Goal: Task Accomplishment & Management: Manage account settings

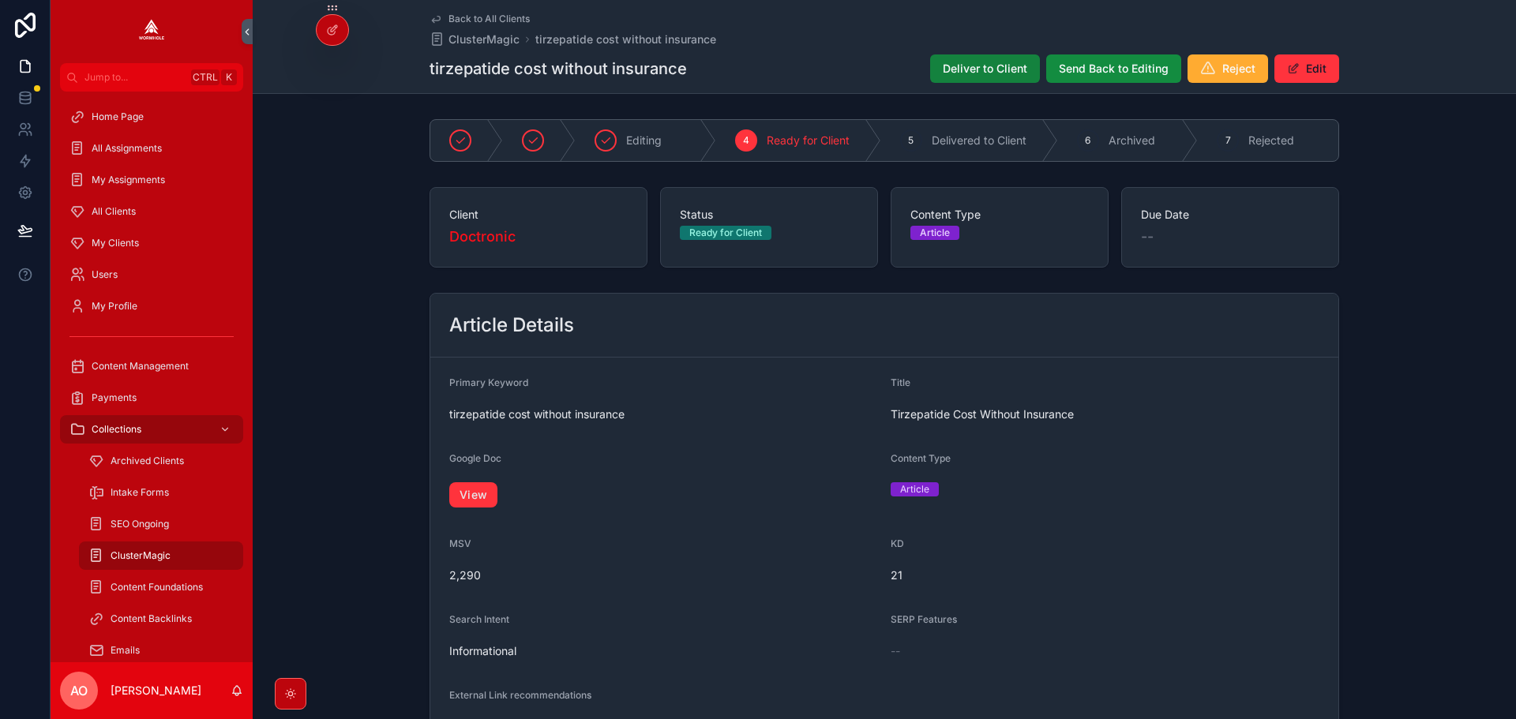
click at [993, 64] on span "Deliver to Client" at bounding box center [985, 69] width 84 height 16
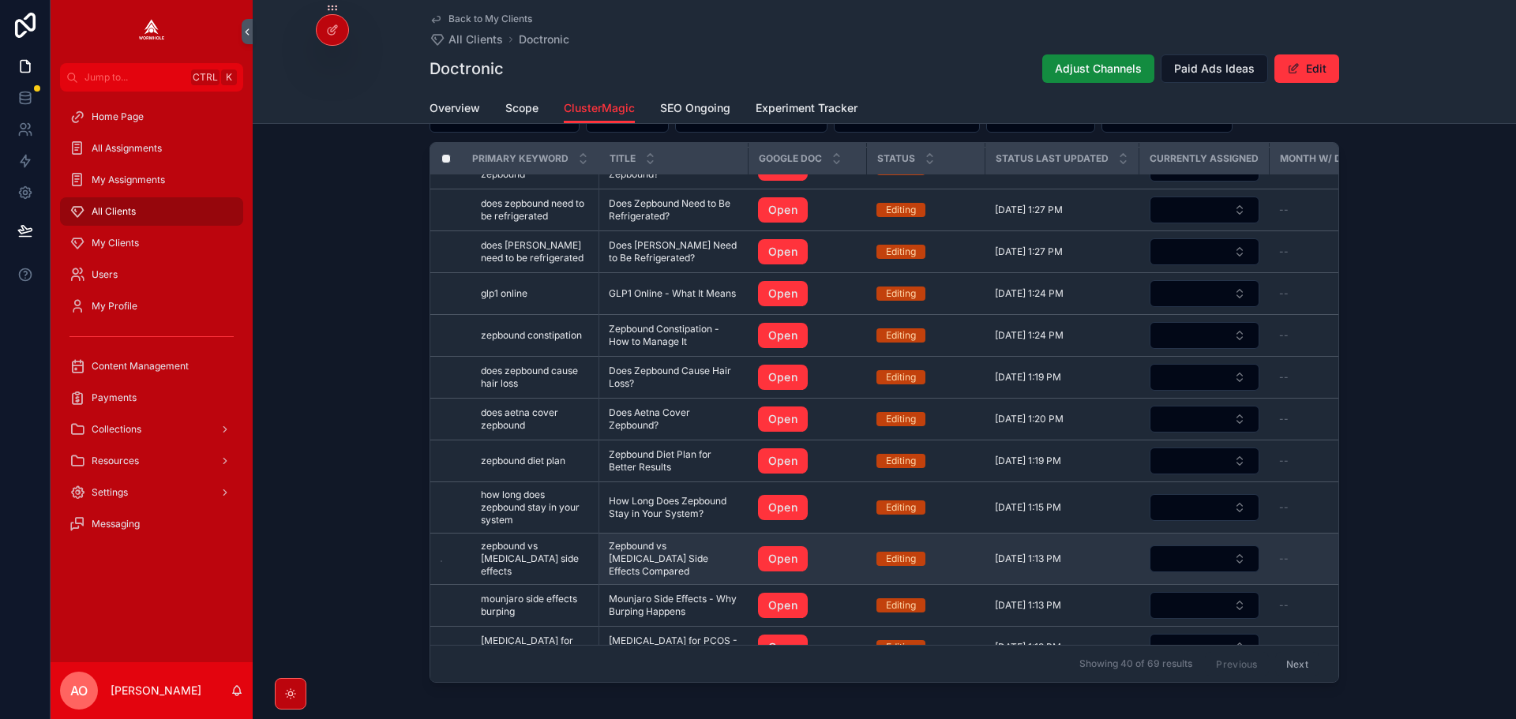
scroll to position [316, 0]
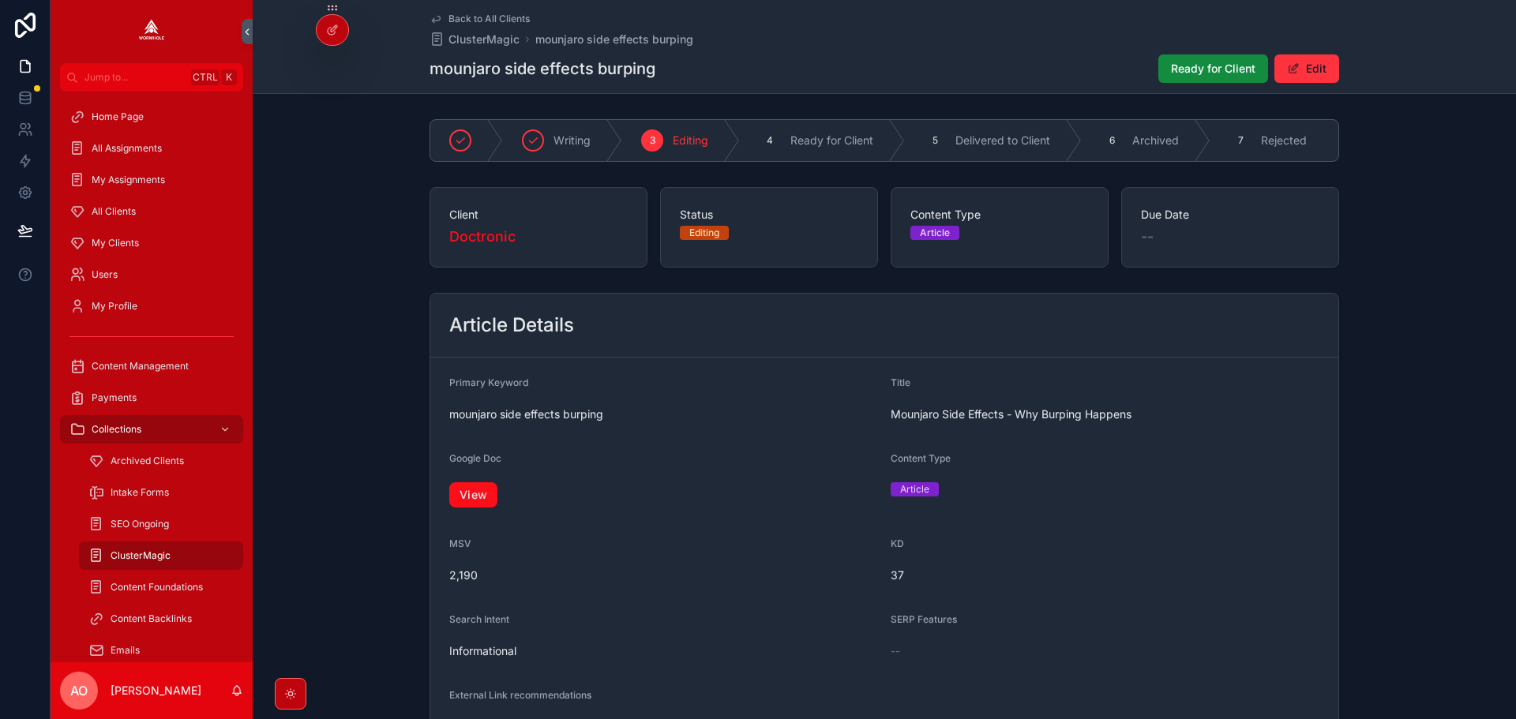
click at [472, 508] on link "View" at bounding box center [473, 494] width 48 height 25
click at [1191, 69] on span "Ready for Client" at bounding box center [1213, 69] width 84 height 16
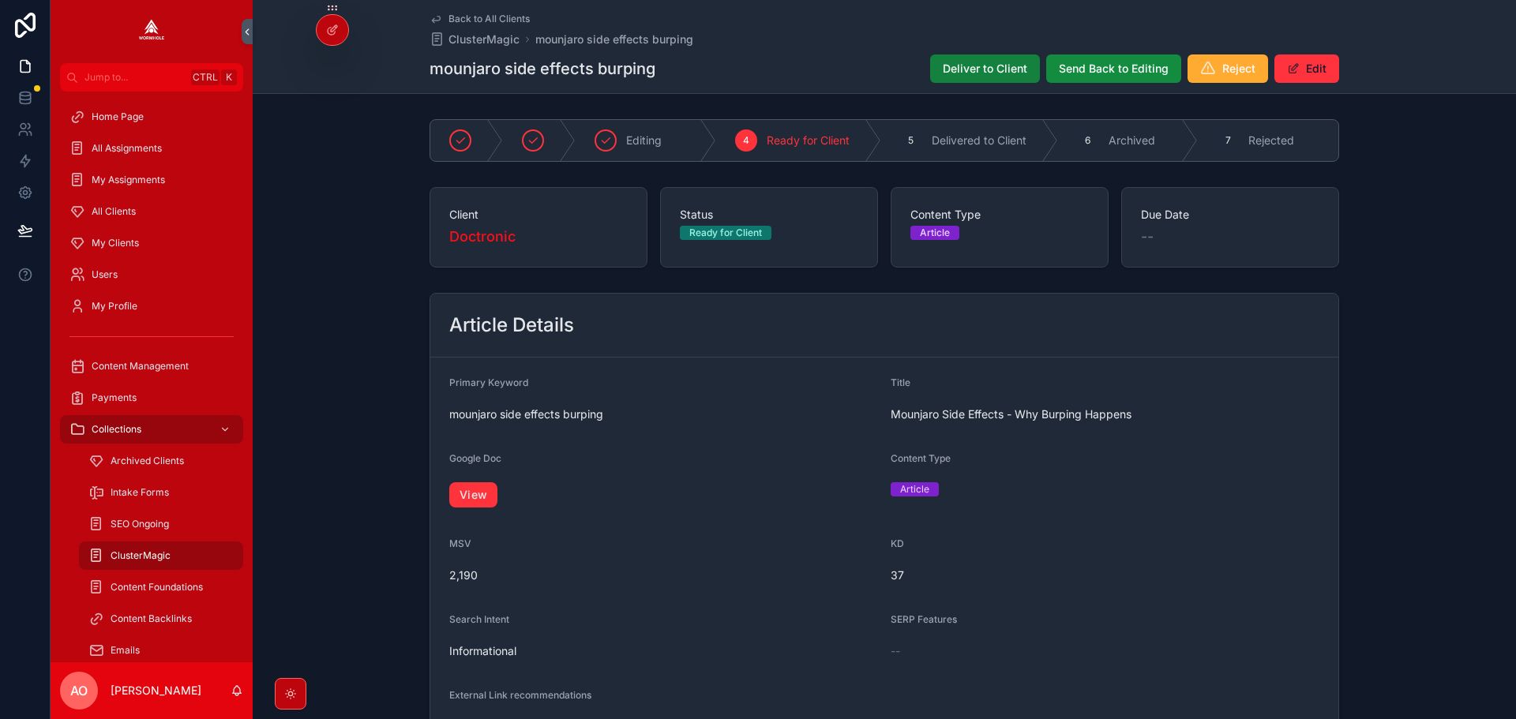
click at [1007, 65] on span "Deliver to Client" at bounding box center [985, 69] width 84 height 16
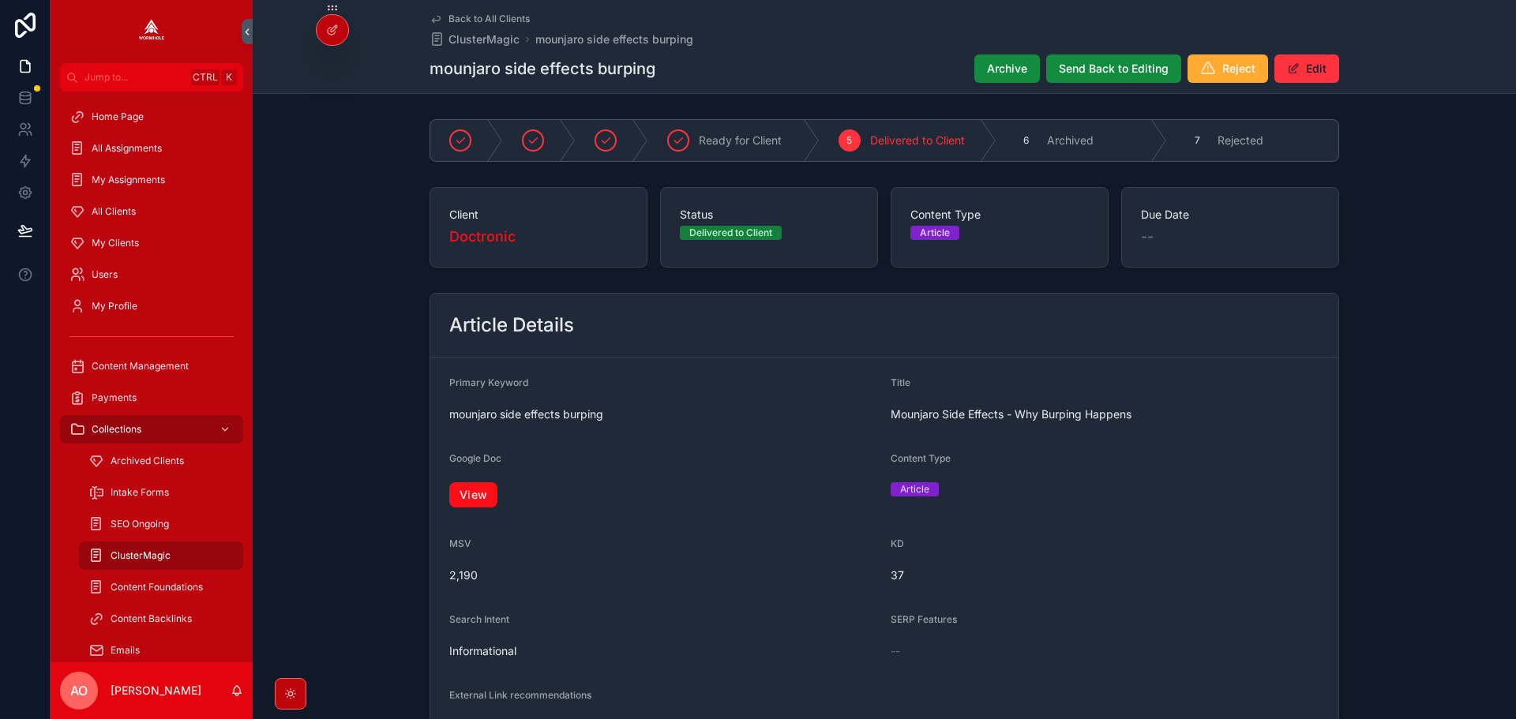
click at [462, 482] on link "View" at bounding box center [473, 494] width 48 height 25
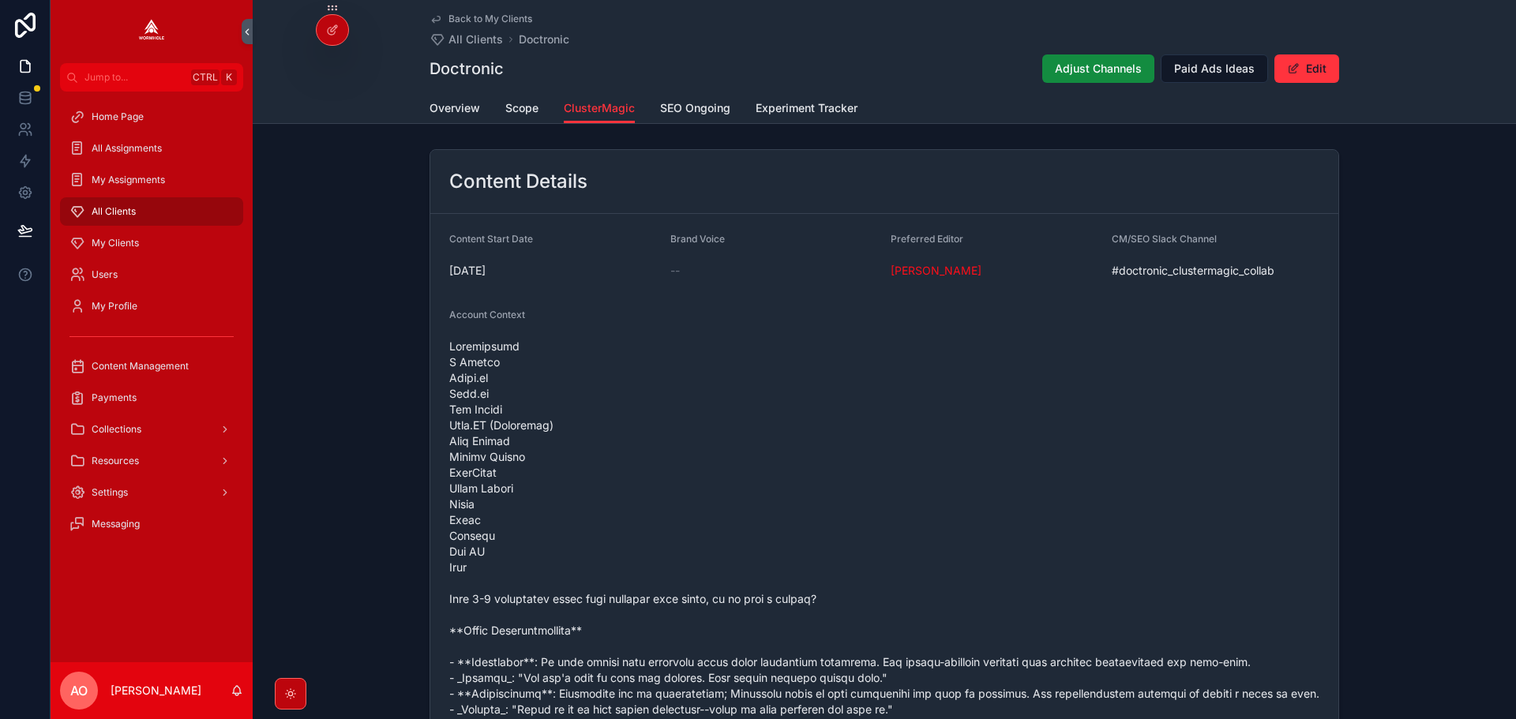
scroll to position [316, 0]
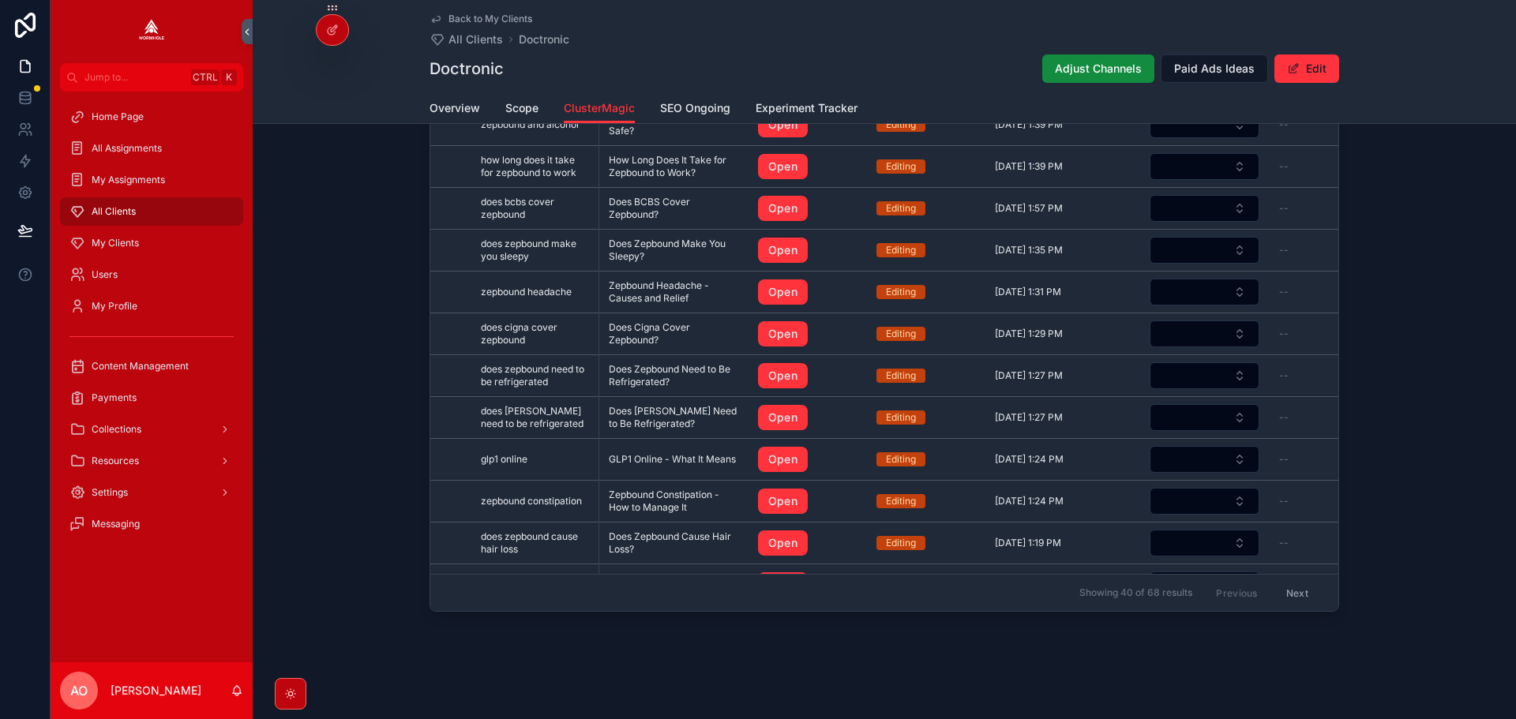
scroll to position [1511, 0]
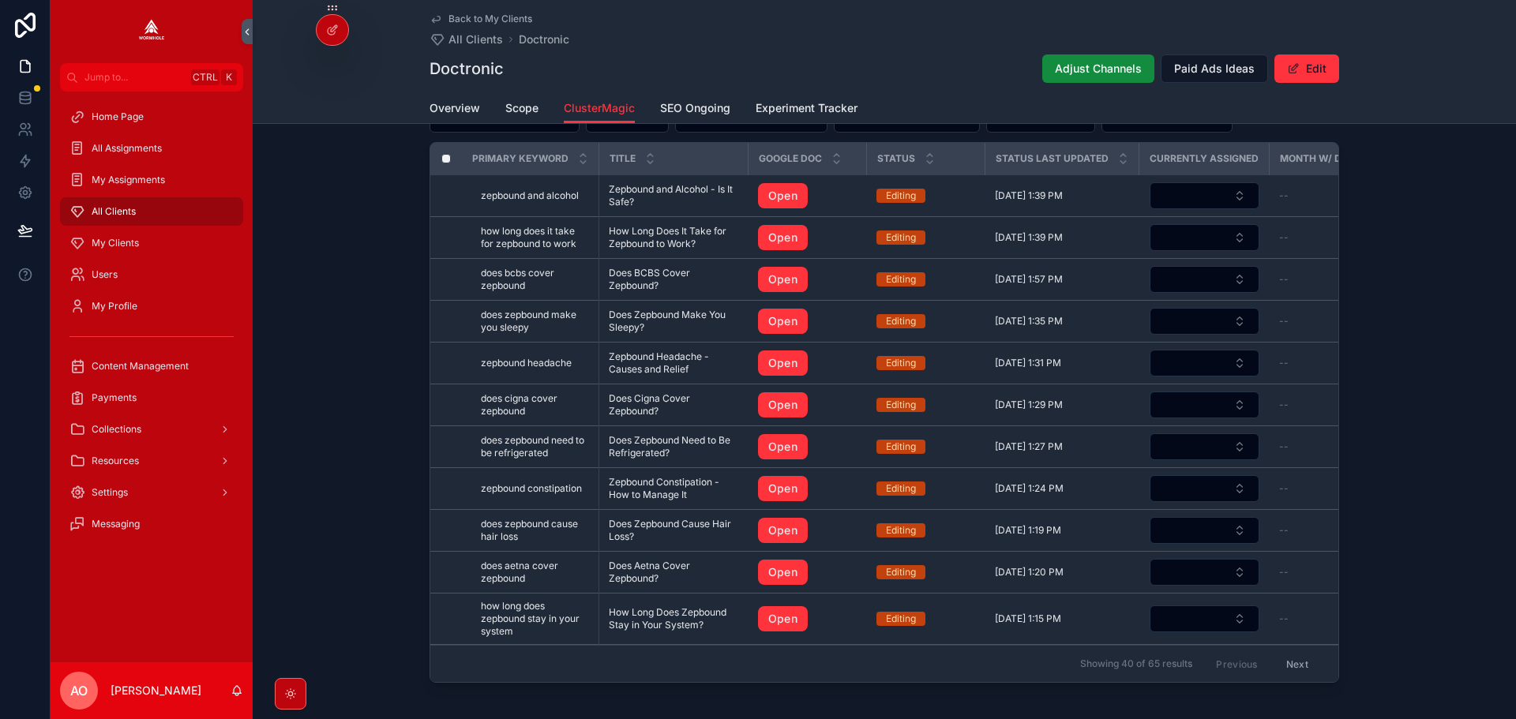
click at [1288, 659] on button "Next" at bounding box center [1297, 663] width 44 height 24
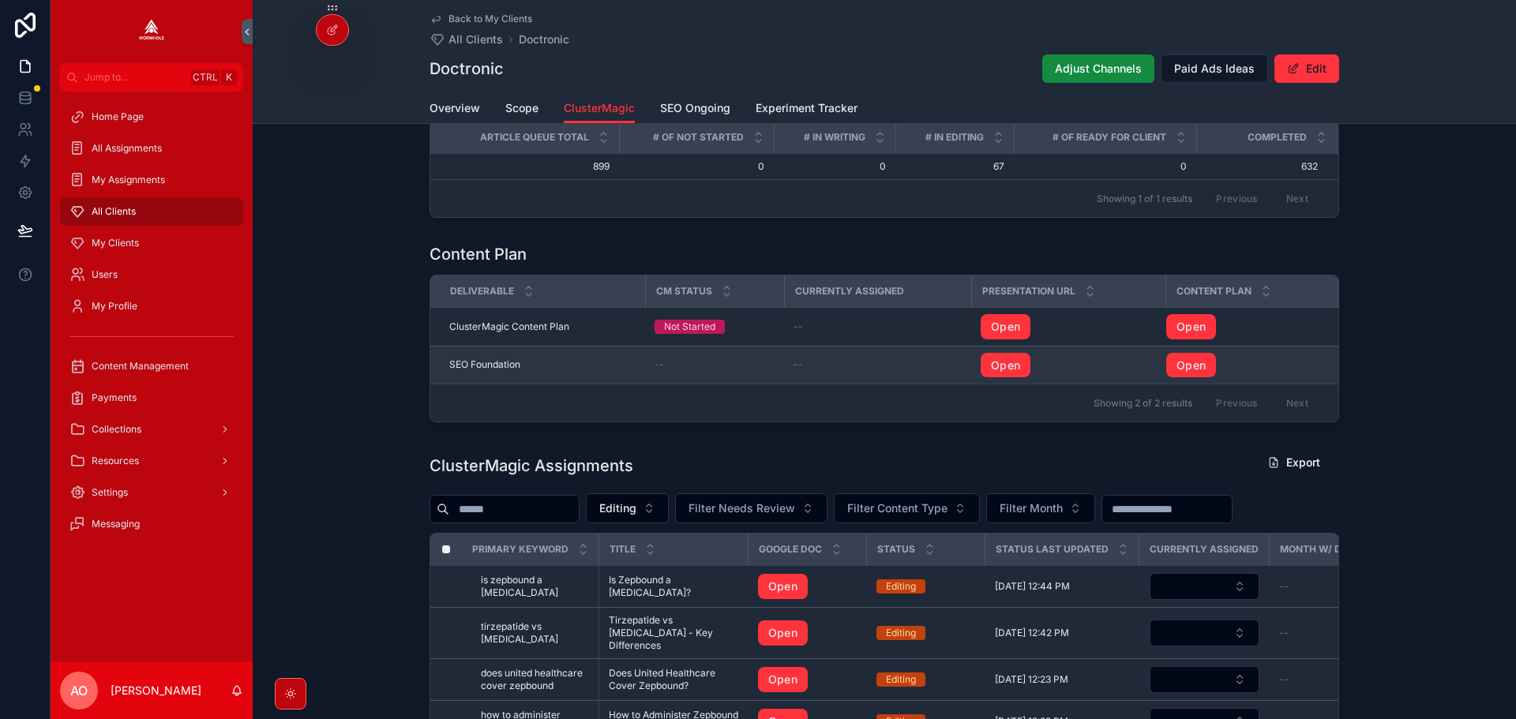
scroll to position [1511, 0]
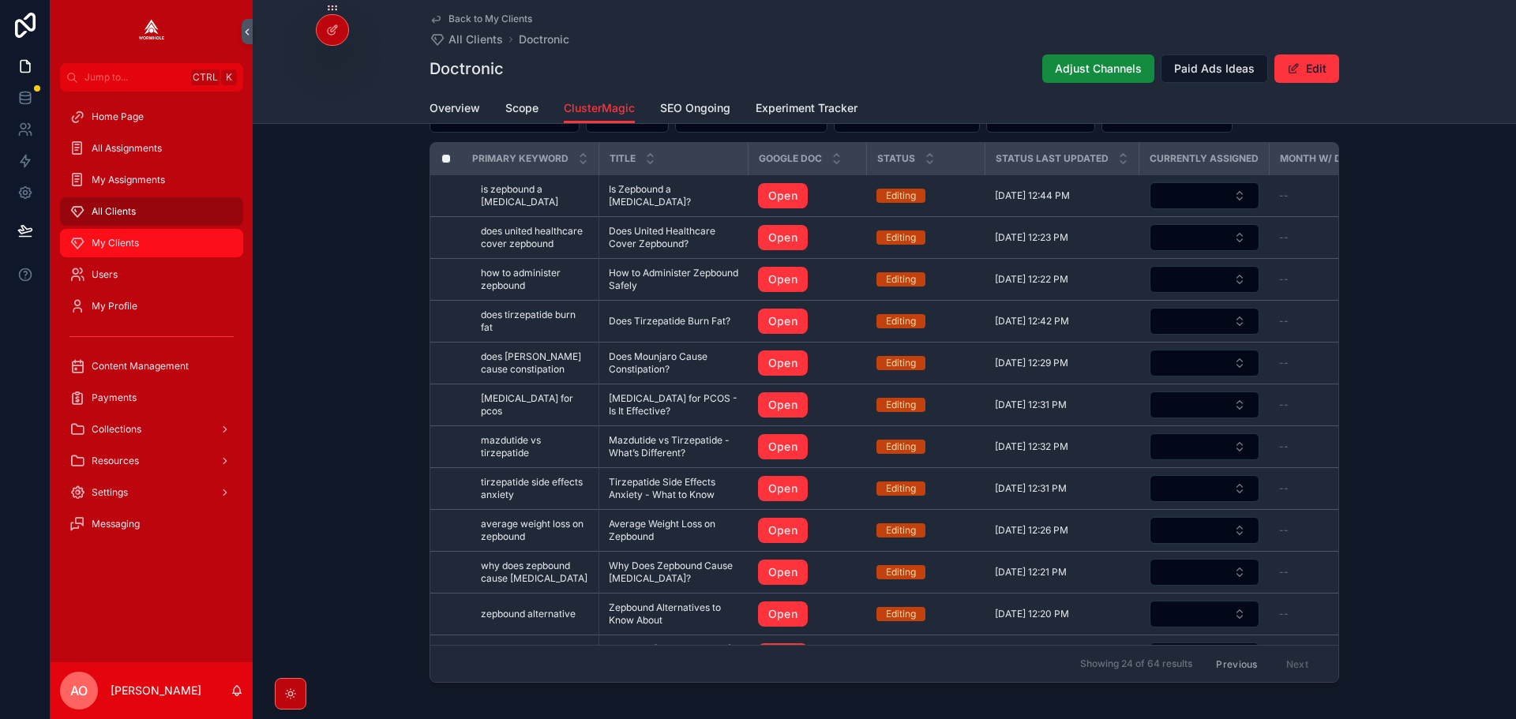
click at [118, 239] on span "My Clients" at bounding box center [115, 243] width 47 height 13
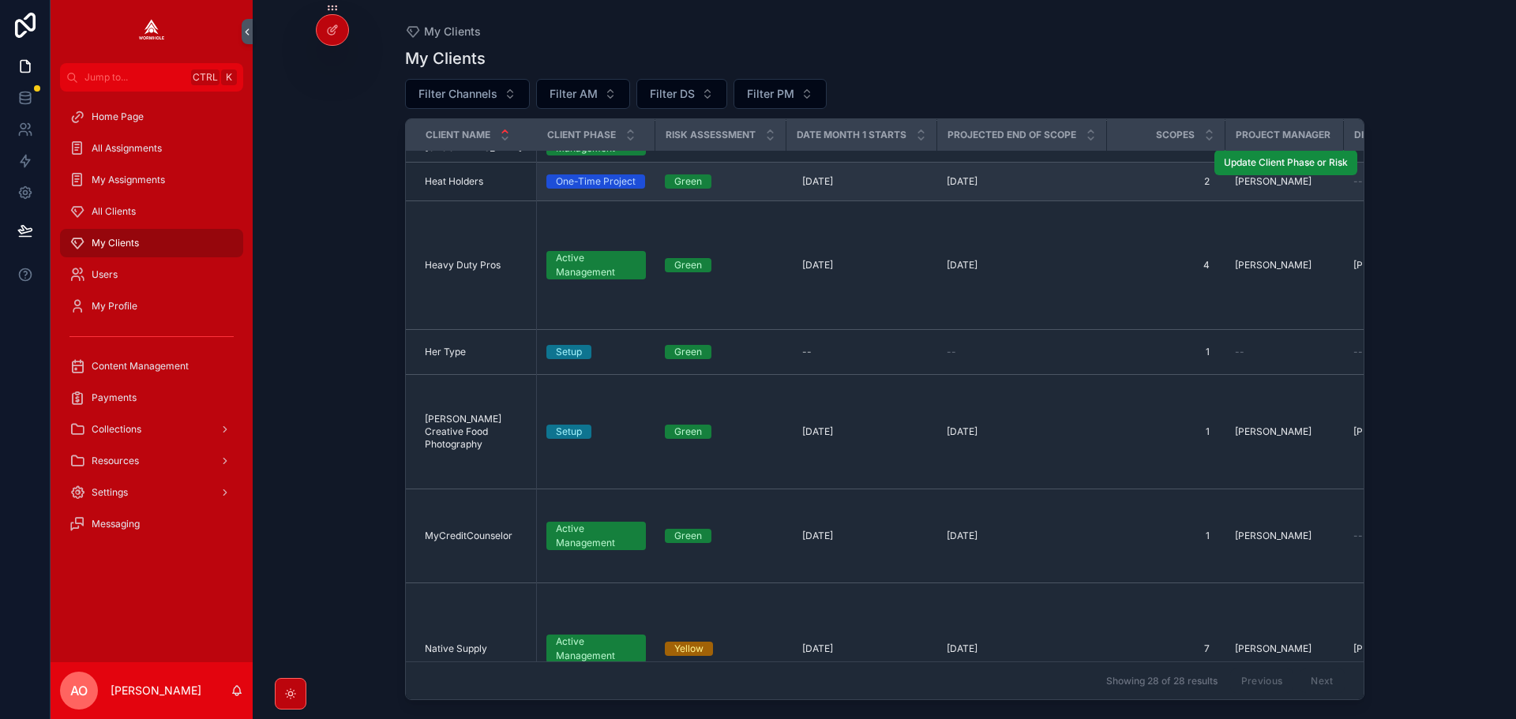
scroll to position [632, 0]
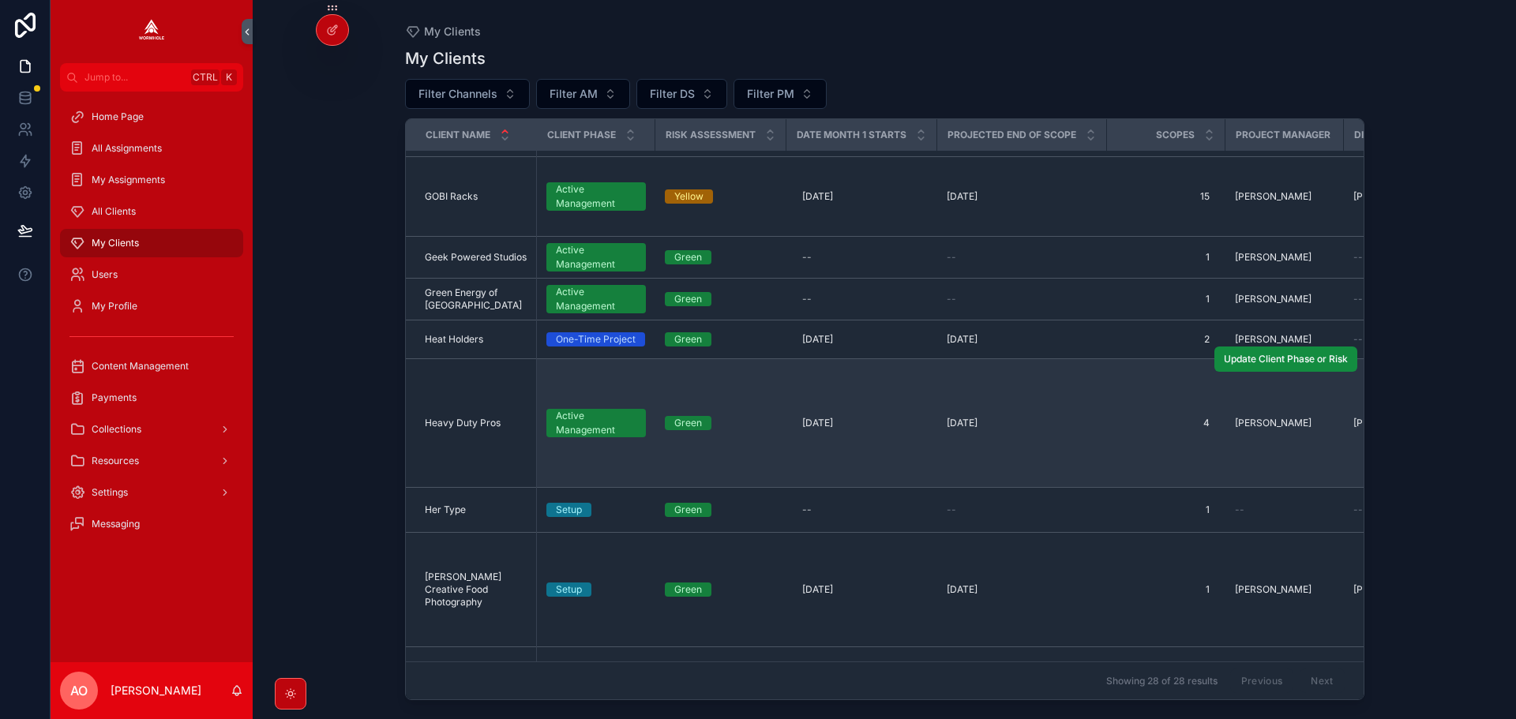
click at [467, 417] on span "Heavy Duty Pros" at bounding box center [463, 423] width 76 height 13
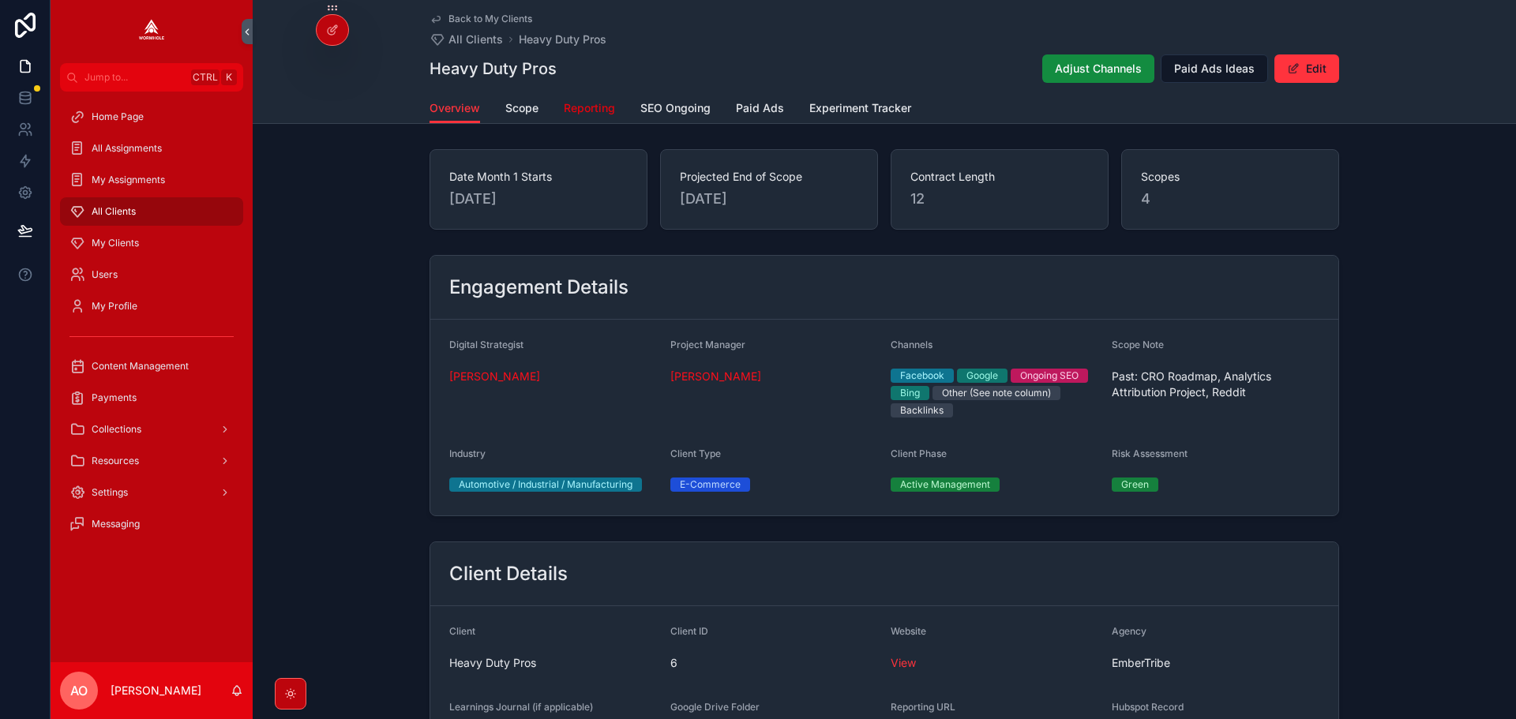
click at [576, 106] on span "Reporting" at bounding box center [589, 108] width 51 height 16
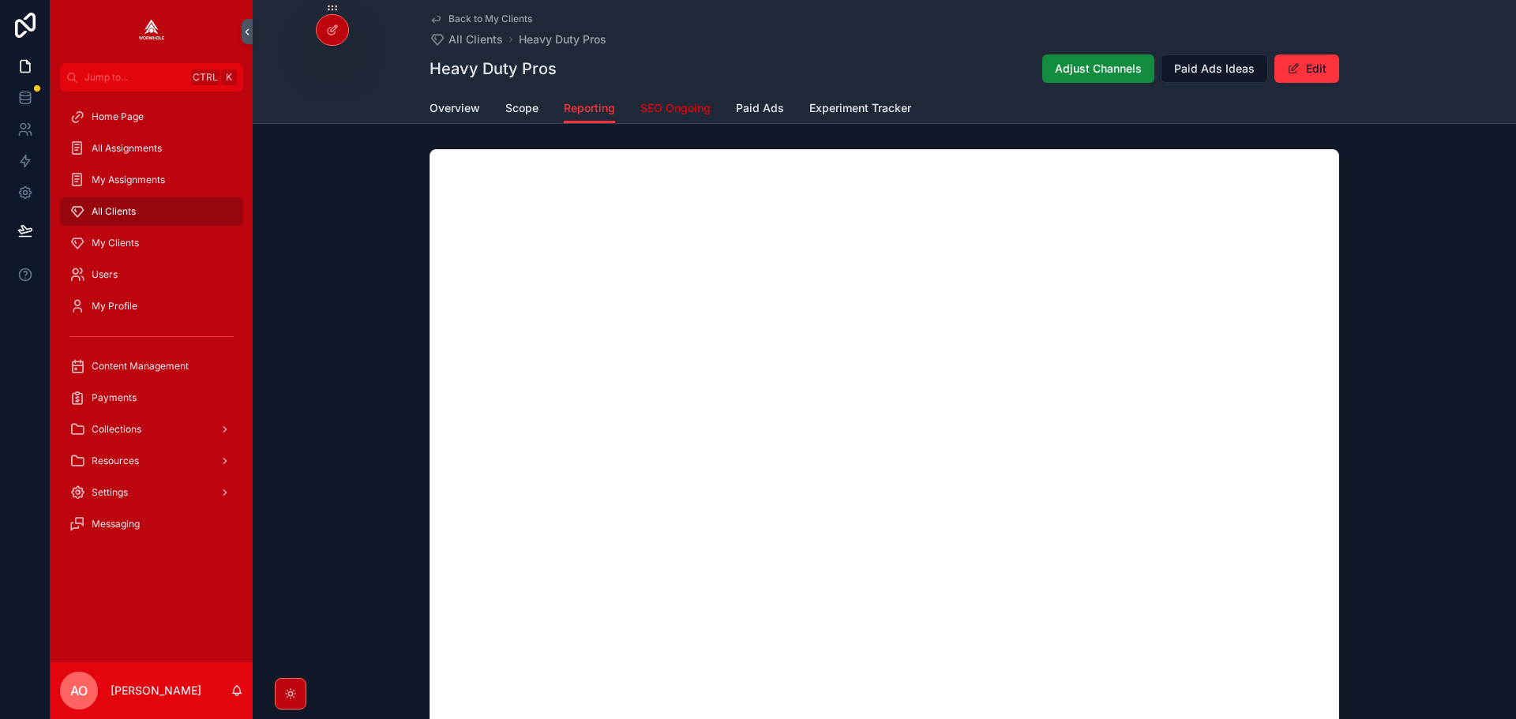
click at [661, 111] on span "SEO Ongoing" at bounding box center [675, 108] width 70 height 16
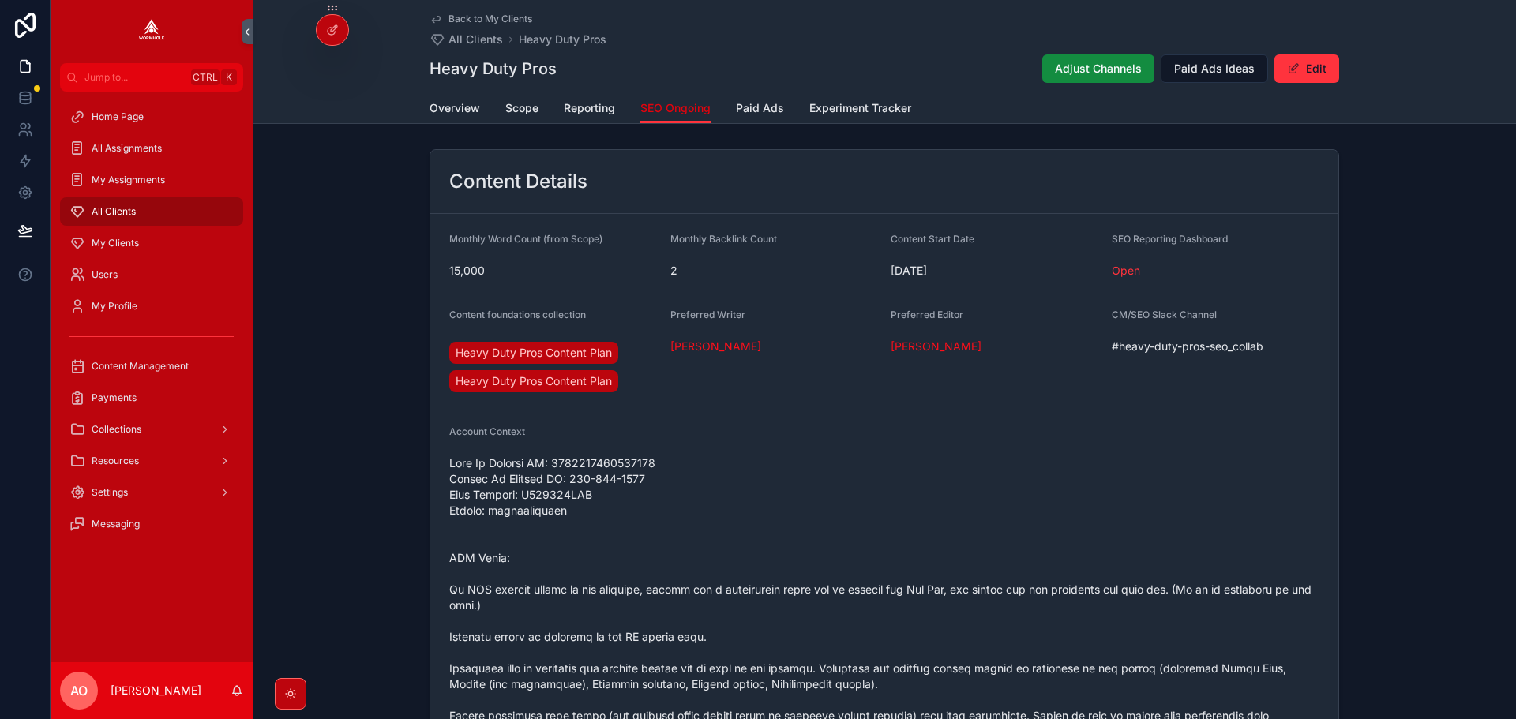
click at [691, 106] on span "SEO Ongoing" at bounding box center [675, 108] width 70 height 16
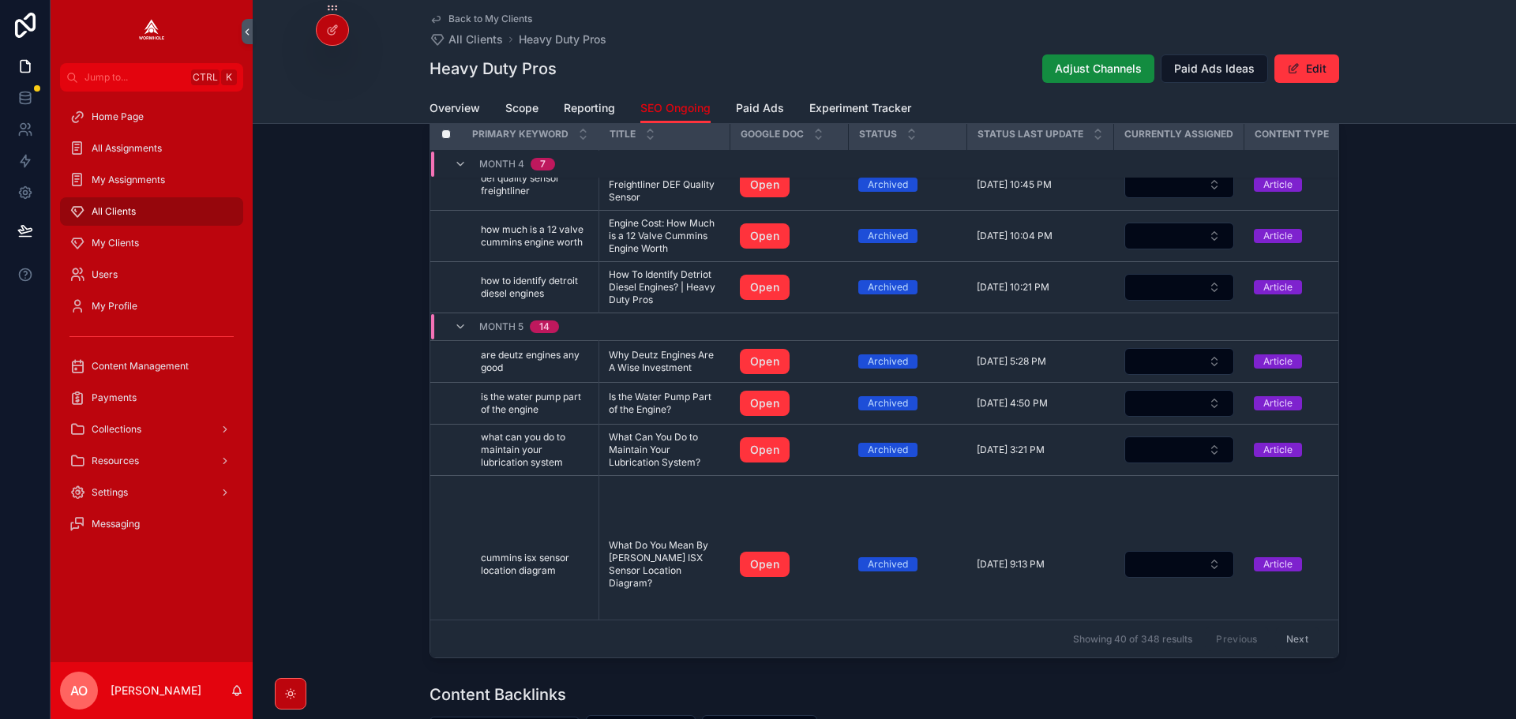
scroll to position [947, 0]
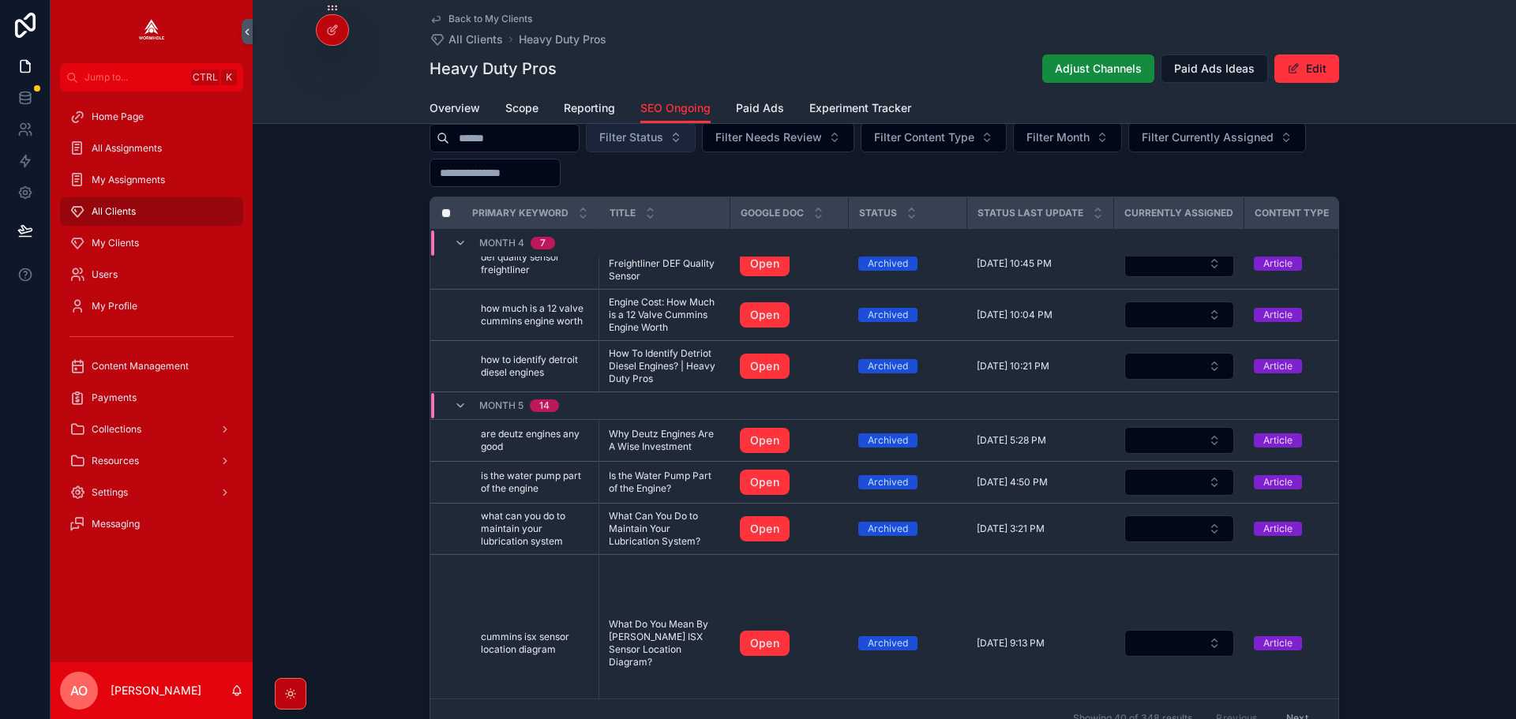
click at [658, 145] on span "Filter Status" at bounding box center [631, 137] width 64 height 16
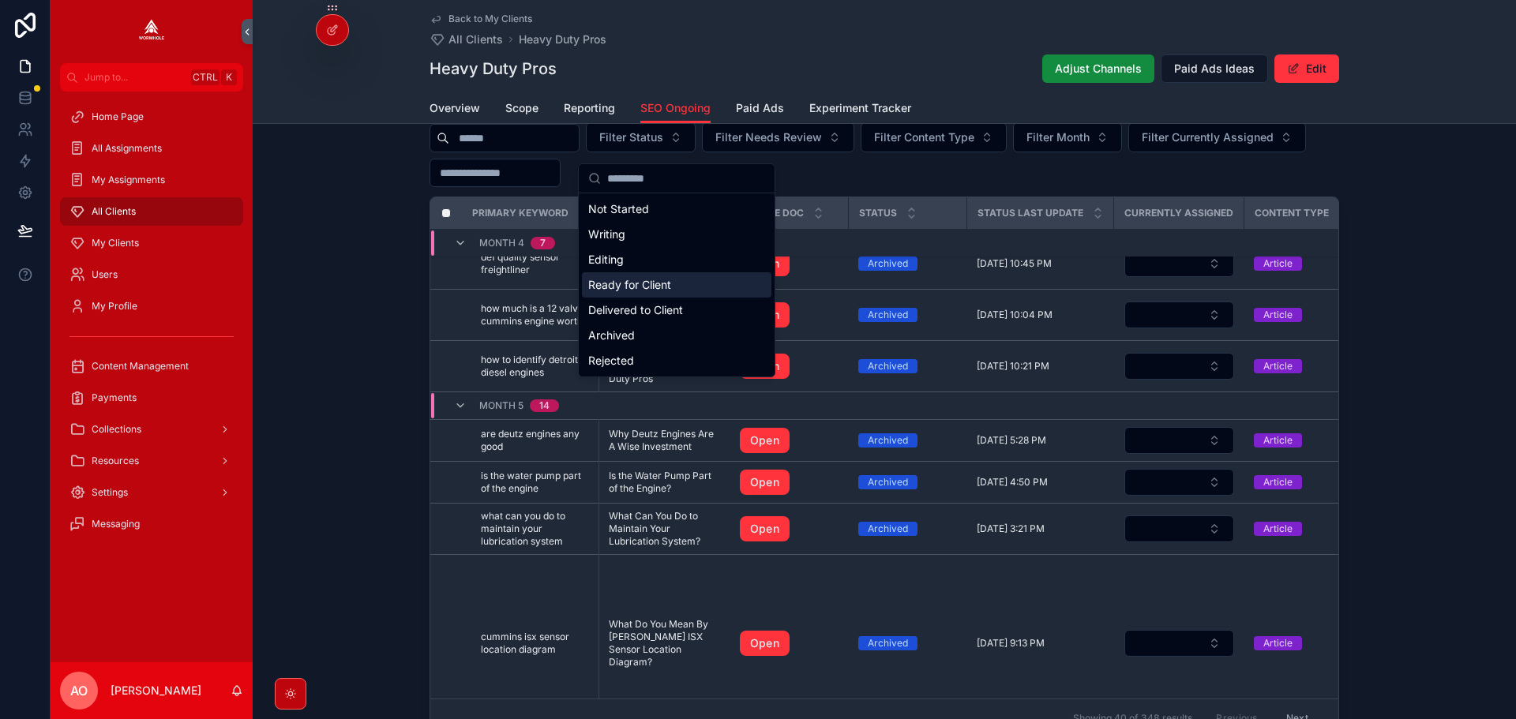
click at [637, 286] on div "Ready for Client" at bounding box center [676, 284] width 189 height 25
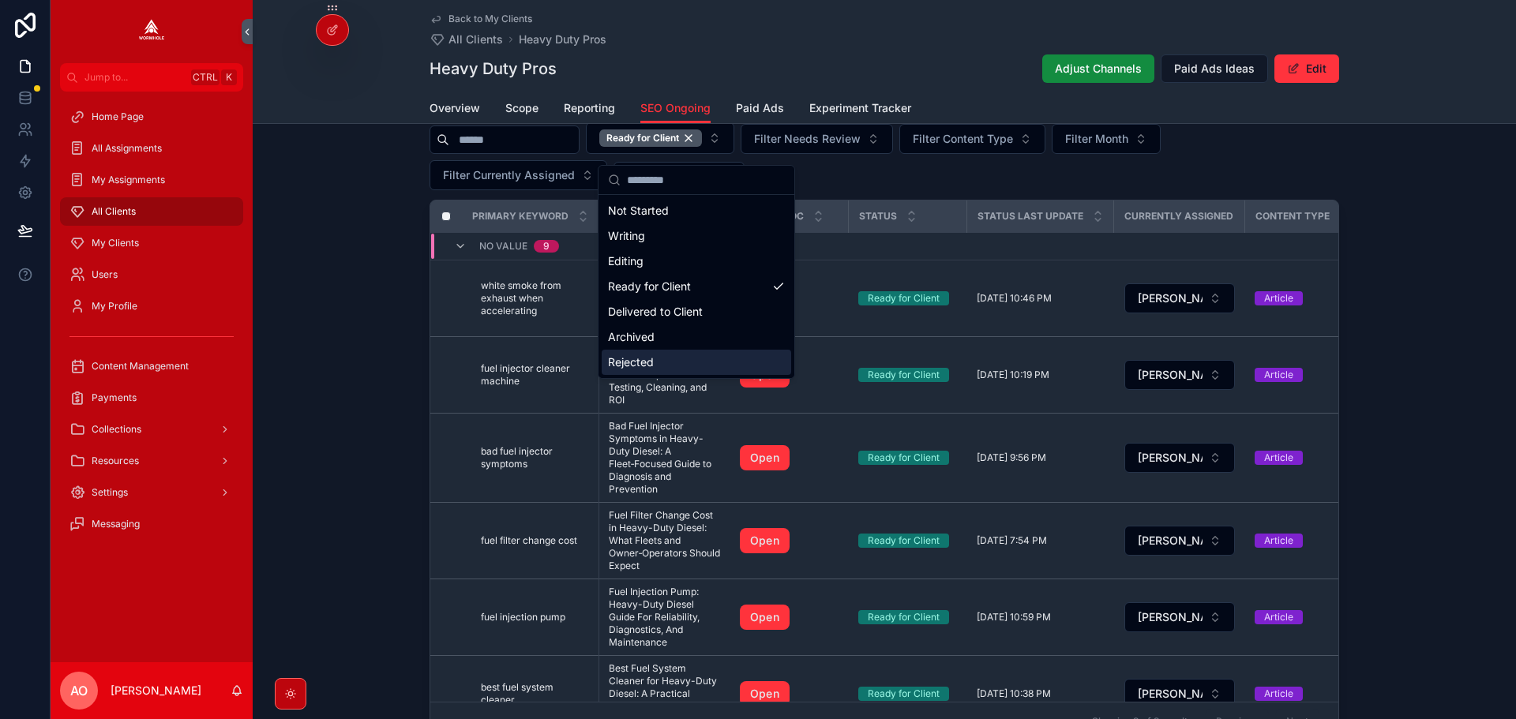
click at [1419, 324] on div "SEO Ongoing Assignments Ready for Client Filter Needs Review Filter Content Typ…" at bounding box center [884, 415] width 1263 height 662
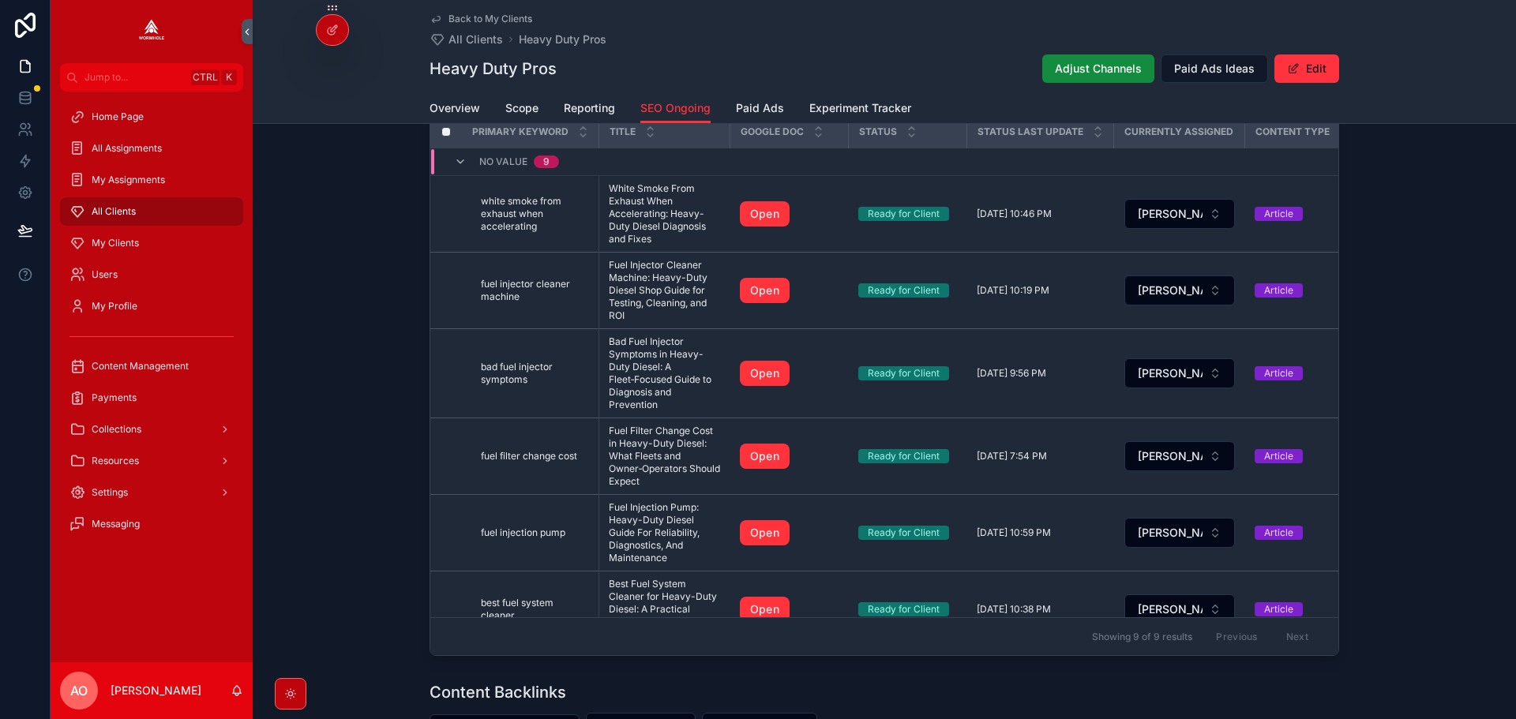
scroll to position [1026, 0]
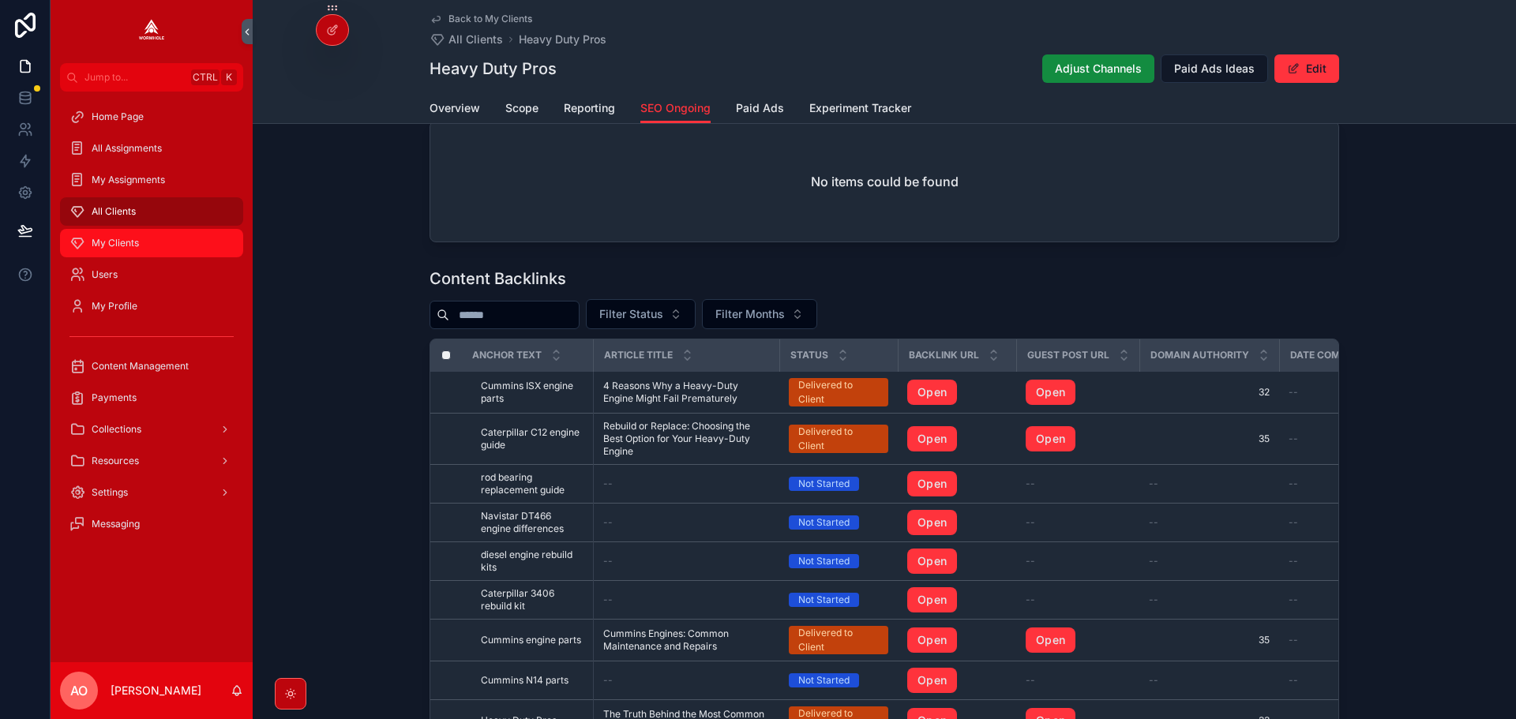
drag, startPoint x: 118, startPoint y: 251, endPoint x: 156, endPoint y: 247, distance: 38.1
click at [118, 251] on div "My Clients" at bounding box center [151, 243] width 164 height 25
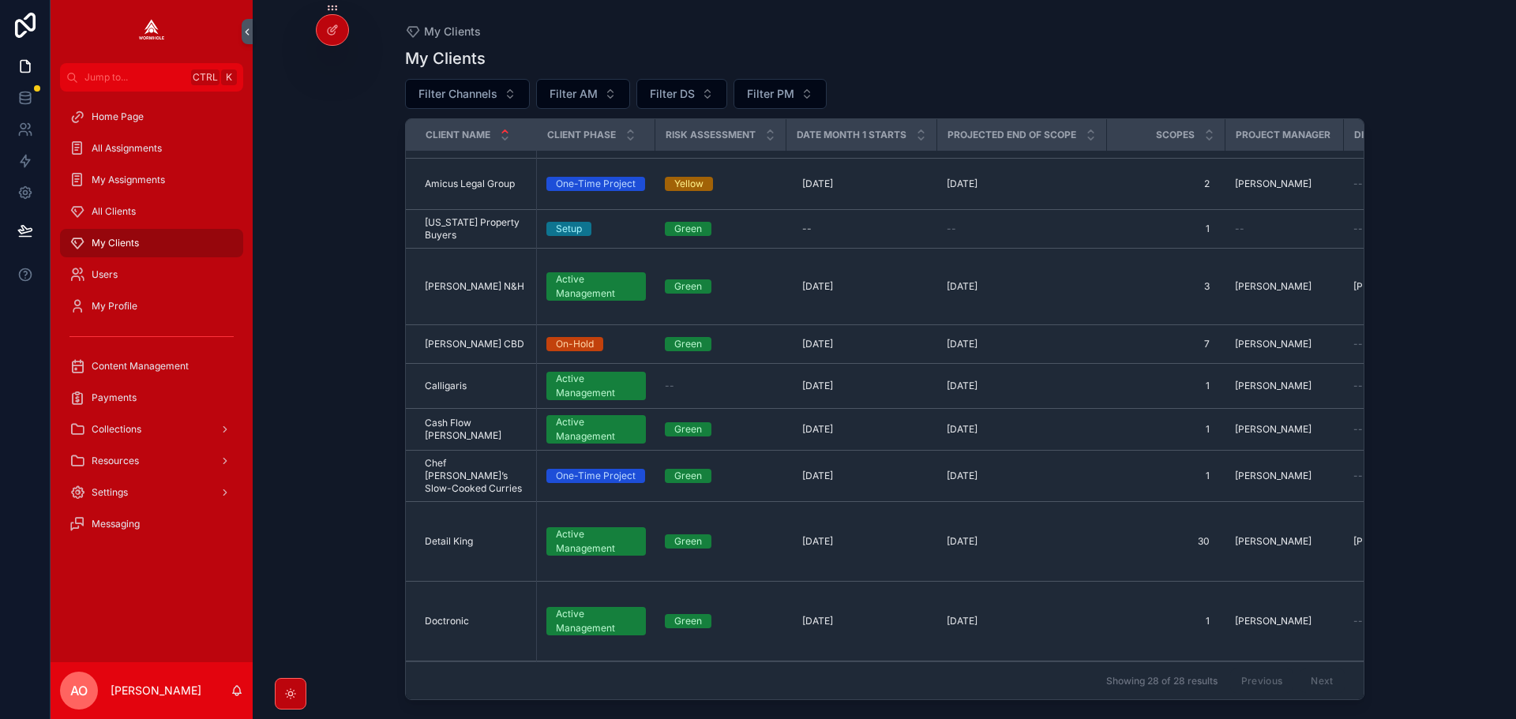
scroll to position [316, 0]
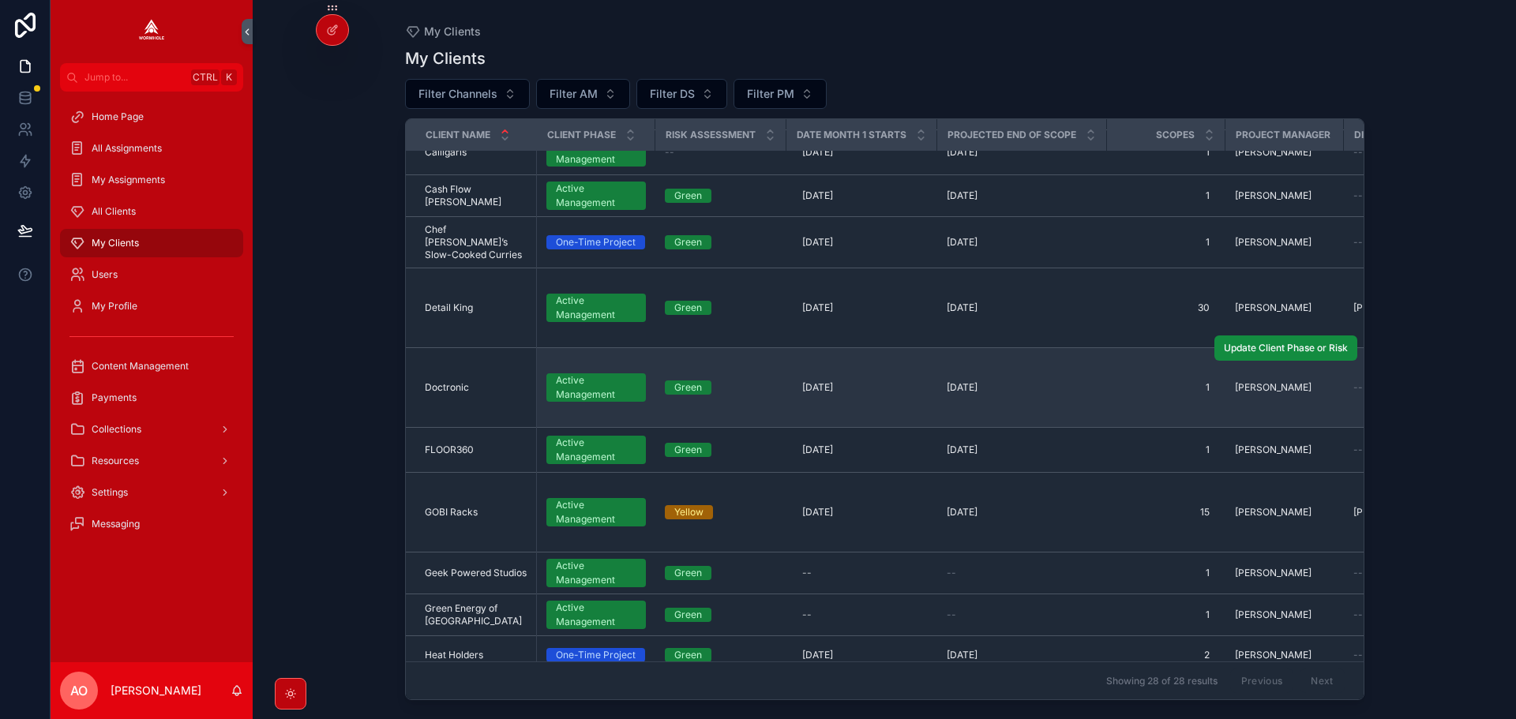
click at [452, 381] on span "Doctronic" at bounding box center [447, 387] width 44 height 13
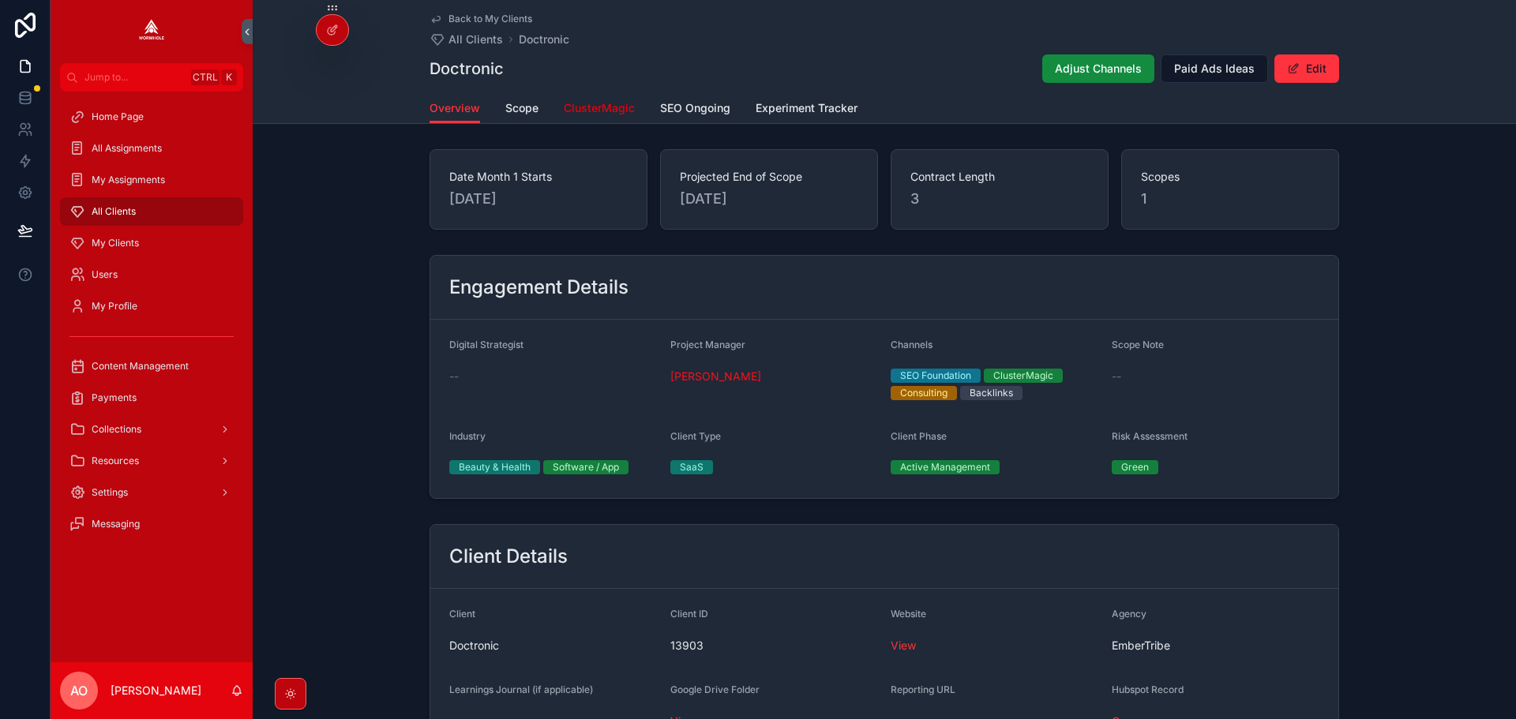
click at [609, 95] on link "ClusterMagic" at bounding box center [599, 110] width 71 height 32
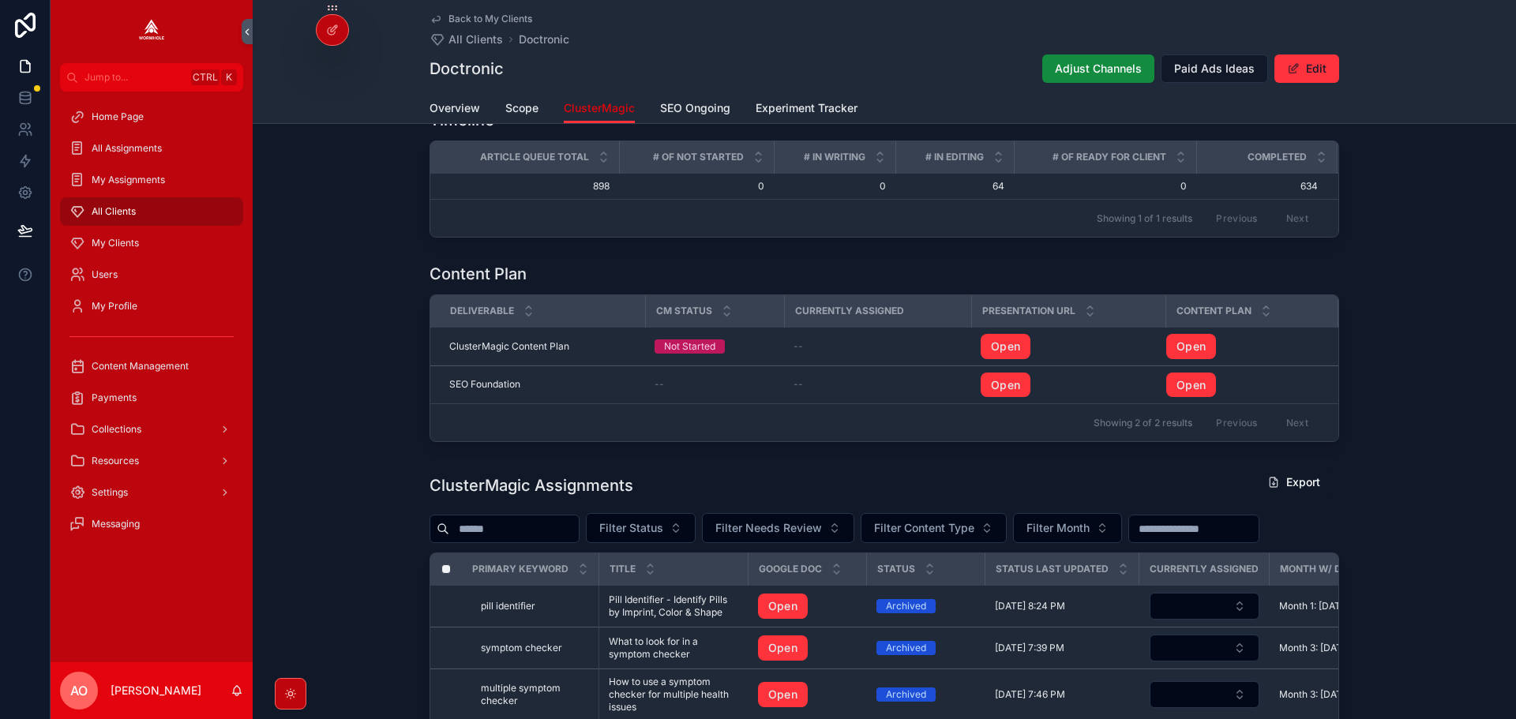
scroll to position [1184, 0]
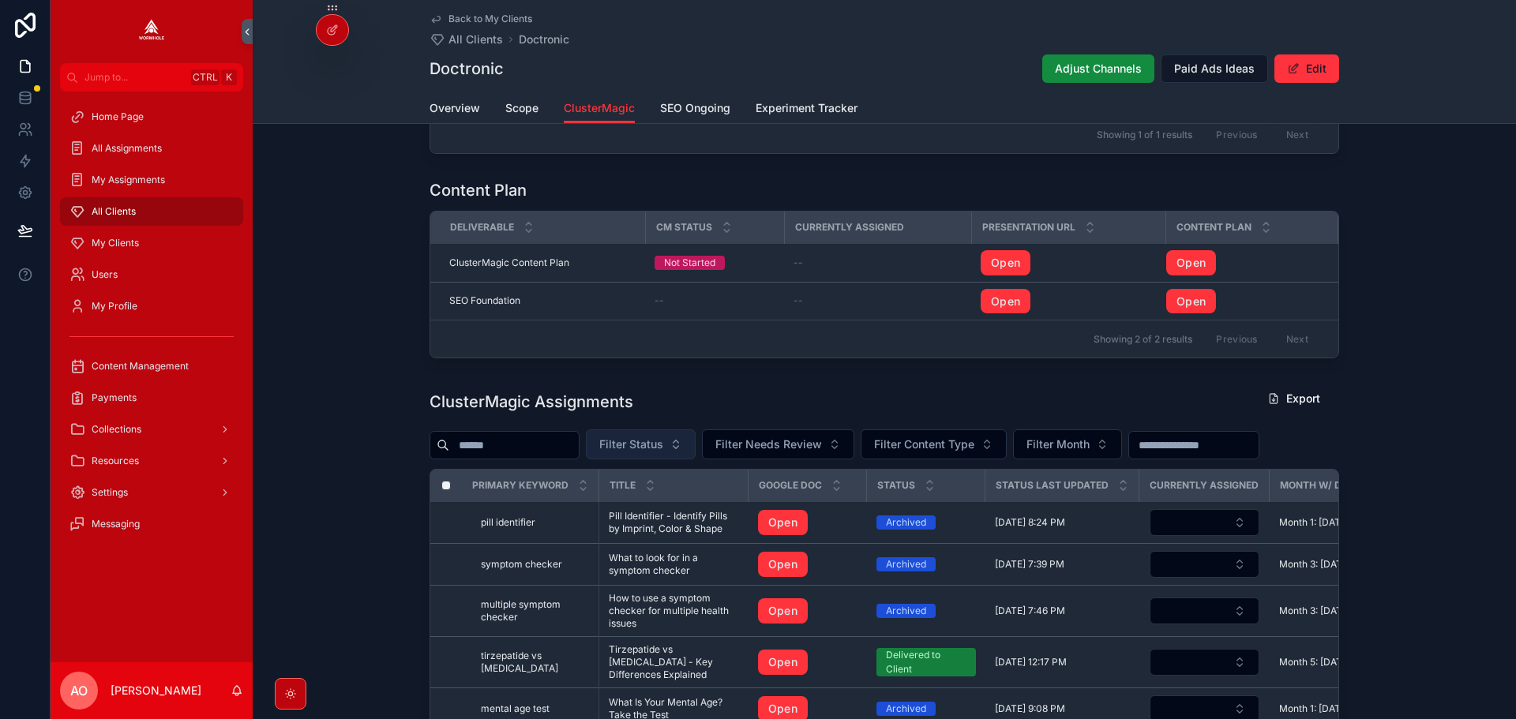
click at [663, 452] on span "Filter Status" at bounding box center [631, 445] width 64 height 16
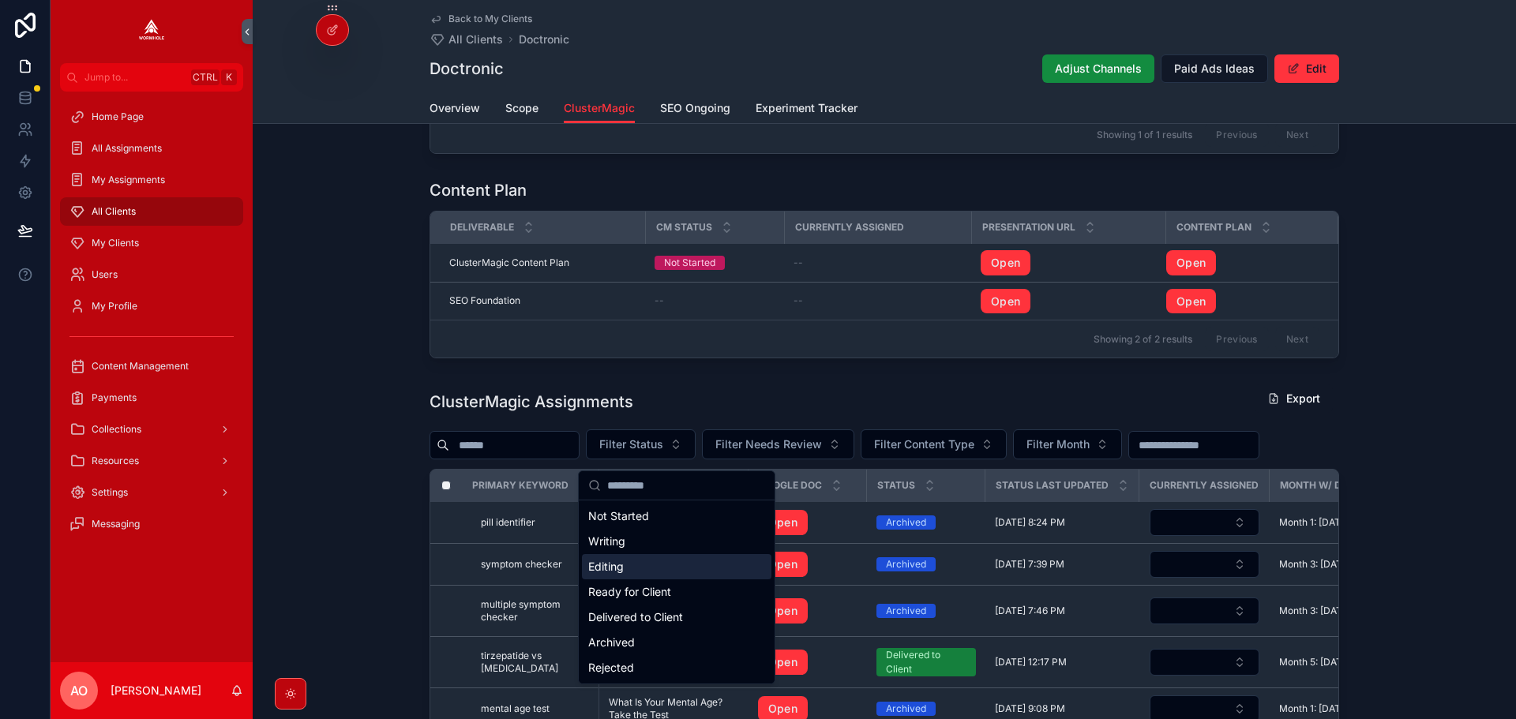
click at [656, 576] on div "Editing" at bounding box center [676, 566] width 189 height 25
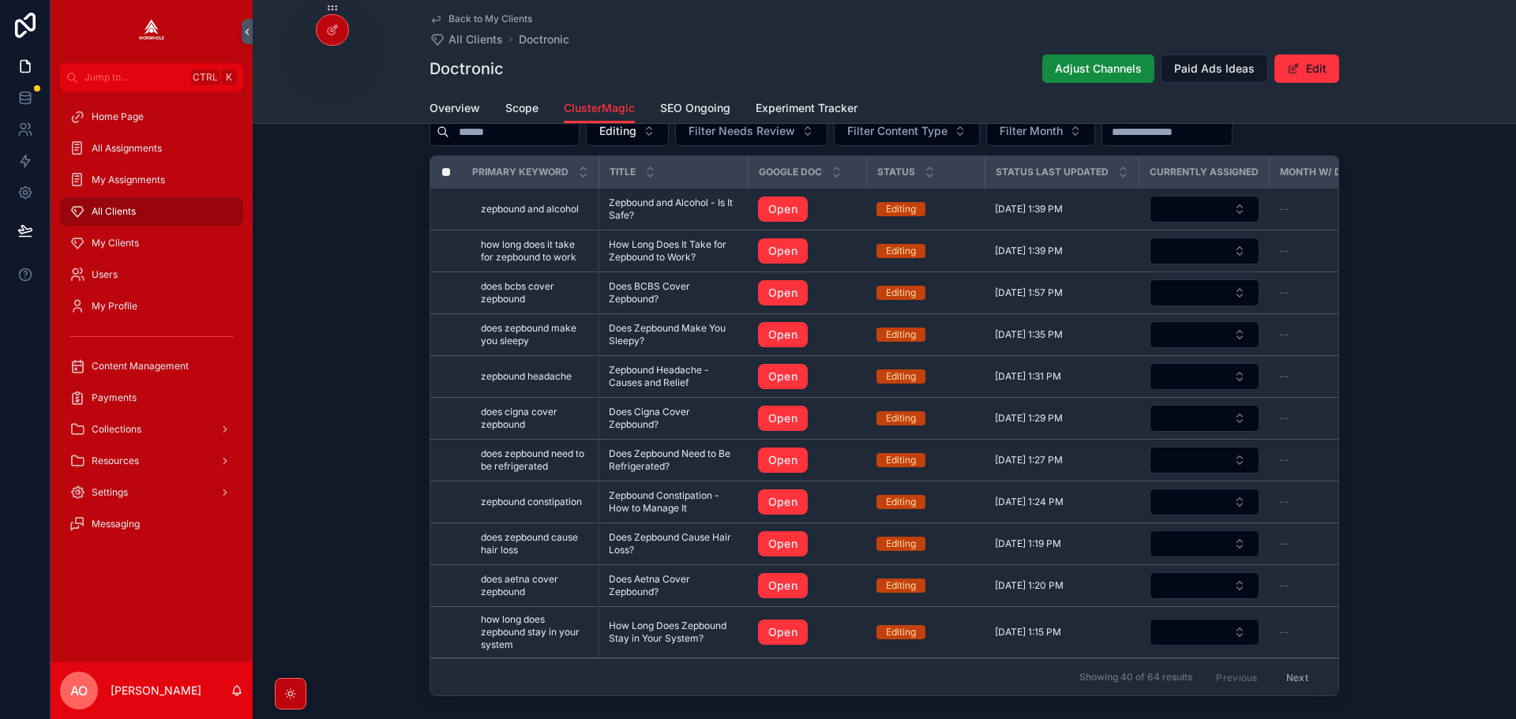
scroll to position [1500, 0]
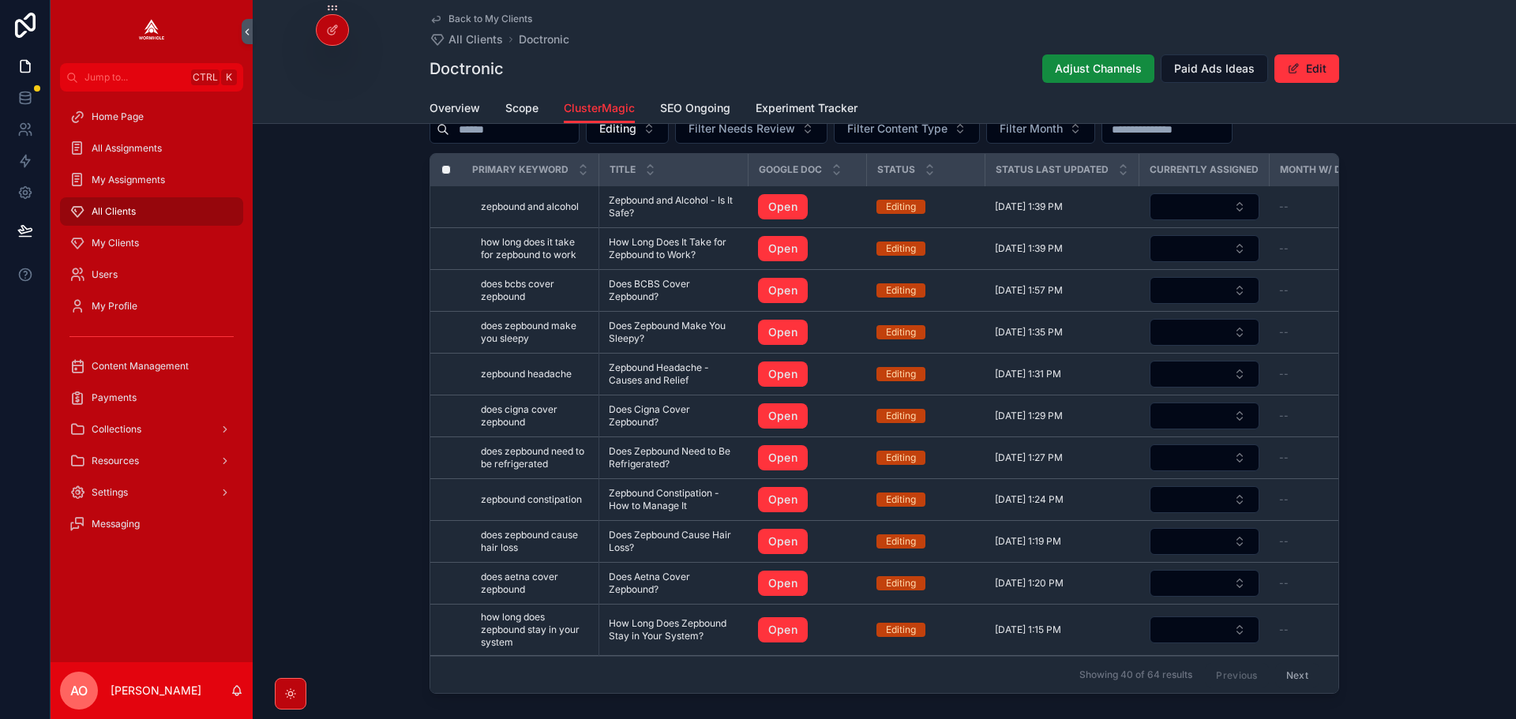
drag, startPoint x: 1284, startPoint y: 675, endPoint x: 1442, endPoint y: 363, distance: 349.9
click at [1284, 675] on button "Next" at bounding box center [1297, 674] width 44 height 24
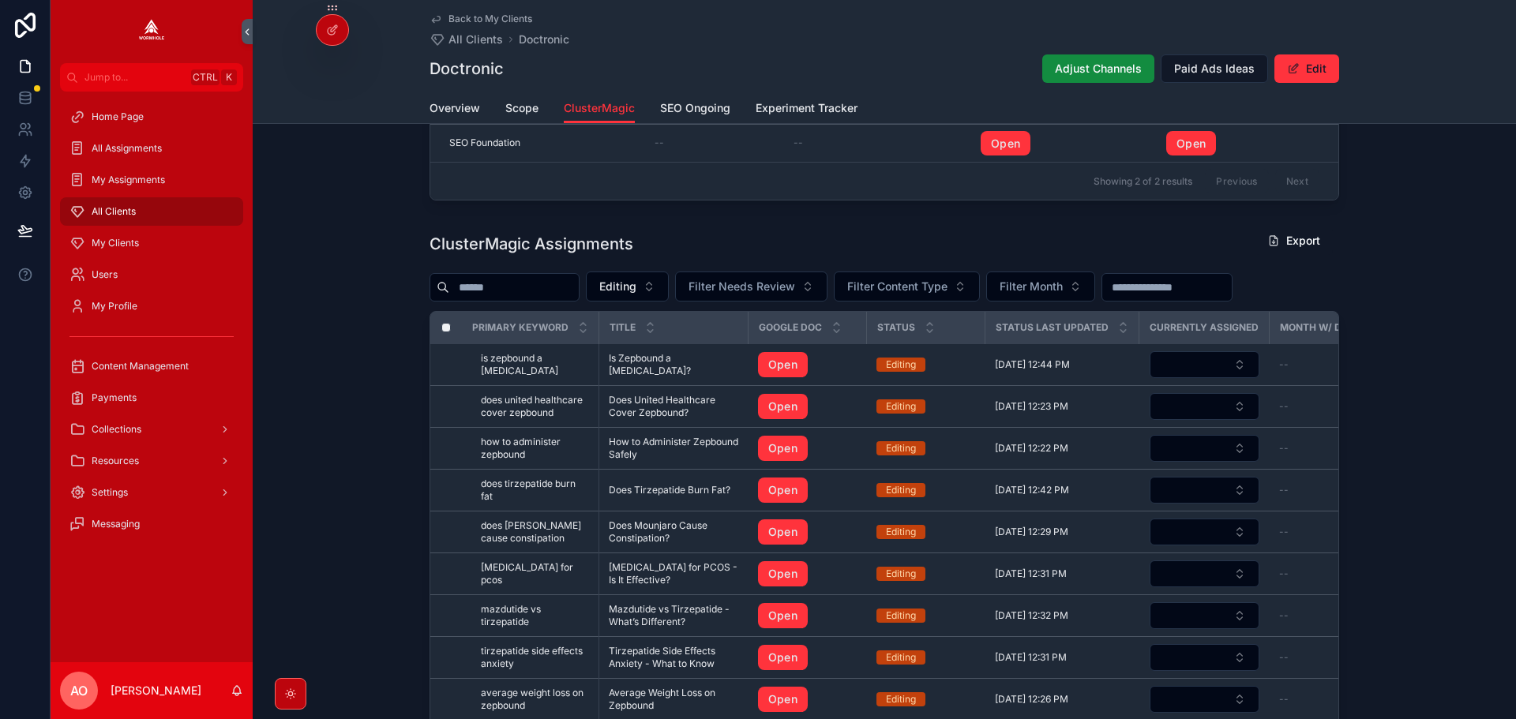
scroll to position [1500, 0]
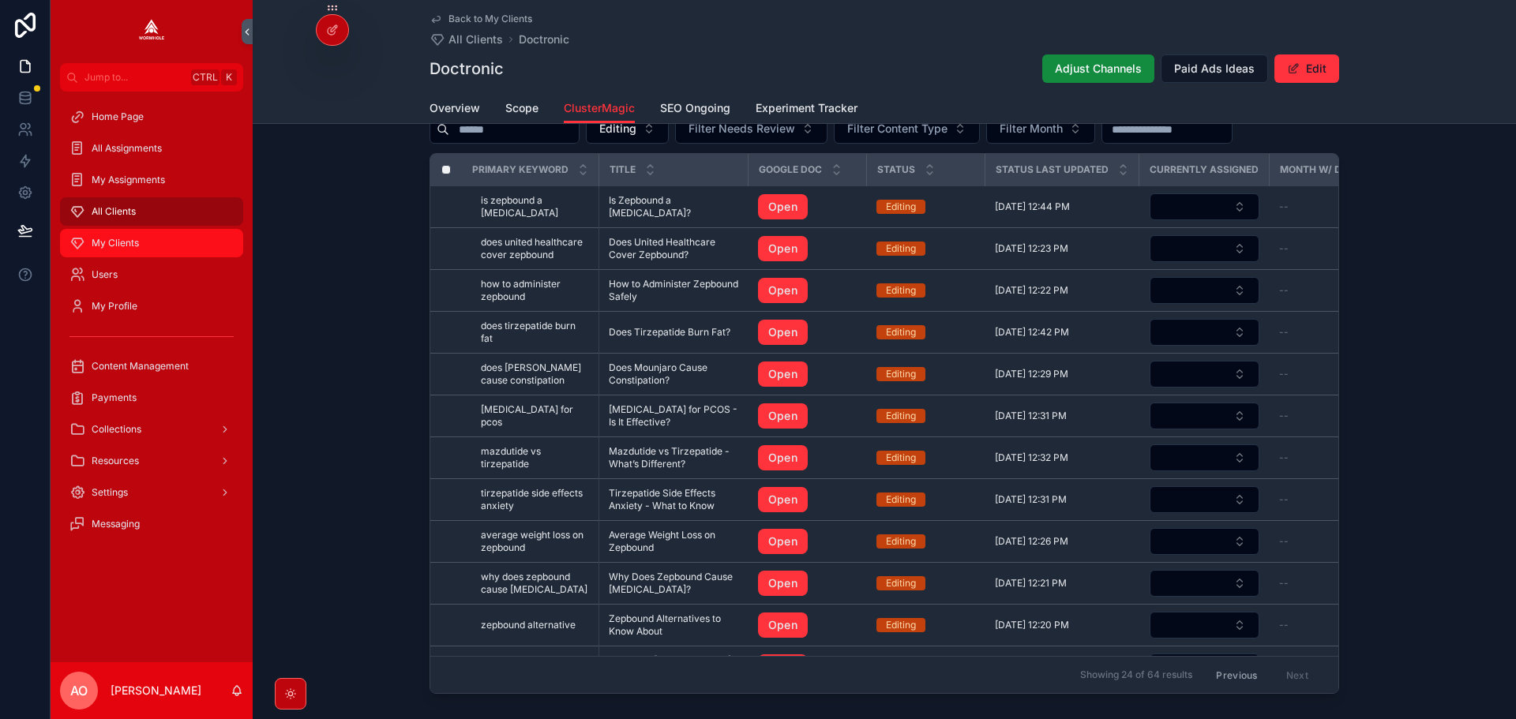
click at [117, 241] on span "My Clients" at bounding box center [115, 243] width 47 height 13
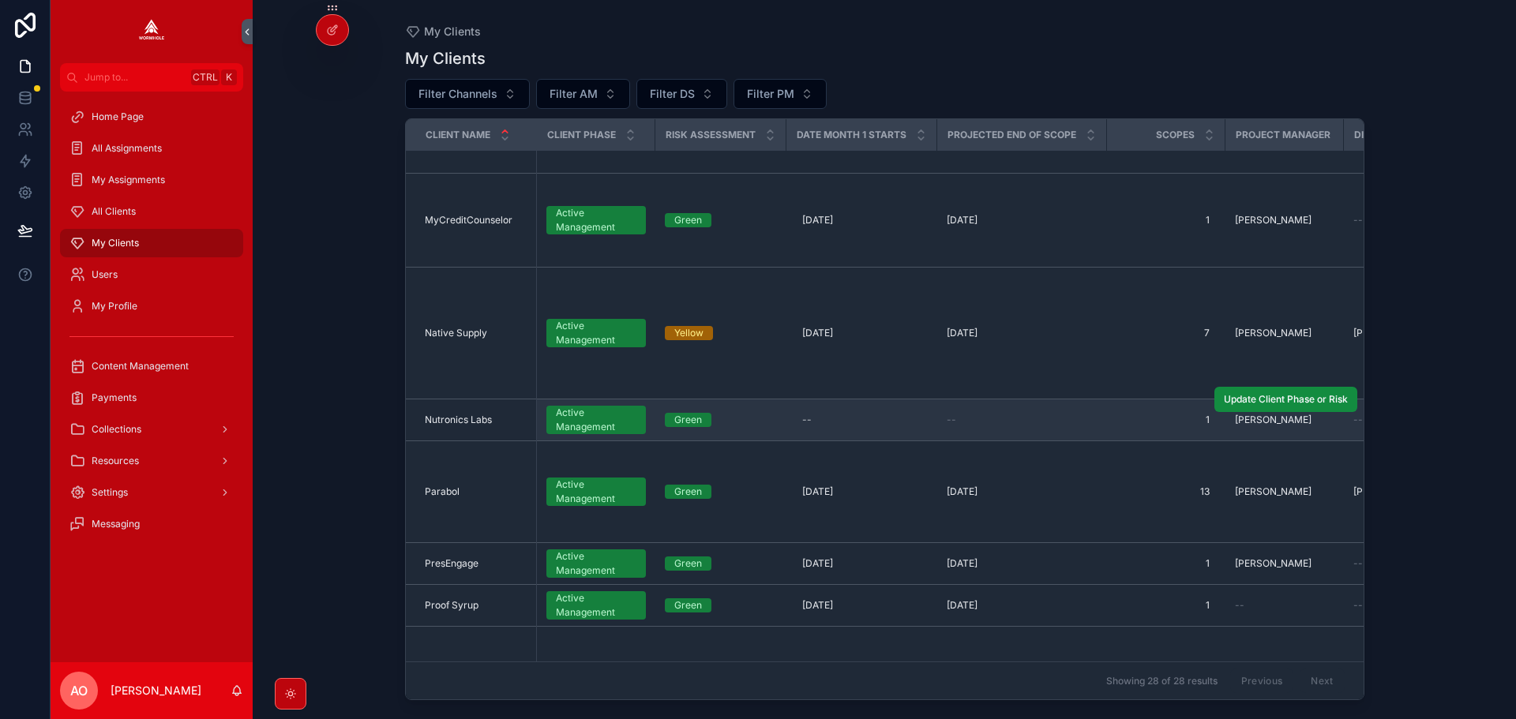
scroll to position [1263, 0]
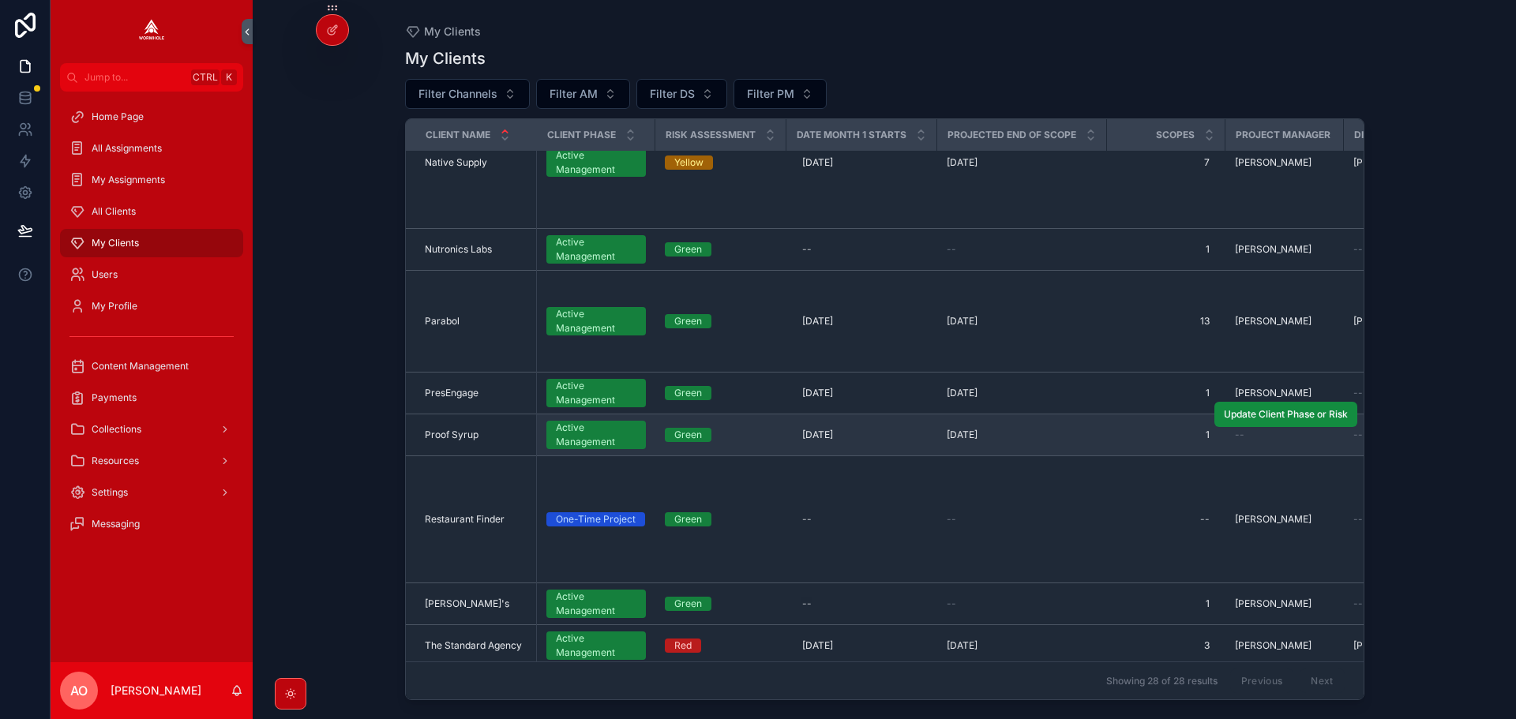
click at [441, 437] on span "Proof Syrup" at bounding box center [452, 435] width 54 height 13
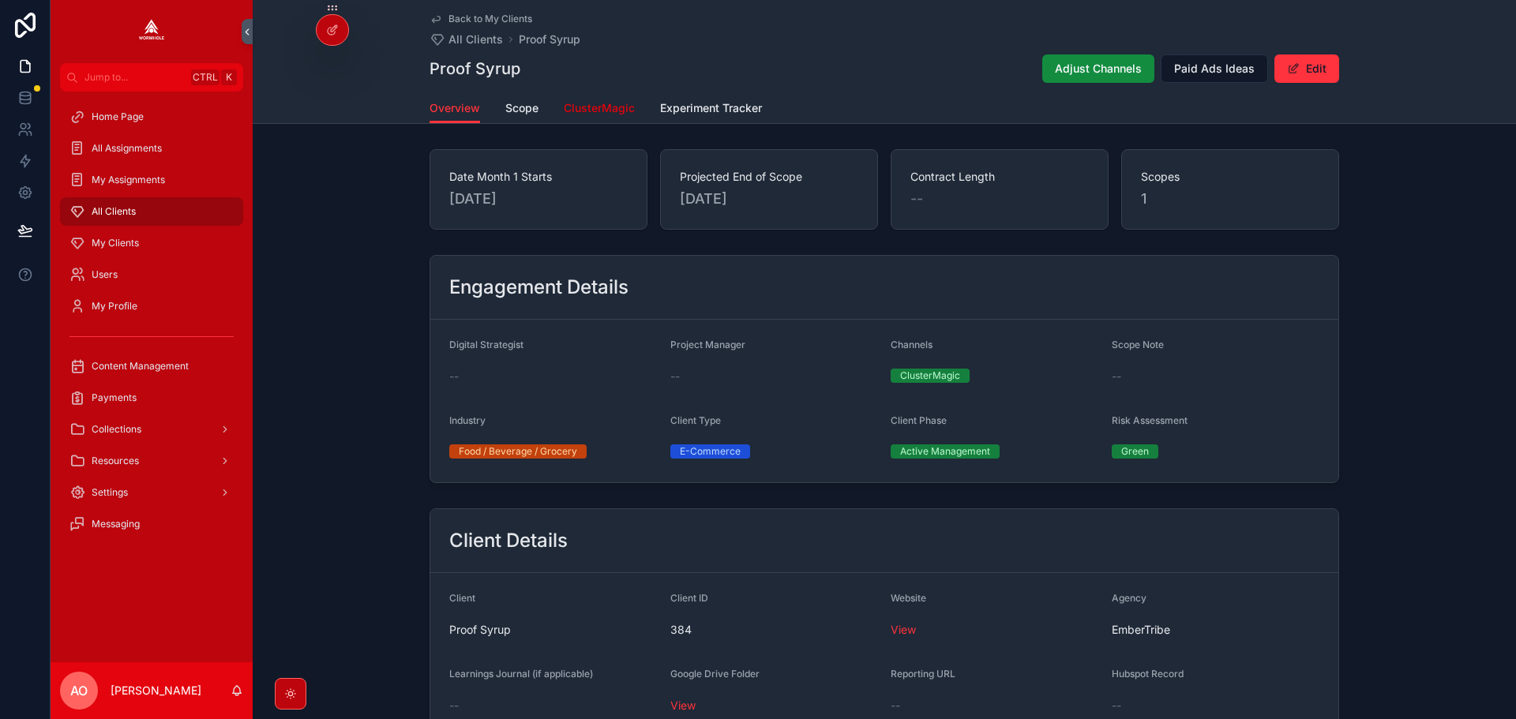
click at [598, 118] on link "ClusterMagic" at bounding box center [599, 110] width 71 height 32
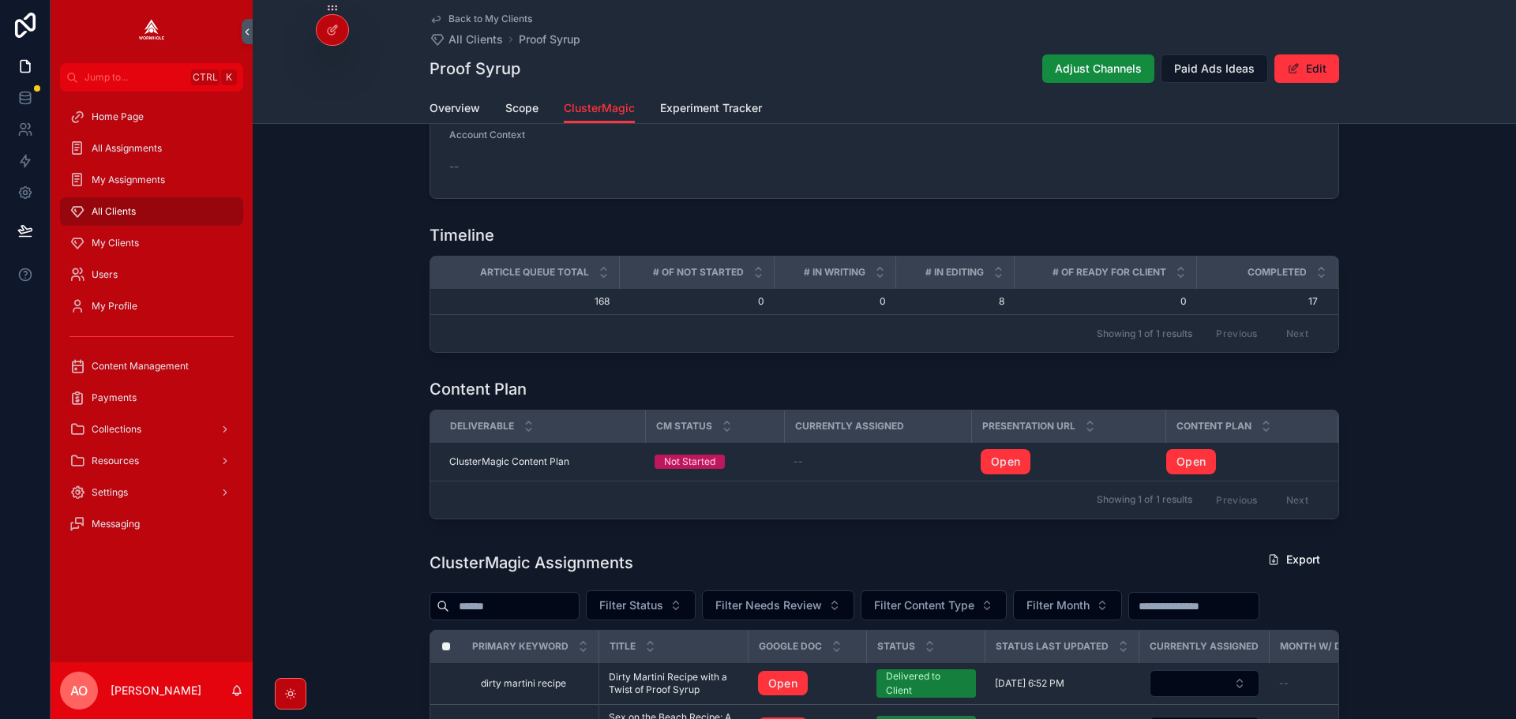
scroll to position [474, 0]
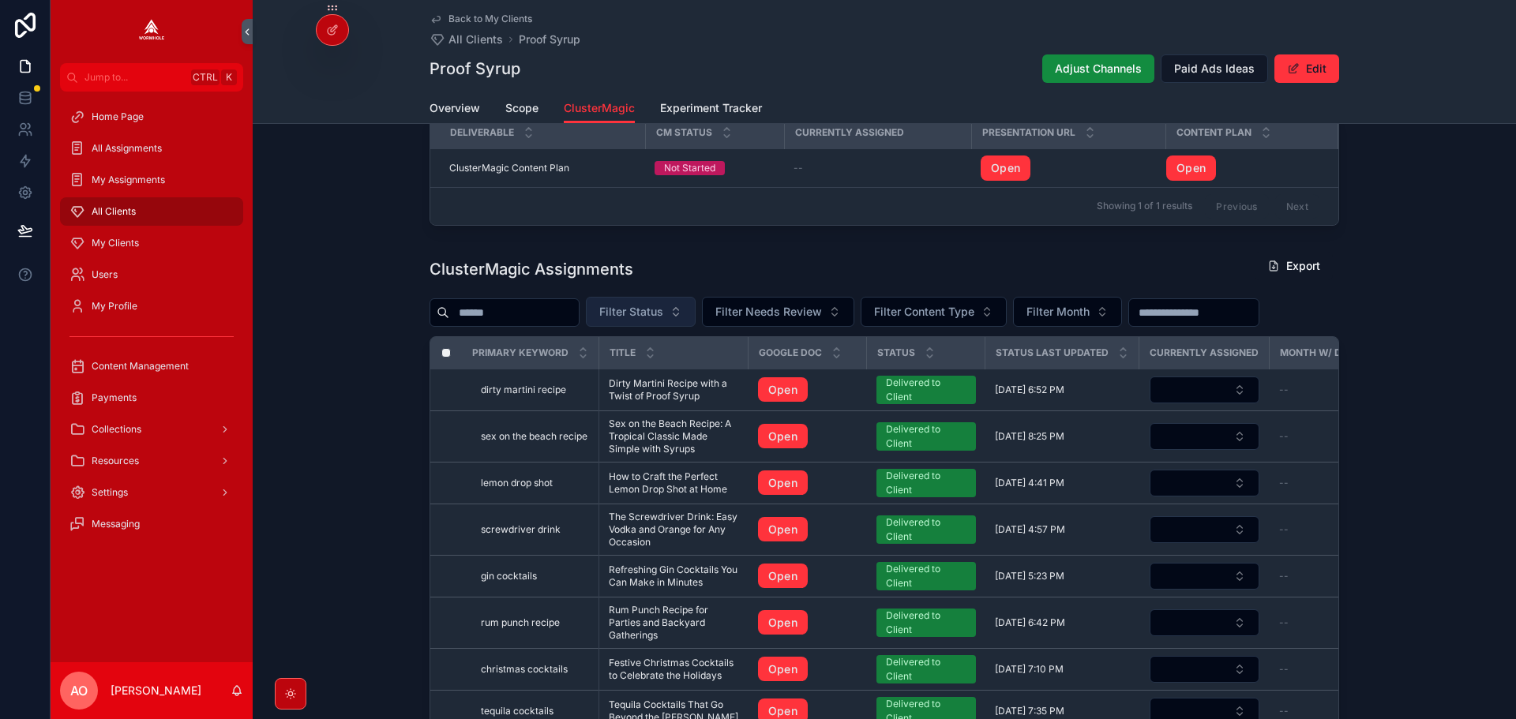
click at [663, 320] on span "Filter Status" at bounding box center [631, 312] width 64 height 16
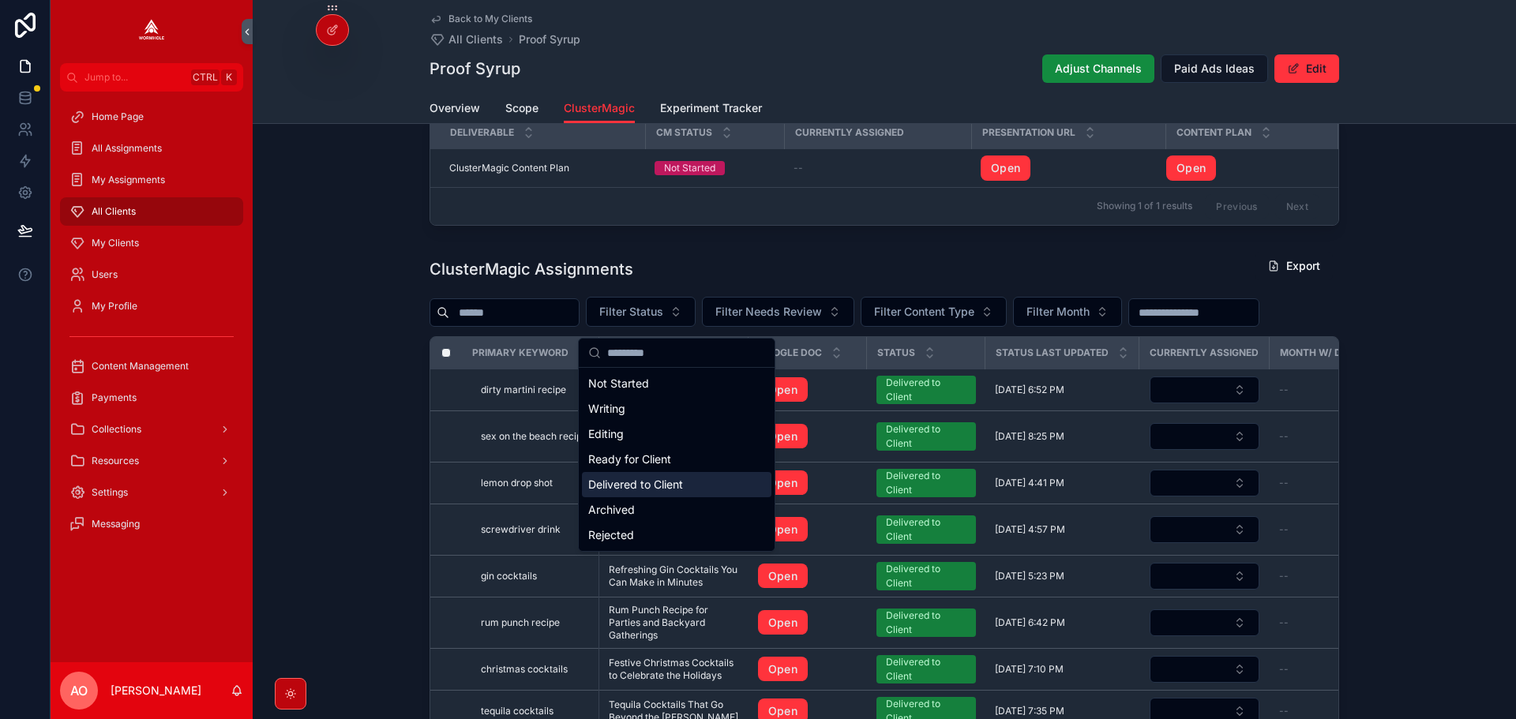
click at [647, 475] on div "Delivered to Client" at bounding box center [676, 484] width 189 height 25
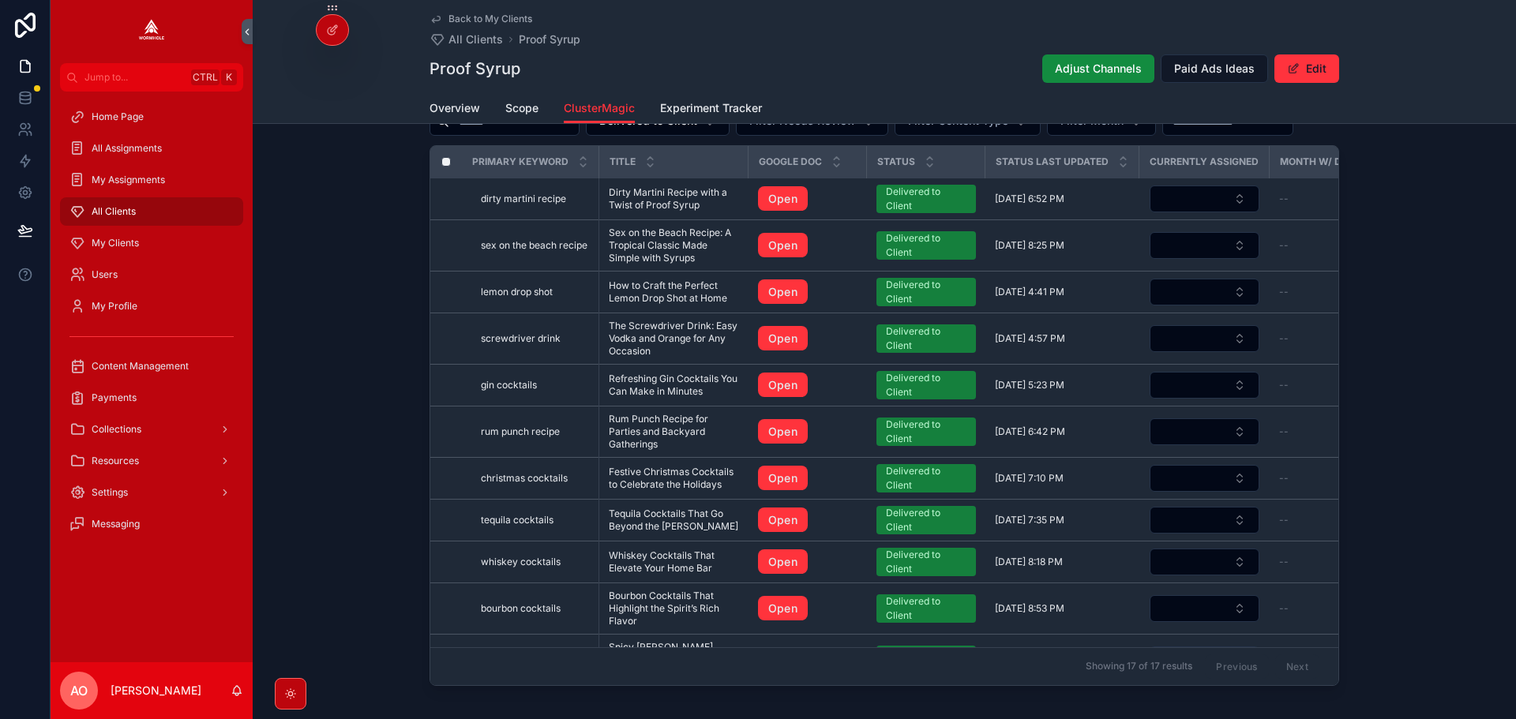
scroll to position [703, 0]
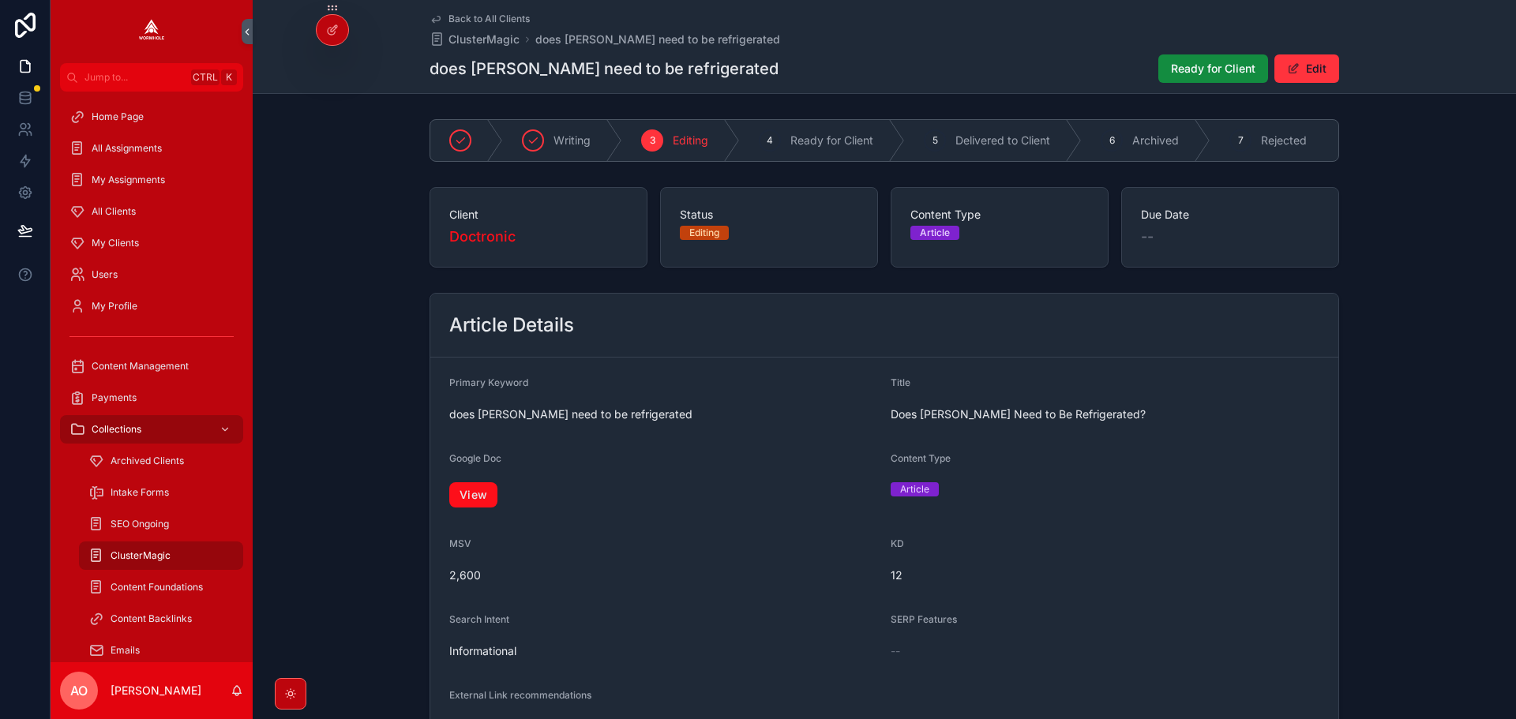
click at [478, 507] on link "View" at bounding box center [473, 494] width 48 height 25
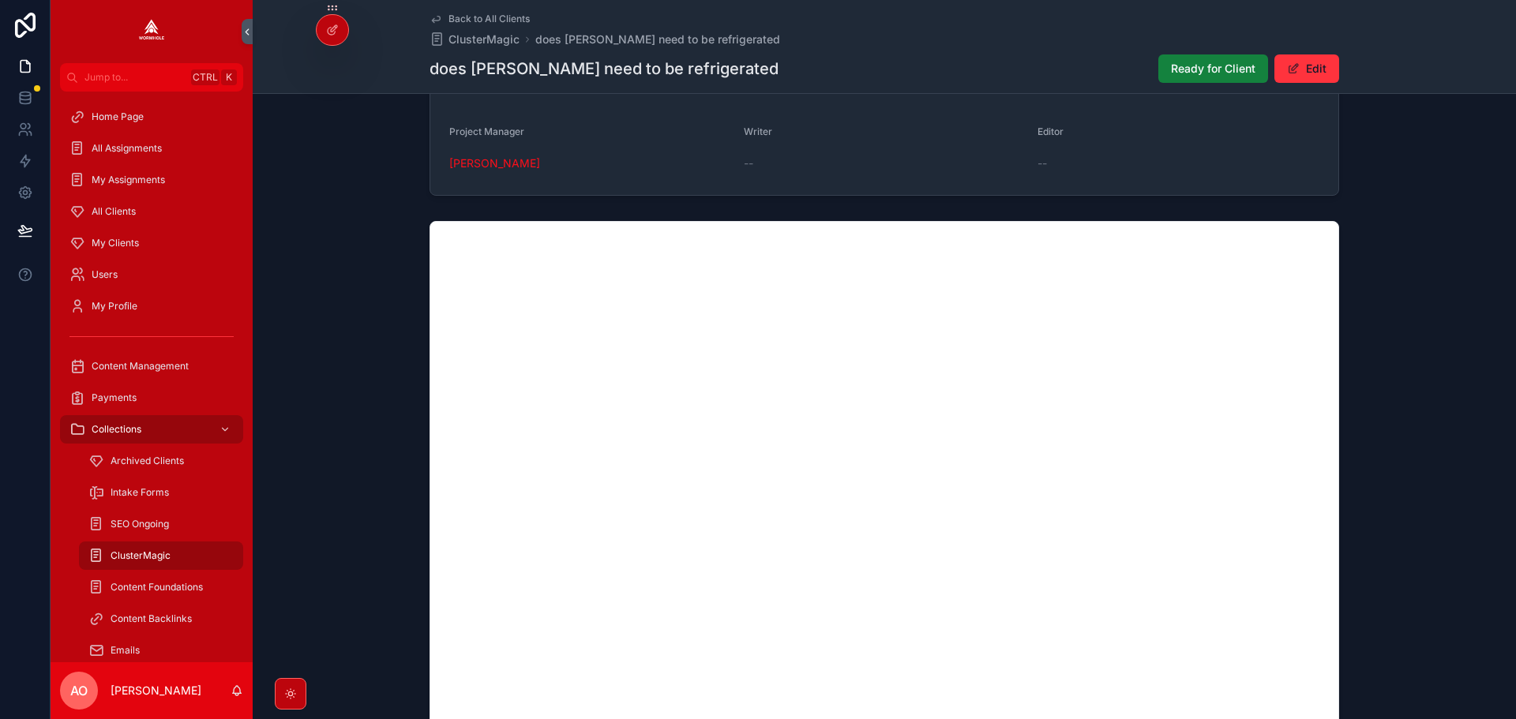
click at [1209, 76] on span "Ready for Client" at bounding box center [1213, 69] width 84 height 16
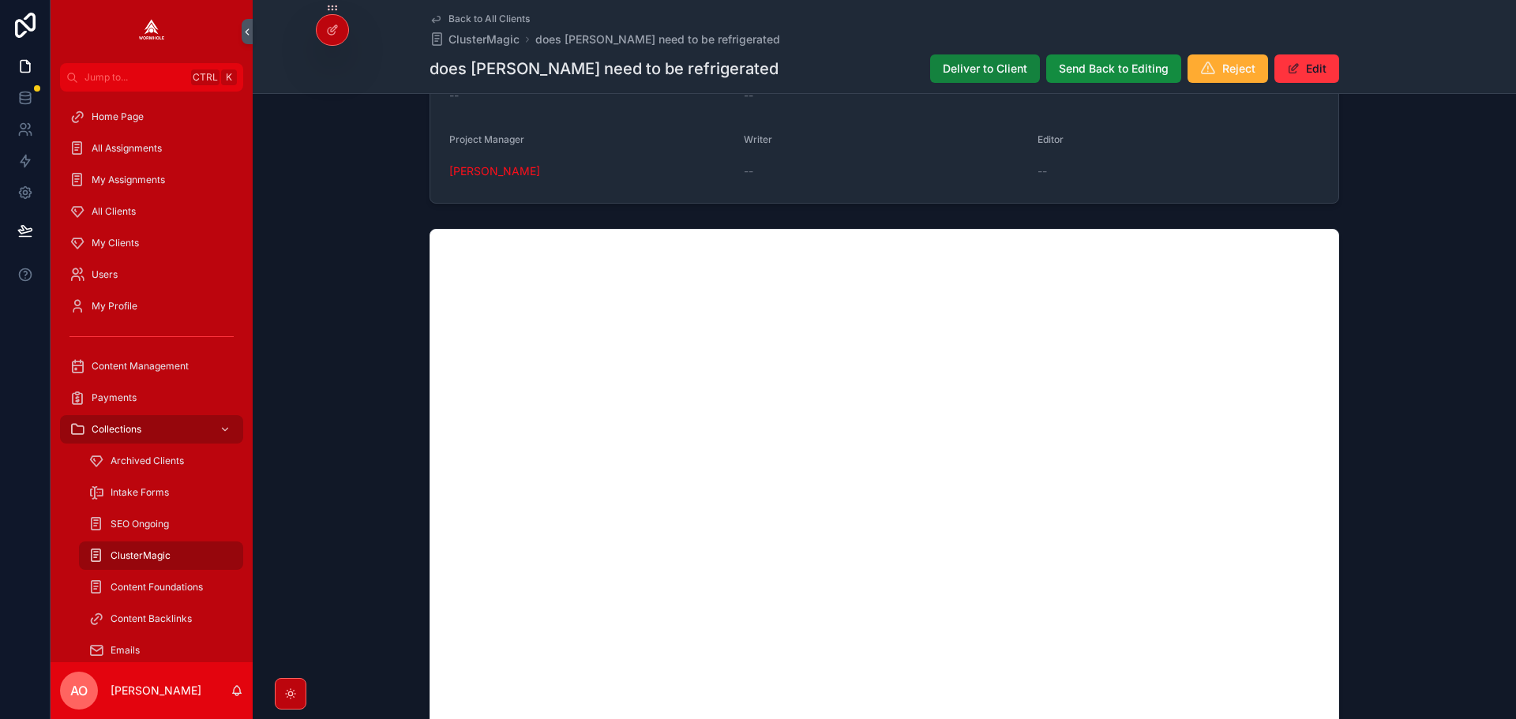
click at [979, 56] on button "Deliver to Client" at bounding box center [985, 68] width 110 height 28
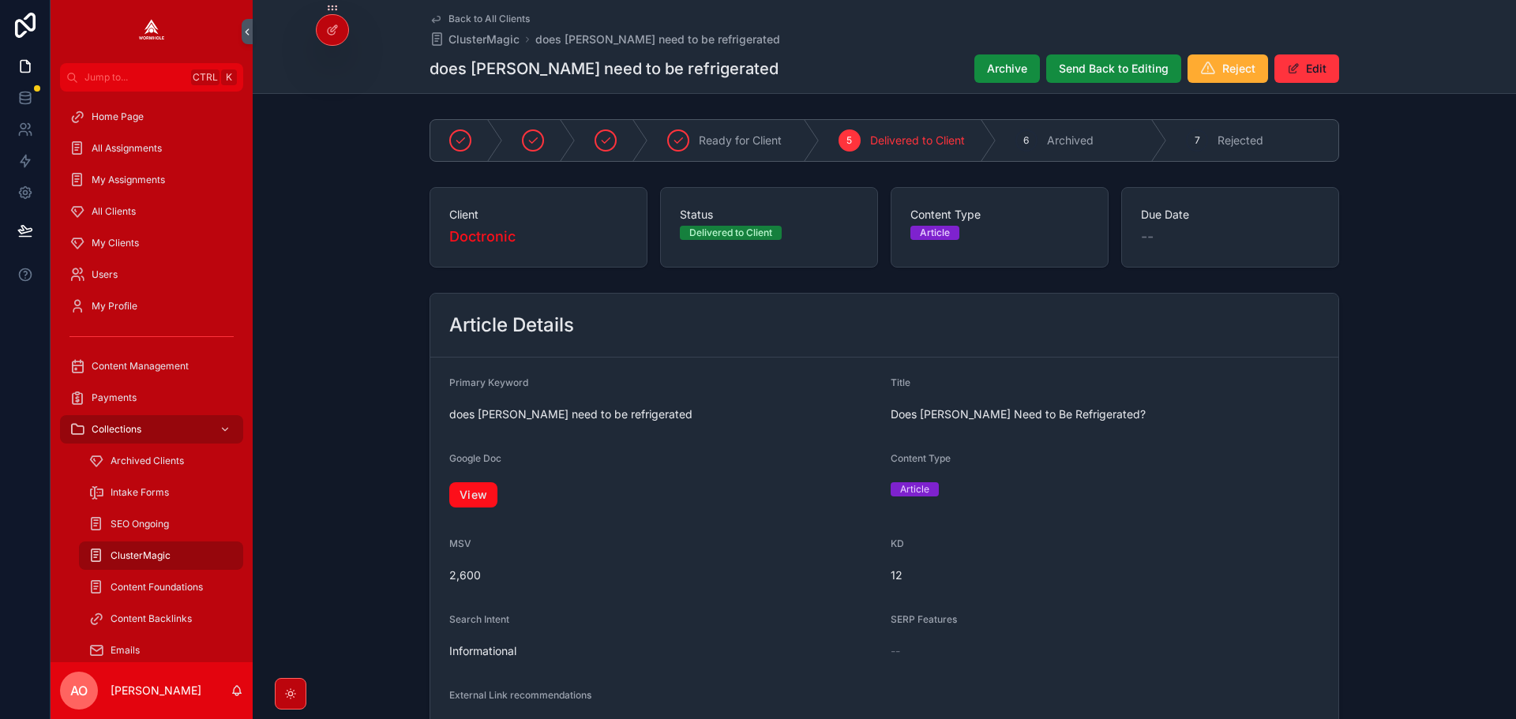
click at [479, 489] on link "View" at bounding box center [473, 494] width 48 height 25
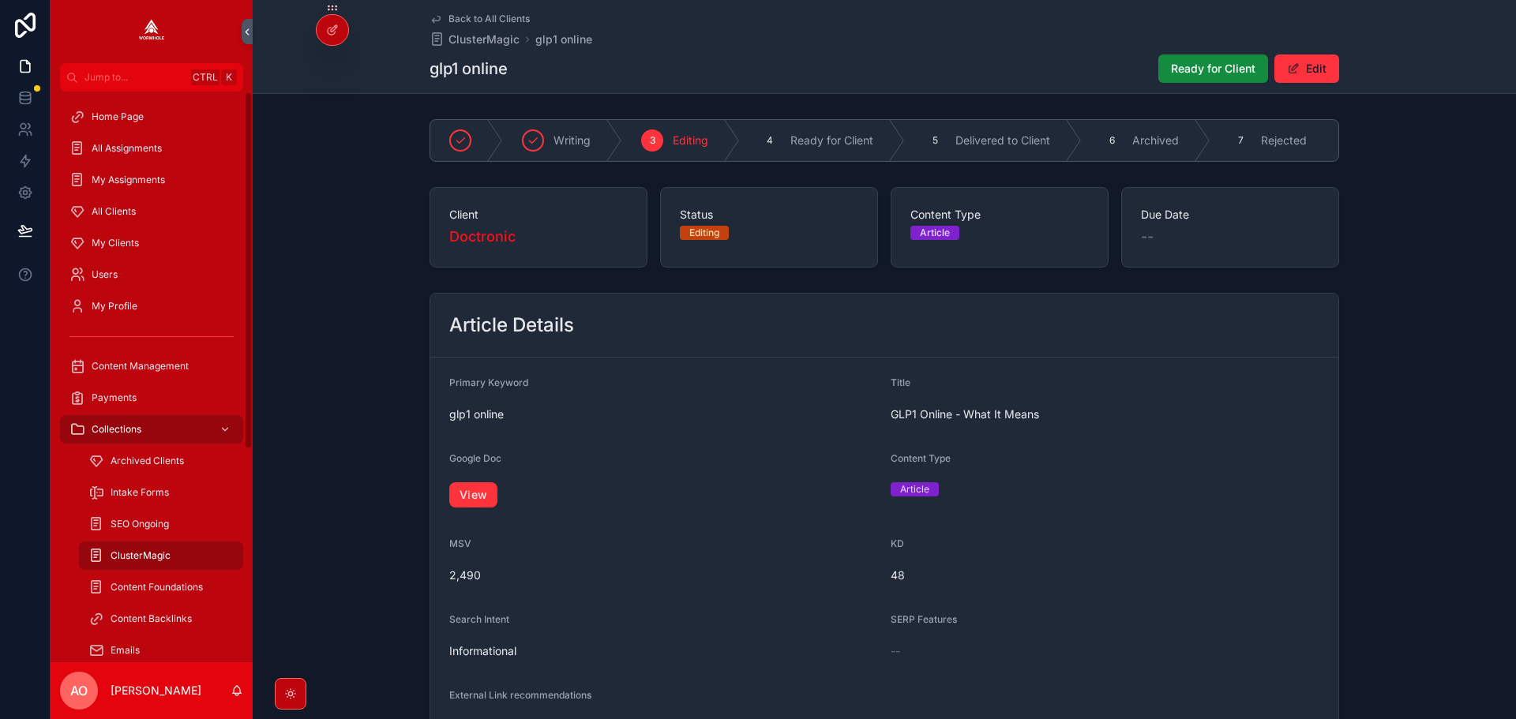
click at [501, 501] on span "View" at bounding box center [663, 494] width 429 height 25
click at [479, 497] on link "View" at bounding box center [473, 494] width 48 height 25
click at [1215, 60] on button "Ready for Client" at bounding box center [1213, 68] width 110 height 28
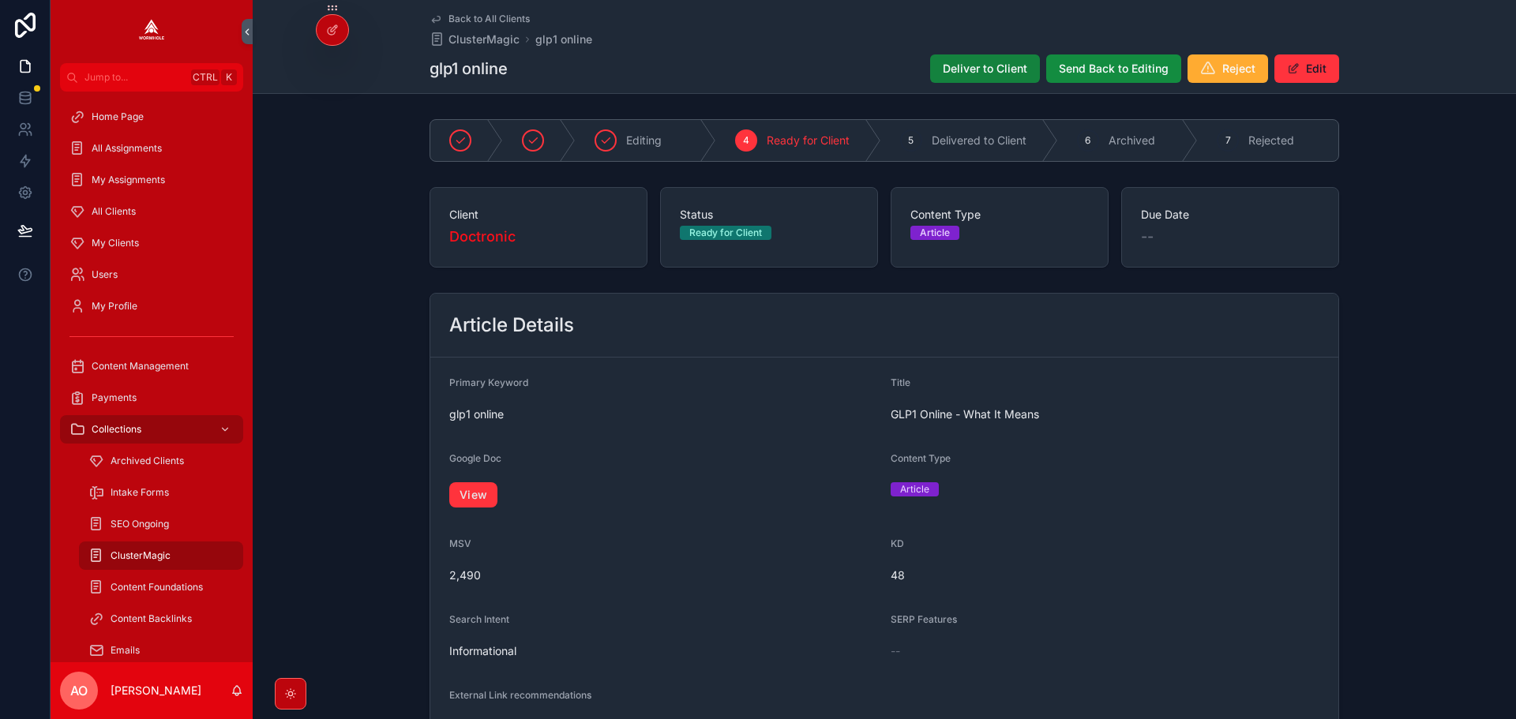
click at [999, 66] on span "Deliver to Client" at bounding box center [985, 69] width 84 height 16
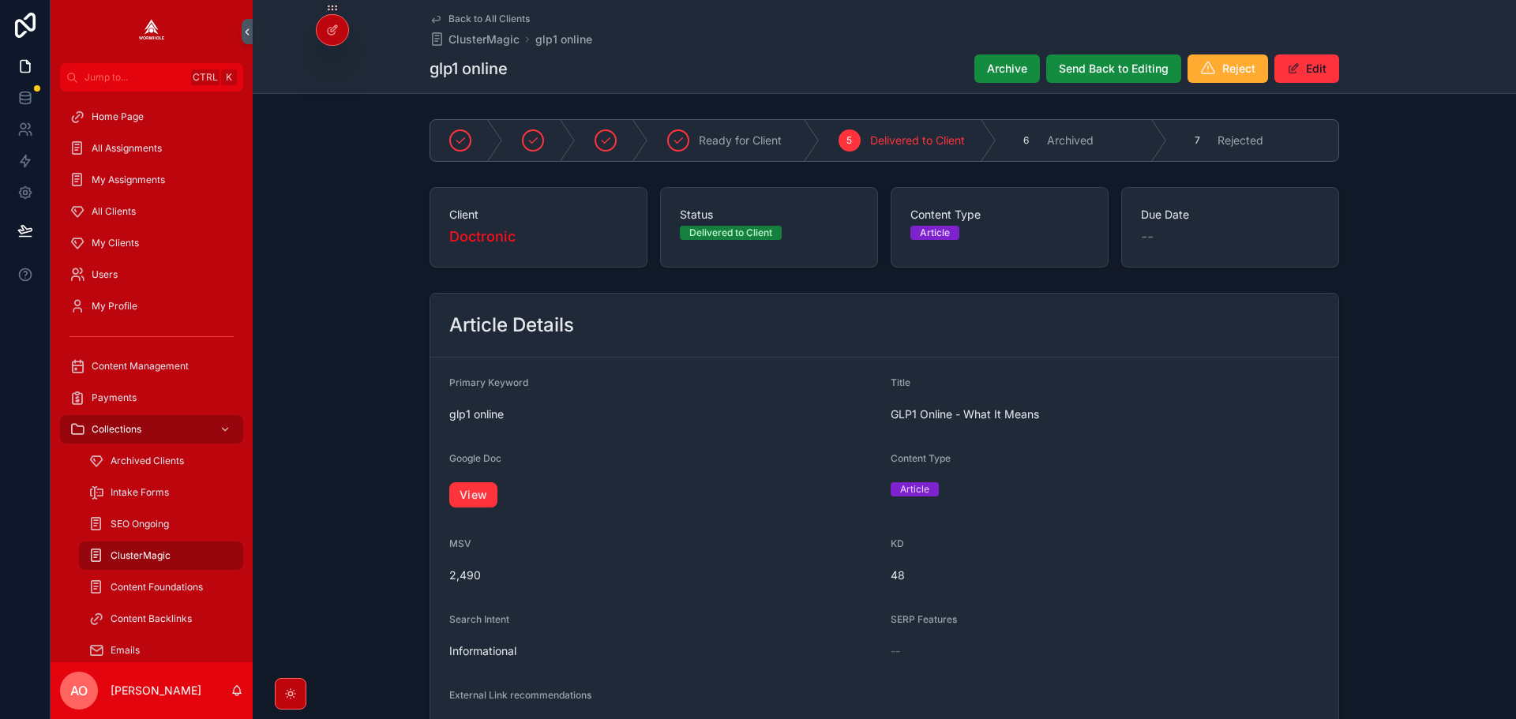
click at [909, 413] on span "GLP1 Online - What It Means" at bounding box center [1104, 415] width 429 height 16
click at [1316, 66] on button "Edit" at bounding box center [1306, 68] width 65 height 28
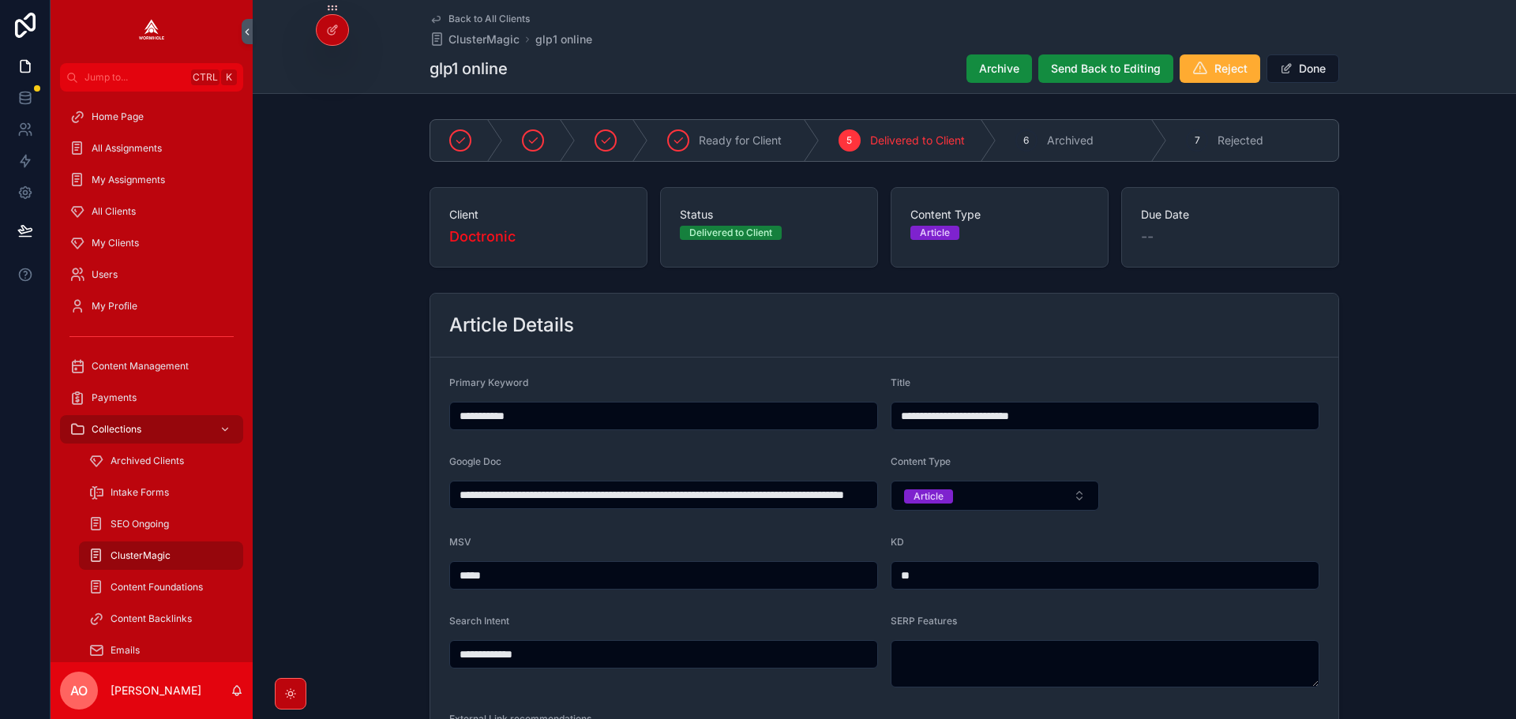
click at [917, 411] on input "**********" at bounding box center [1104, 416] width 427 height 22
type input "**********"
click at [1300, 67] on button "Done" at bounding box center [1302, 68] width 73 height 28
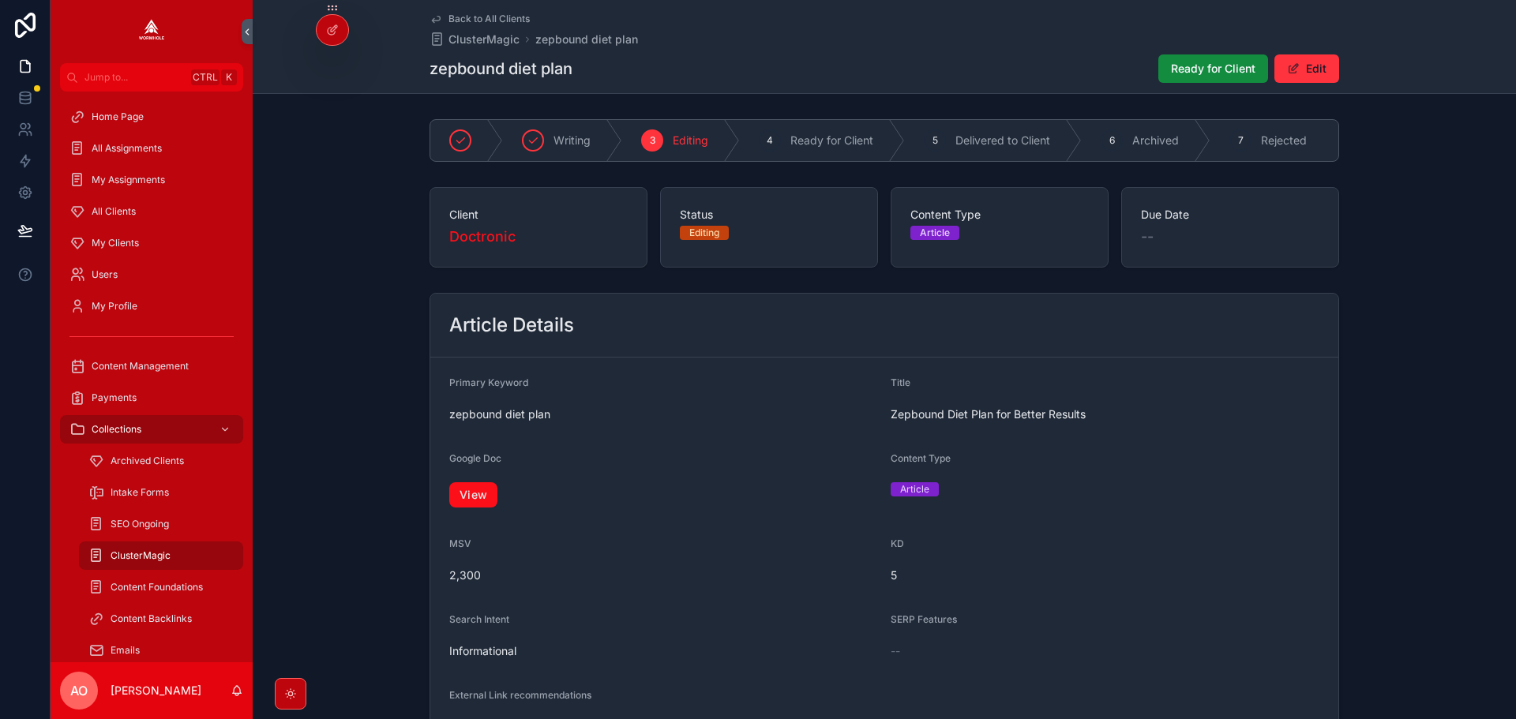
click at [470, 500] on link "View" at bounding box center [473, 494] width 48 height 25
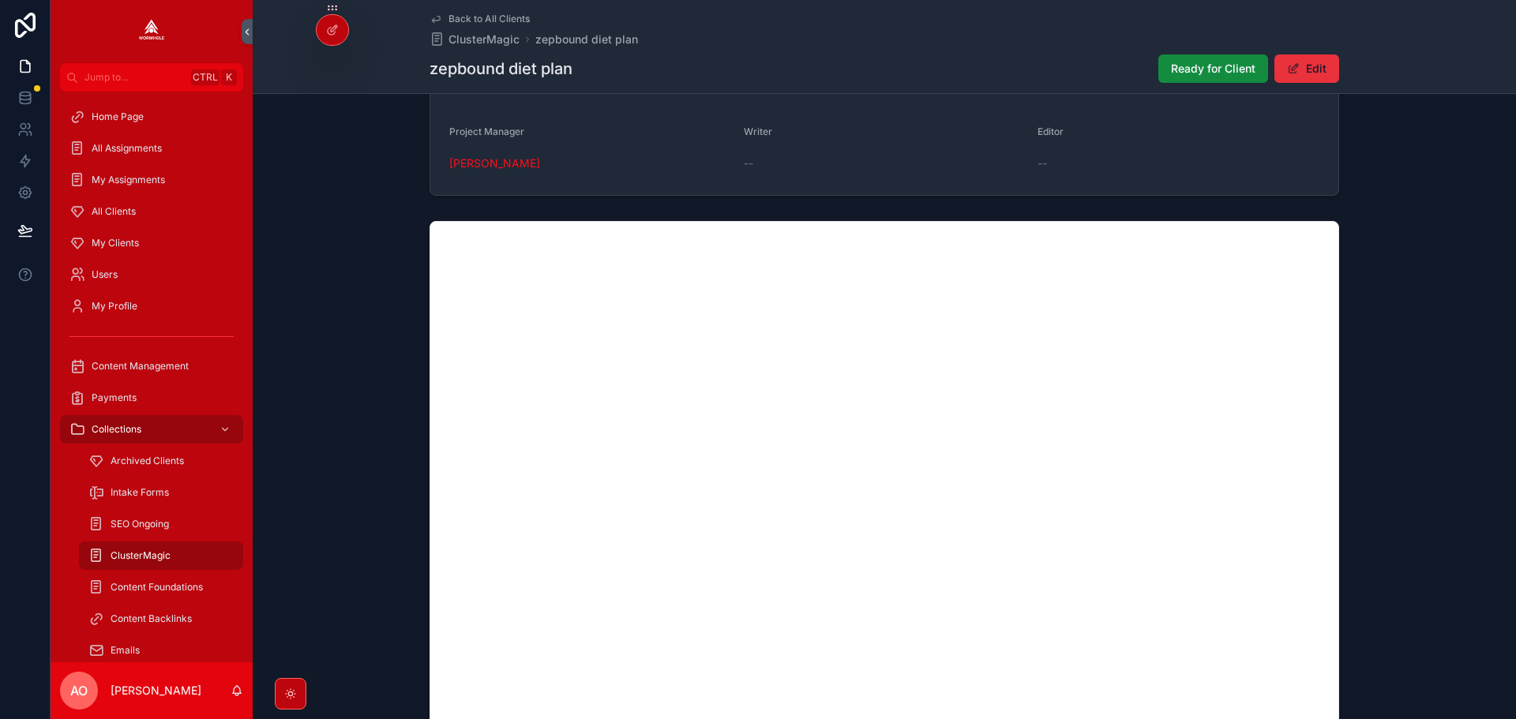
click at [1310, 67] on button "Edit" at bounding box center [1306, 68] width 65 height 28
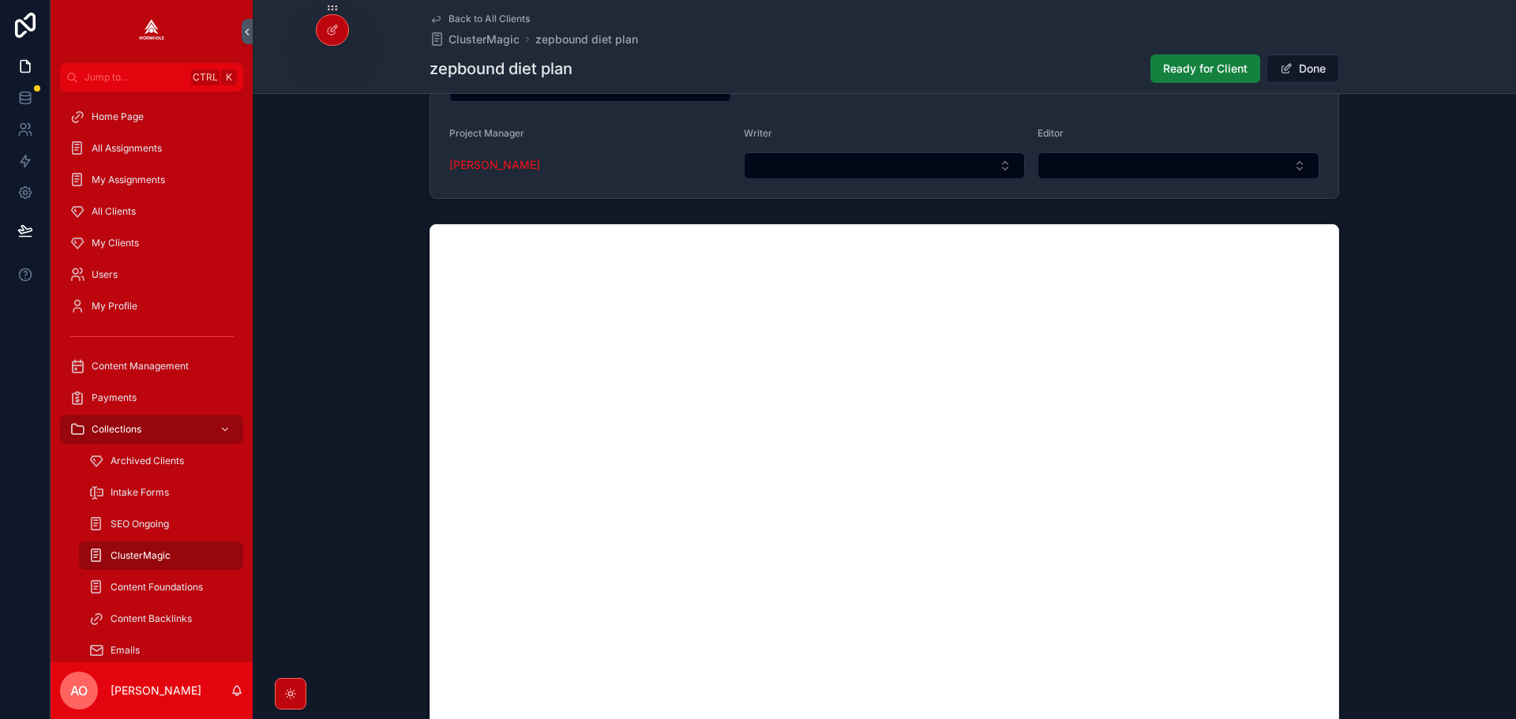
click at [1173, 70] on span "Ready for Client" at bounding box center [1205, 69] width 84 height 16
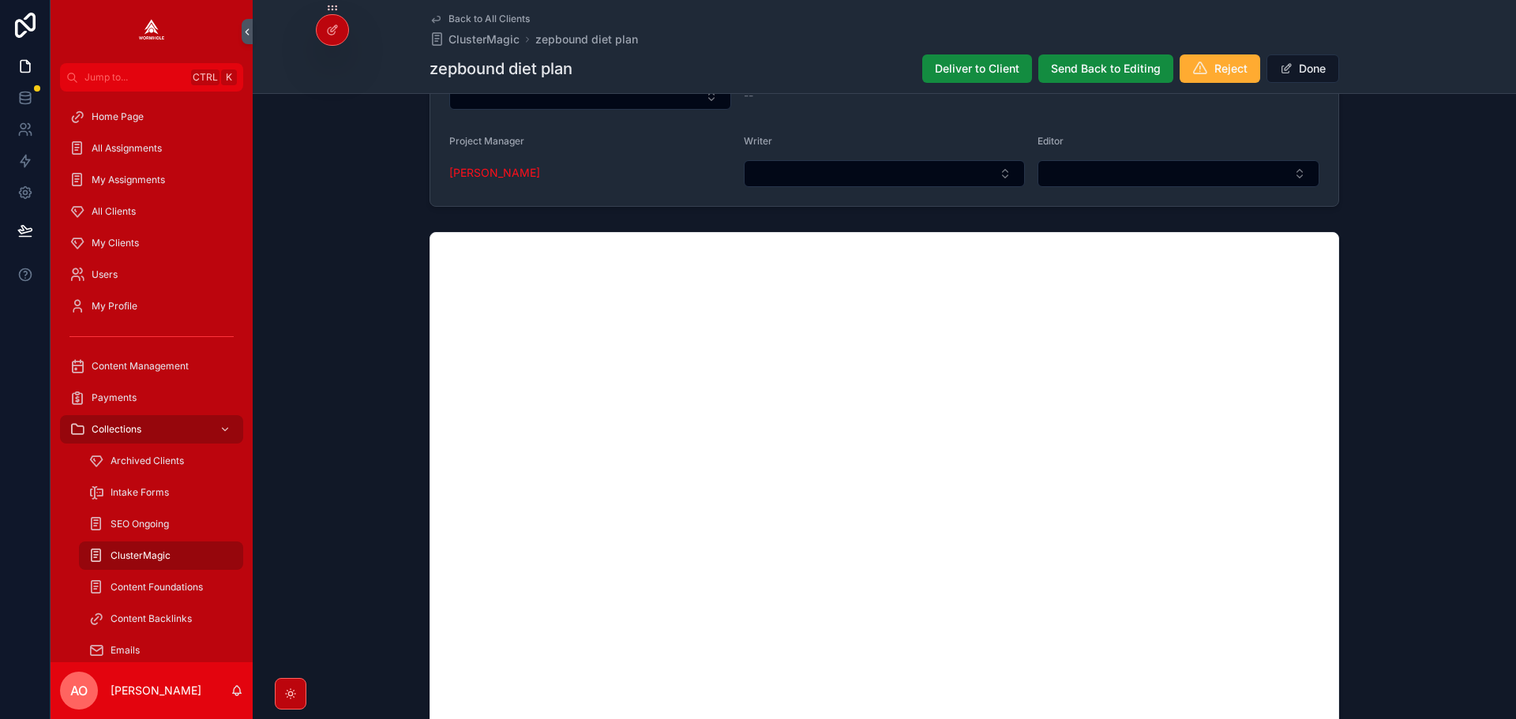
click at [1207, 70] on button "Reject" at bounding box center [1219, 68] width 81 height 28
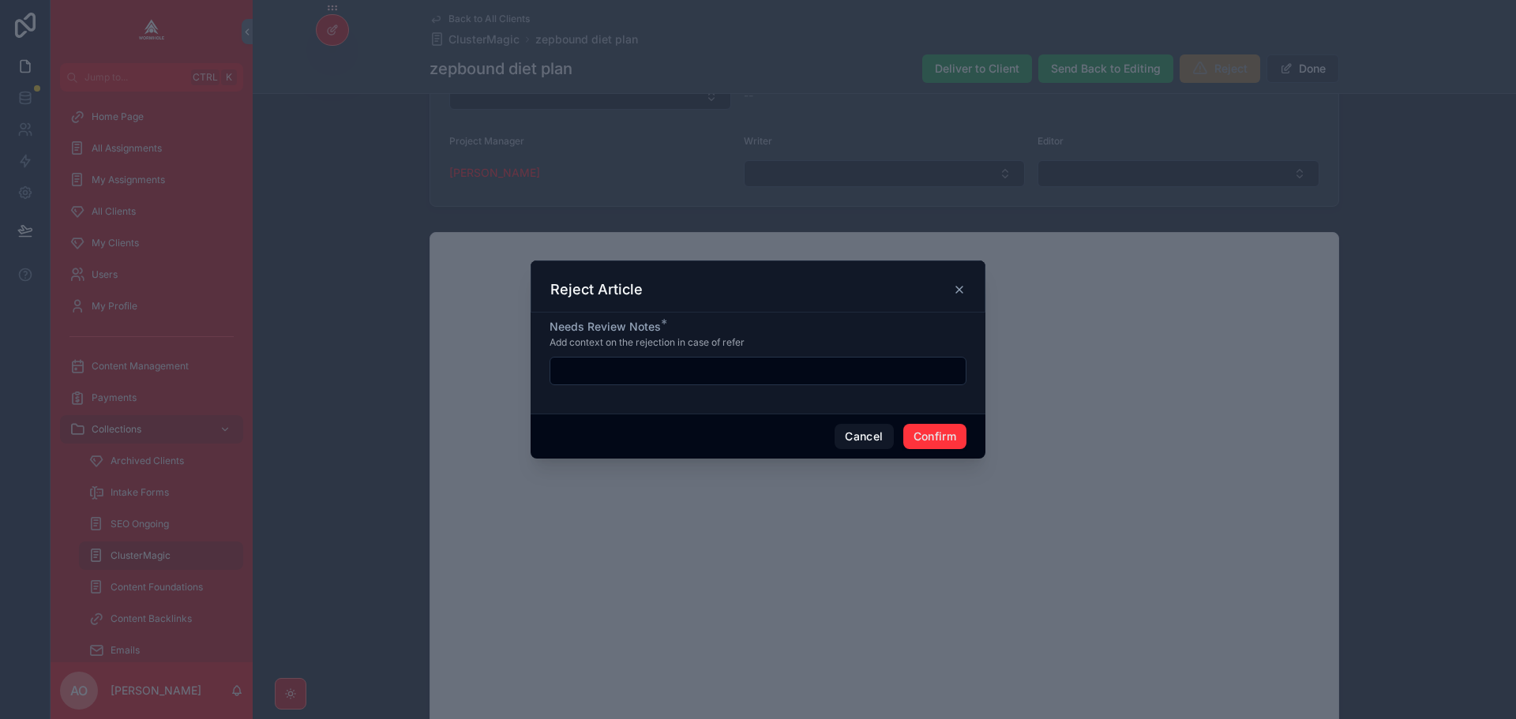
click at [665, 372] on input "text" at bounding box center [757, 371] width 415 height 22
type input "**********"
click at [834, 369] on input "**********" at bounding box center [757, 371] width 415 height 22
click at [939, 429] on button "Confirm" at bounding box center [934, 436] width 63 height 25
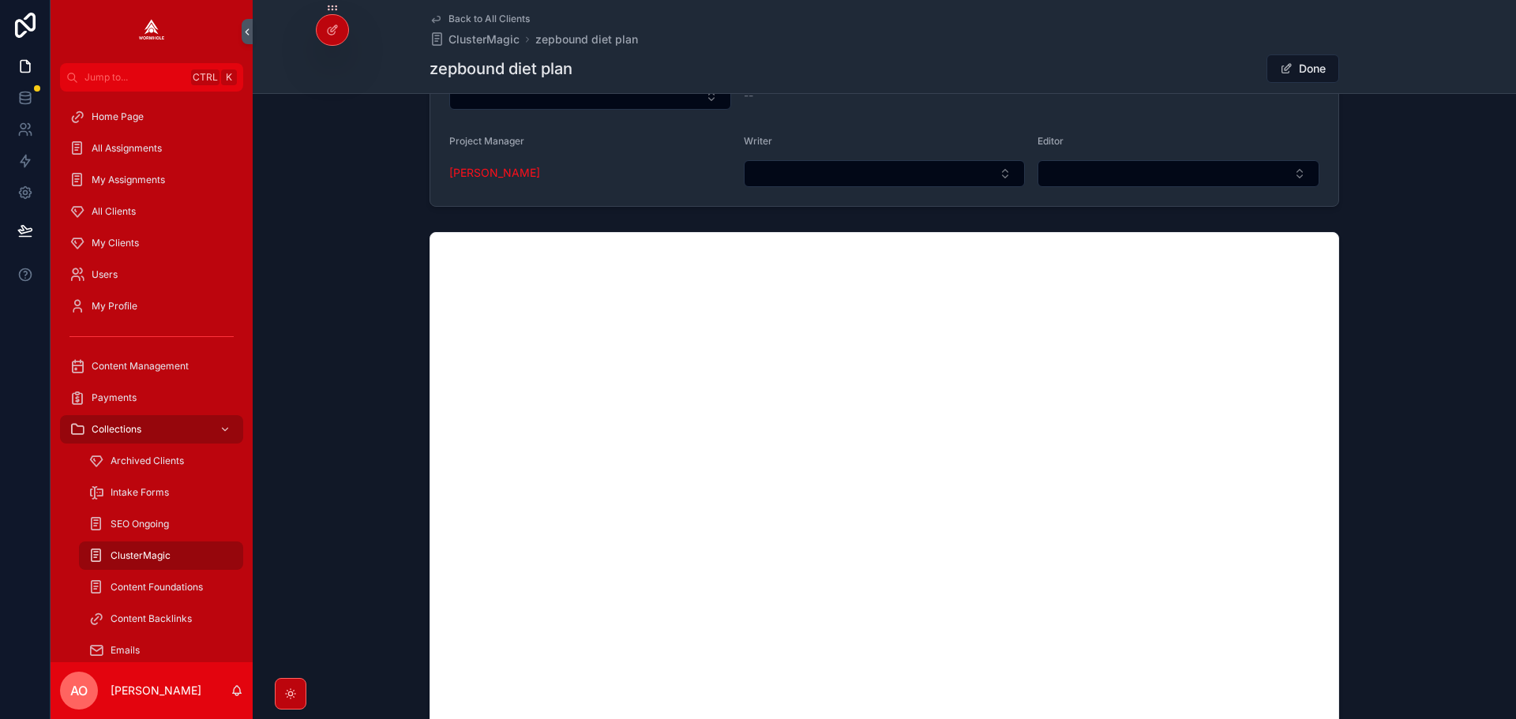
scroll to position [0, 0]
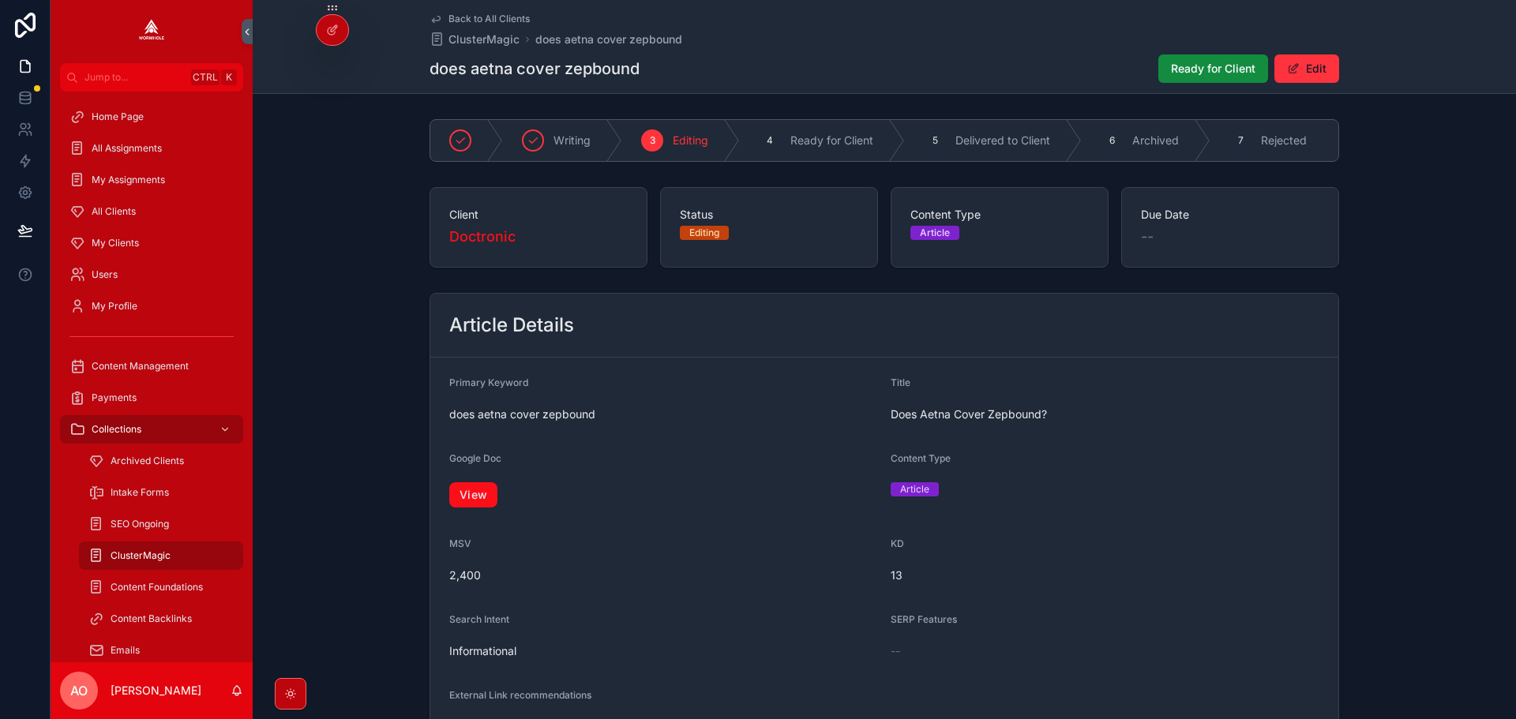
click at [469, 494] on link "View" at bounding box center [473, 494] width 48 height 25
click at [474, 491] on link "View" at bounding box center [473, 494] width 48 height 25
click at [1220, 73] on span "Ready for Client" at bounding box center [1213, 69] width 84 height 16
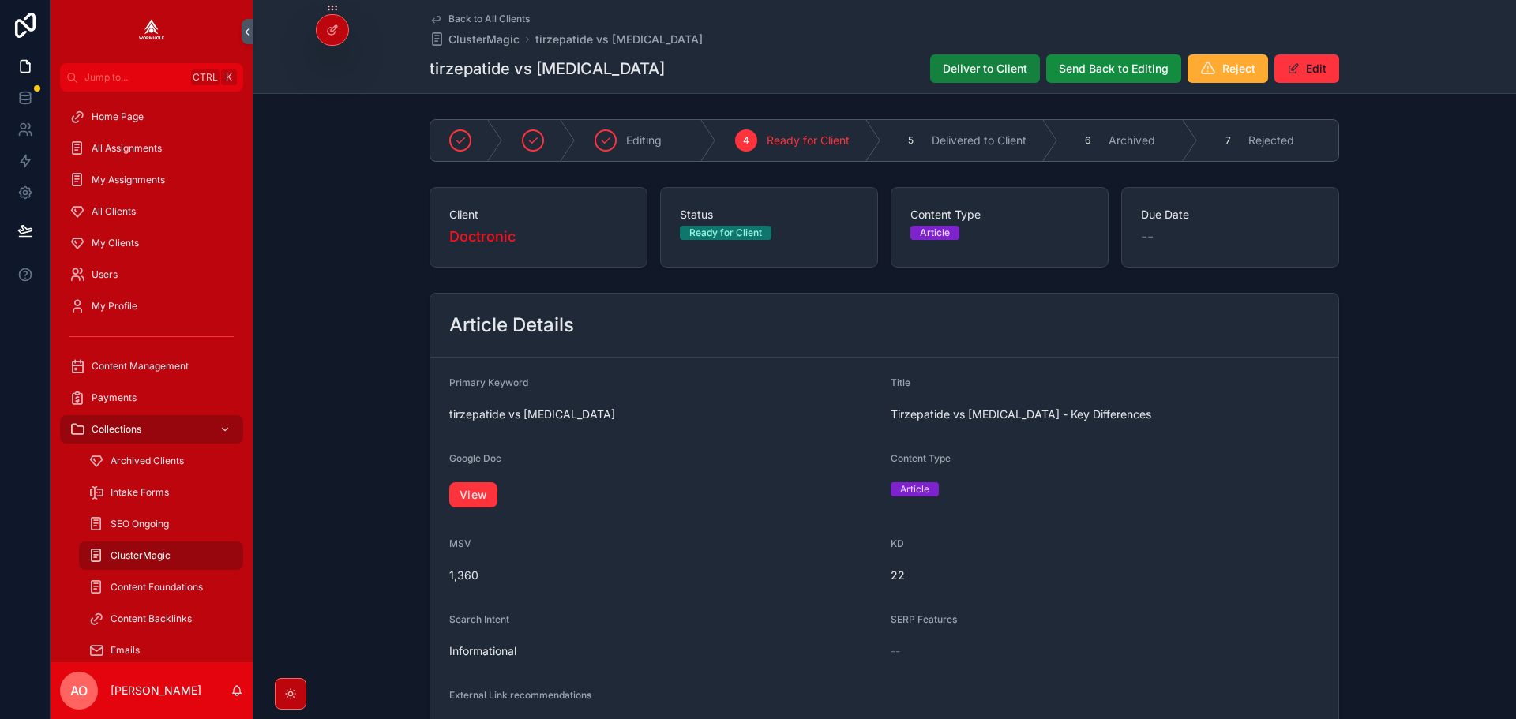
click at [962, 66] on span "Deliver to Client" at bounding box center [985, 69] width 84 height 16
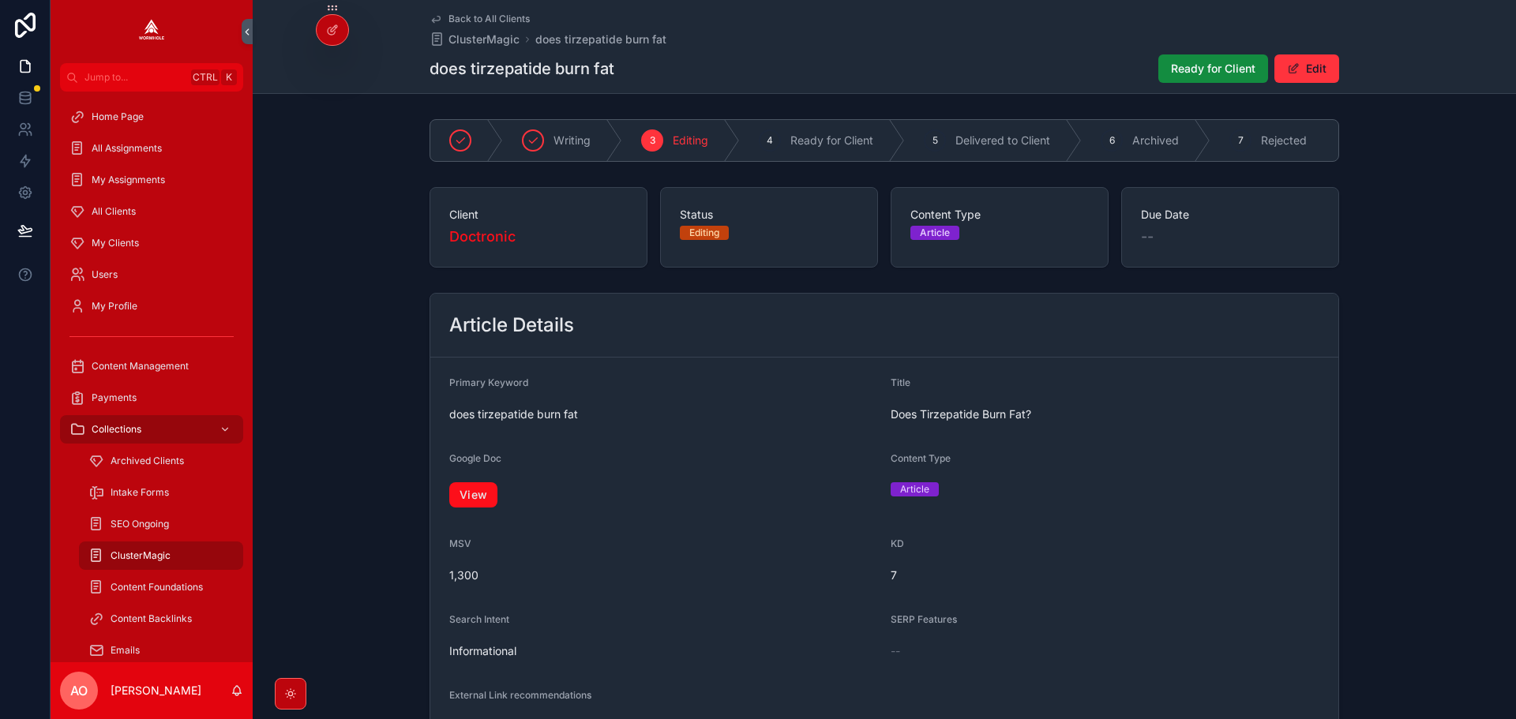
click at [476, 505] on link "View" at bounding box center [473, 494] width 48 height 25
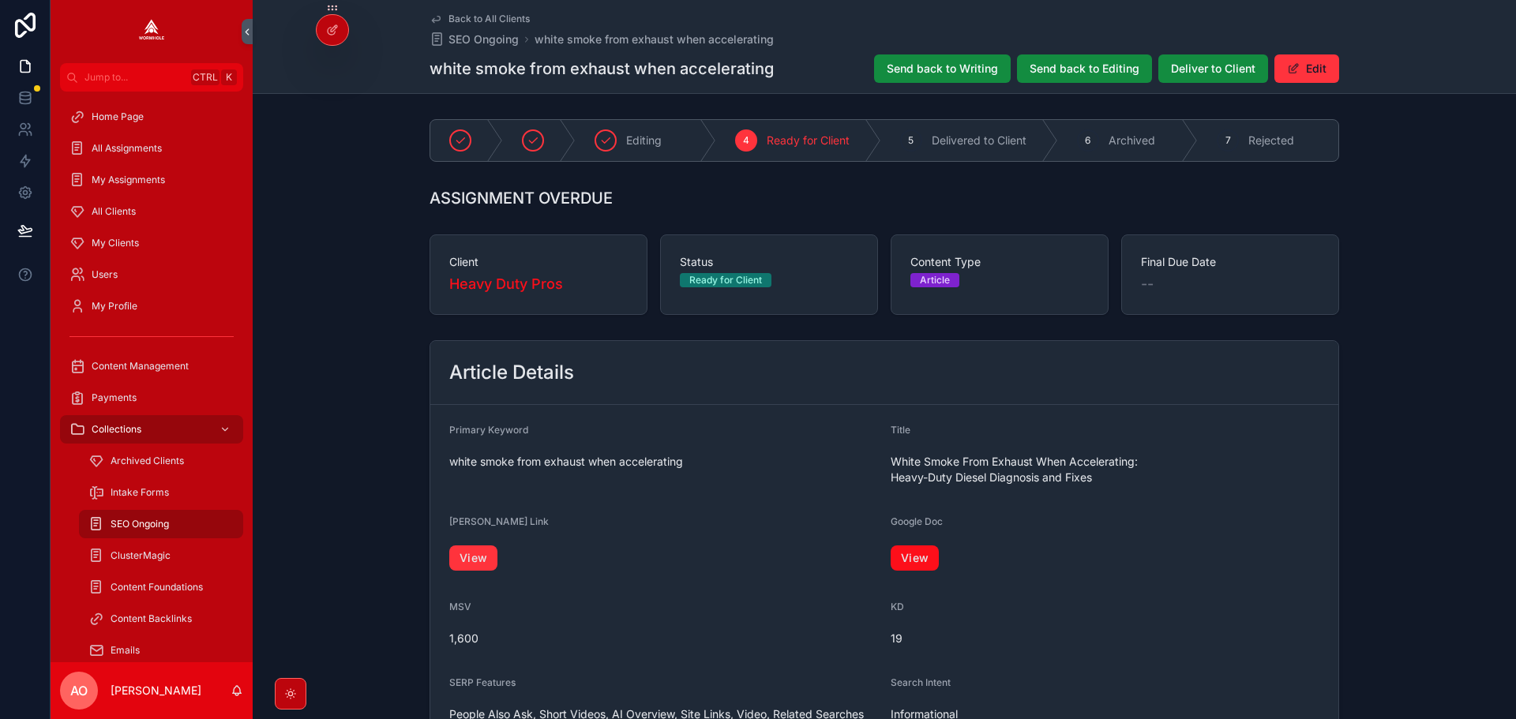
click at [903, 561] on link "View" at bounding box center [914, 558] width 48 height 25
click at [1196, 67] on span "Deliver to Client" at bounding box center [1213, 69] width 84 height 16
click at [903, 561] on link "View" at bounding box center [914, 558] width 48 height 25
click at [1206, 77] on button "Deliver to Client" at bounding box center [1213, 68] width 110 height 28
click at [915, 549] on link "View" at bounding box center [914, 558] width 48 height 25
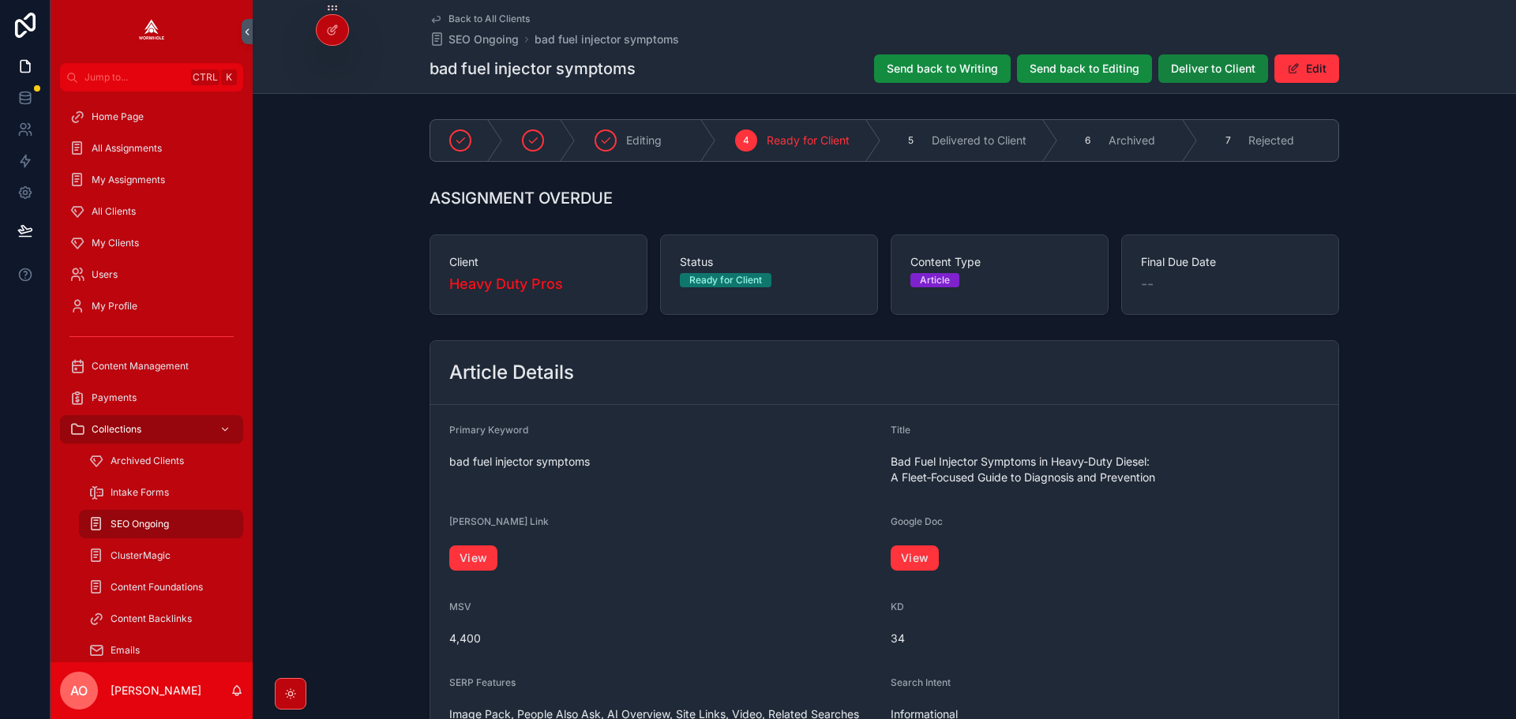
click at [1236, 55] on button "Deliver to Client" at bounding box center [1213, 68] width 110 height 28
click at [906, 555] on link "View" at bounding box center [914, 558] width 48 height 25
click at [1197, 73] on span "Deliver to Client" at bounding box center [1213, 69] width 84 height 16
click at [921, 555] on link "View" at bounding box center [914, 558] width 48 height 25
click at [1196, 66] on span "Deliver to Client" at bounding box center [1213, 69] width 84 height 16
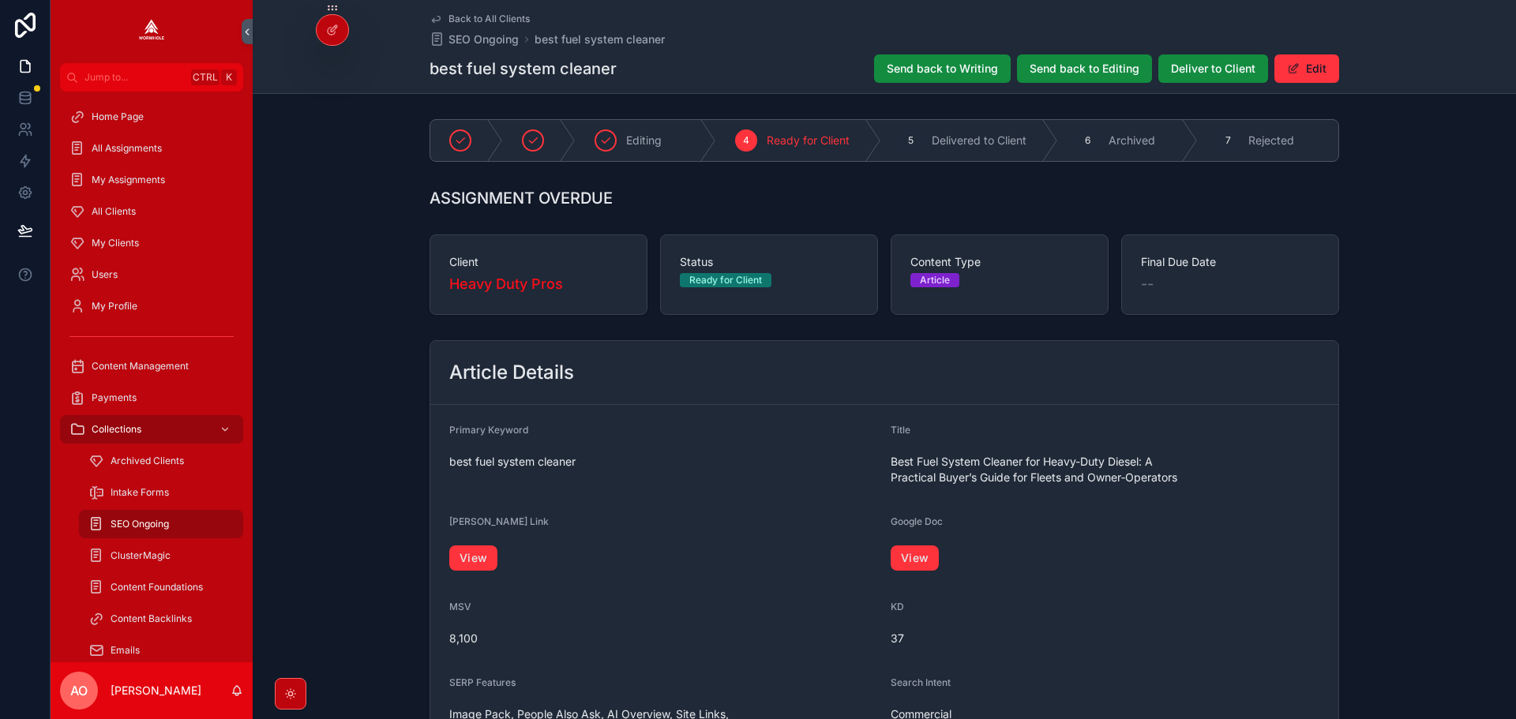
click at [894, 545] on div "View" at bounding box center [1104, 558] width 429 height 35
click at [902, 562] on link "View" at bounding box center [914, 558] width 48 height 25
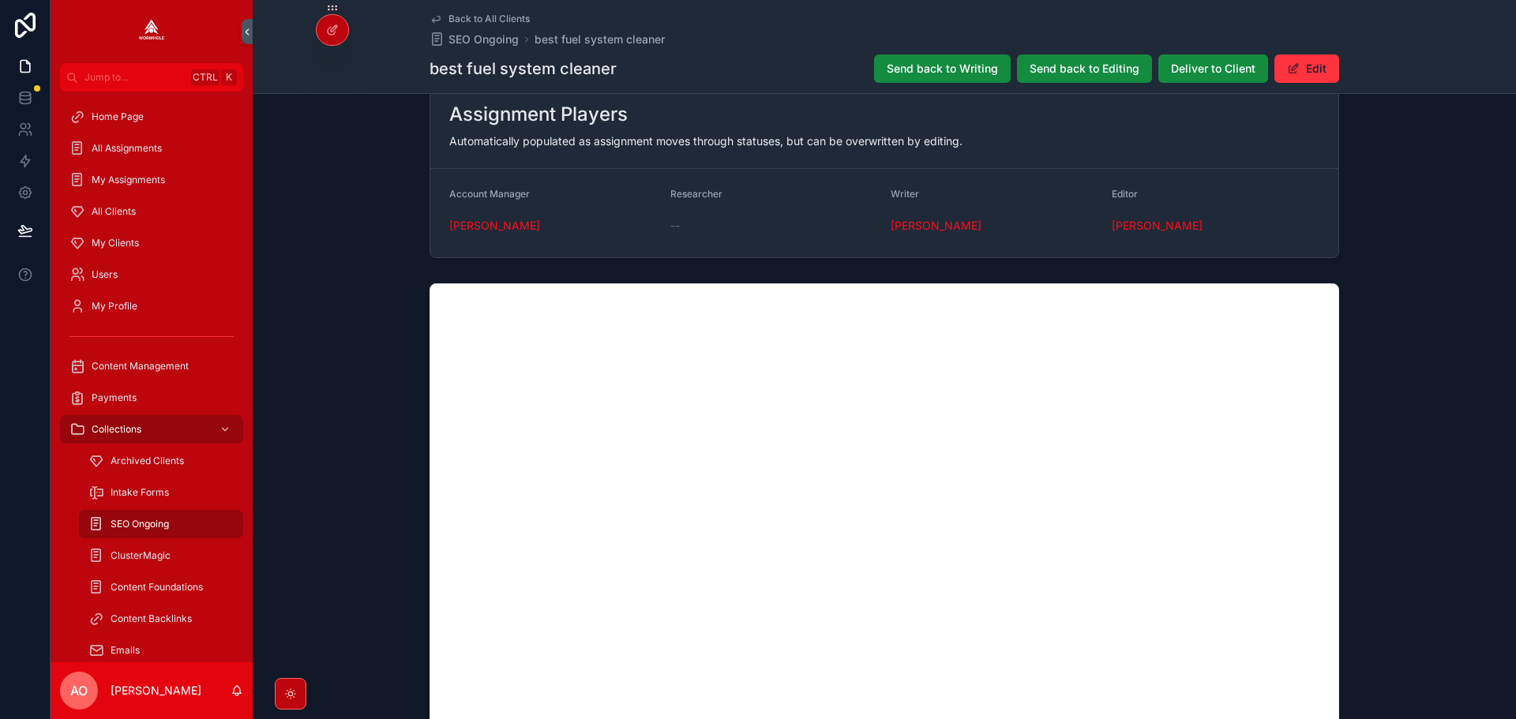
scroll to position [1816, 0]
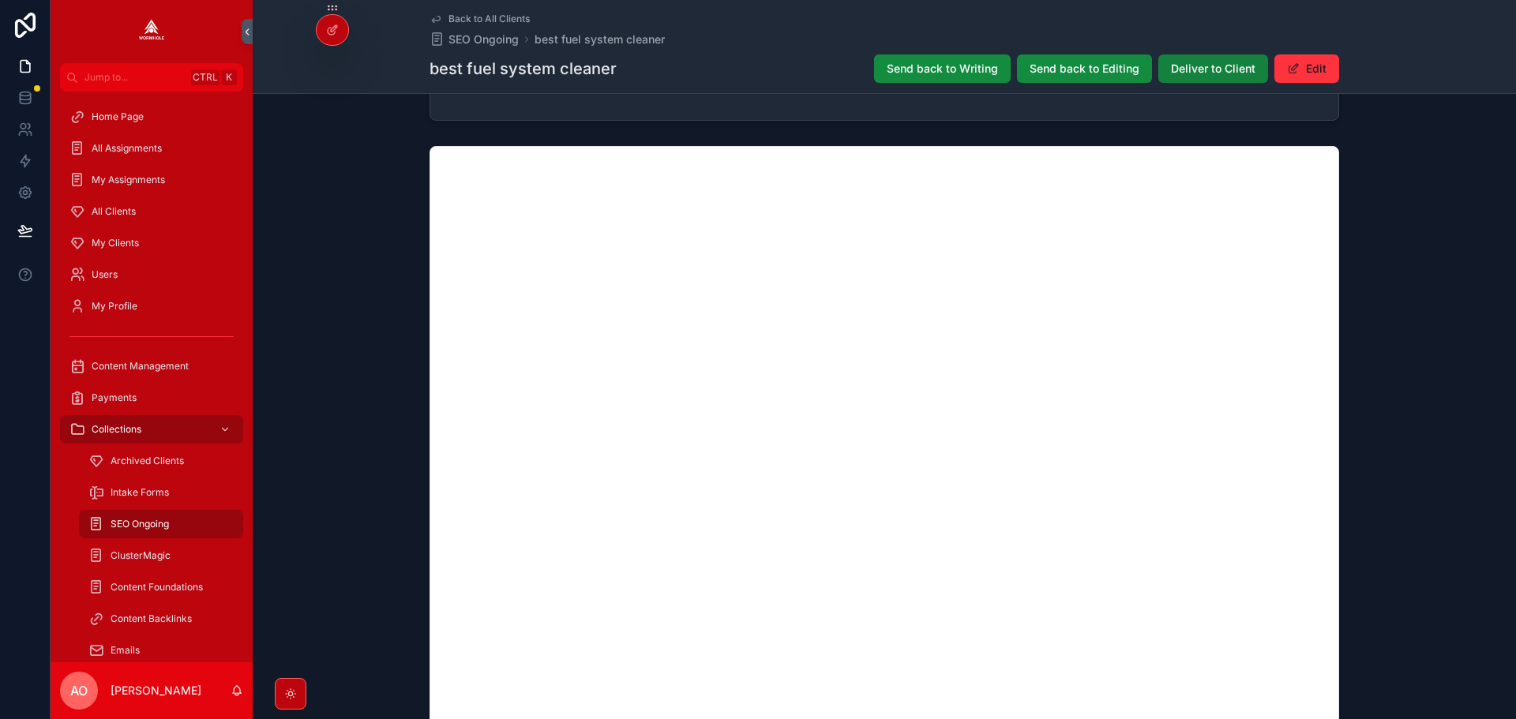
click at [1208, 65] on span "Deliver to Client" at bounding box center [1213, 69] width 84 height 16
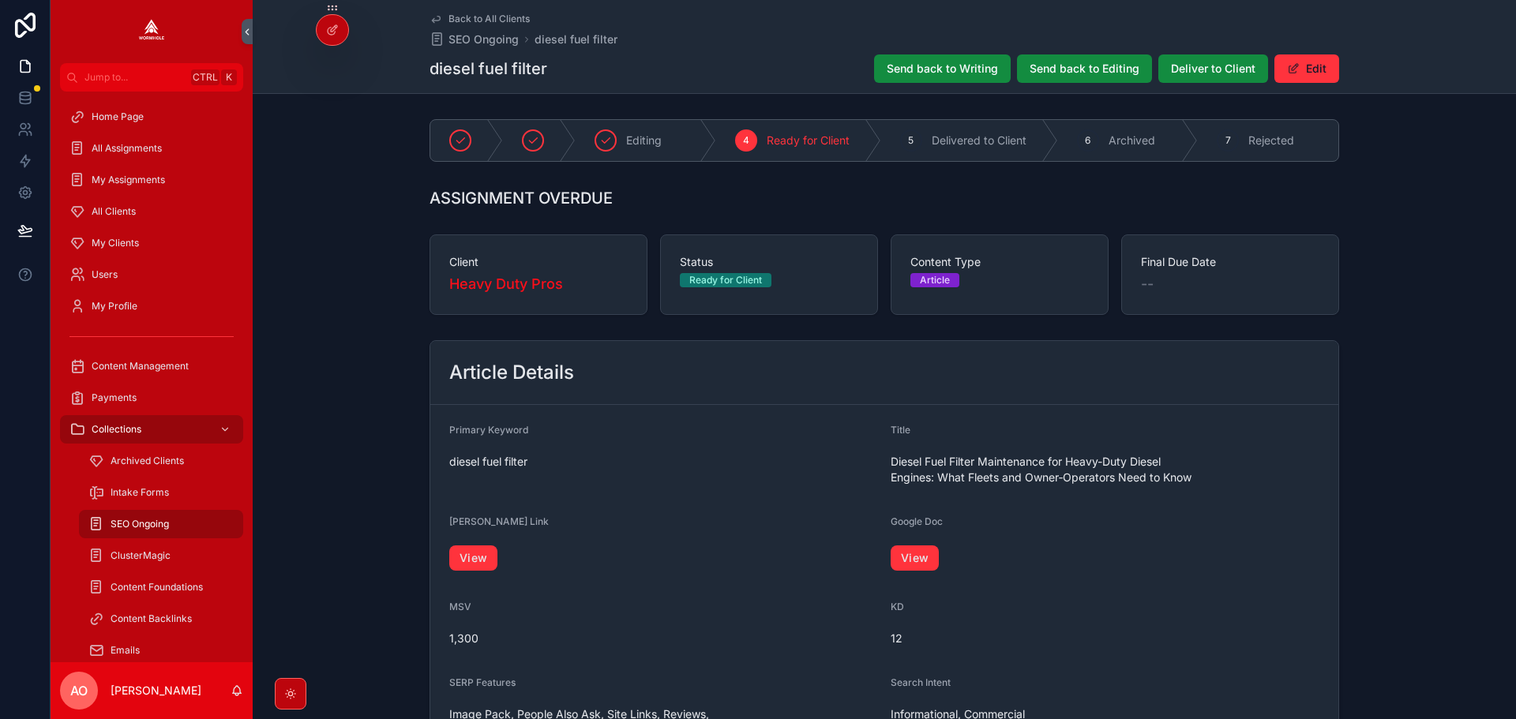
click at [925, 542] on div "View" at bounding box center [1104, 558] width 429 height 35
click at [920, 562] on link "View" at bounding box center [914, 558] width 48 height 25
click at [1198, 71] on span "Deliver to Client" at bounding box center [1213, 69] width 84 height 16
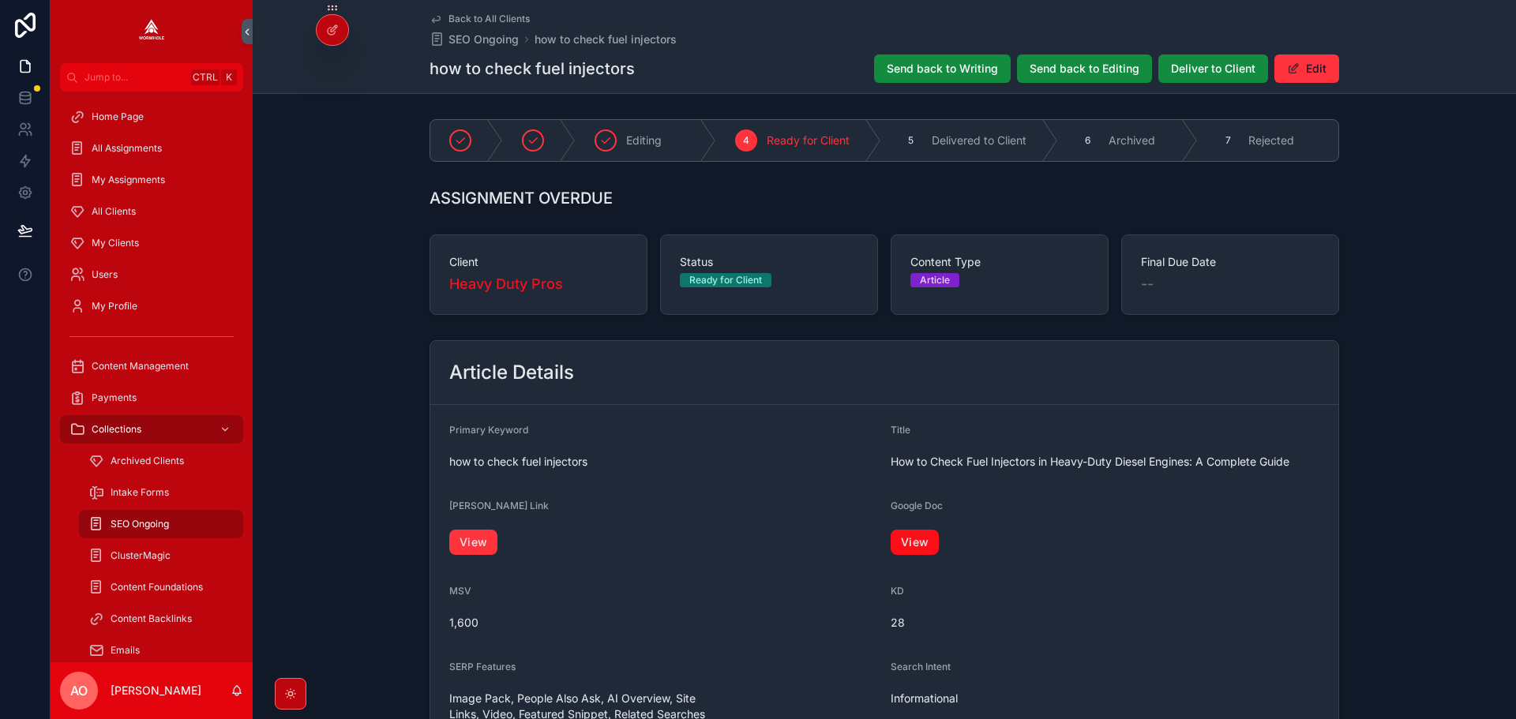
click at [921, 541] on link "View" at bounding box center [914, 542] width 48 height 25
click at [1203, 67] on span "Deliver to Client" at bounding box center [1213, 69] width 84 height 16
click at [947, 541] on span "View" at bounding box center [1104, 542] width 429 height 25
click at [910, 540] on link "View" at bounding box center [914, 542] width 48 height 25
click at [1209, 71] on span "Deliver to Client" at bounding box center [1213, 69] width 84 height 16
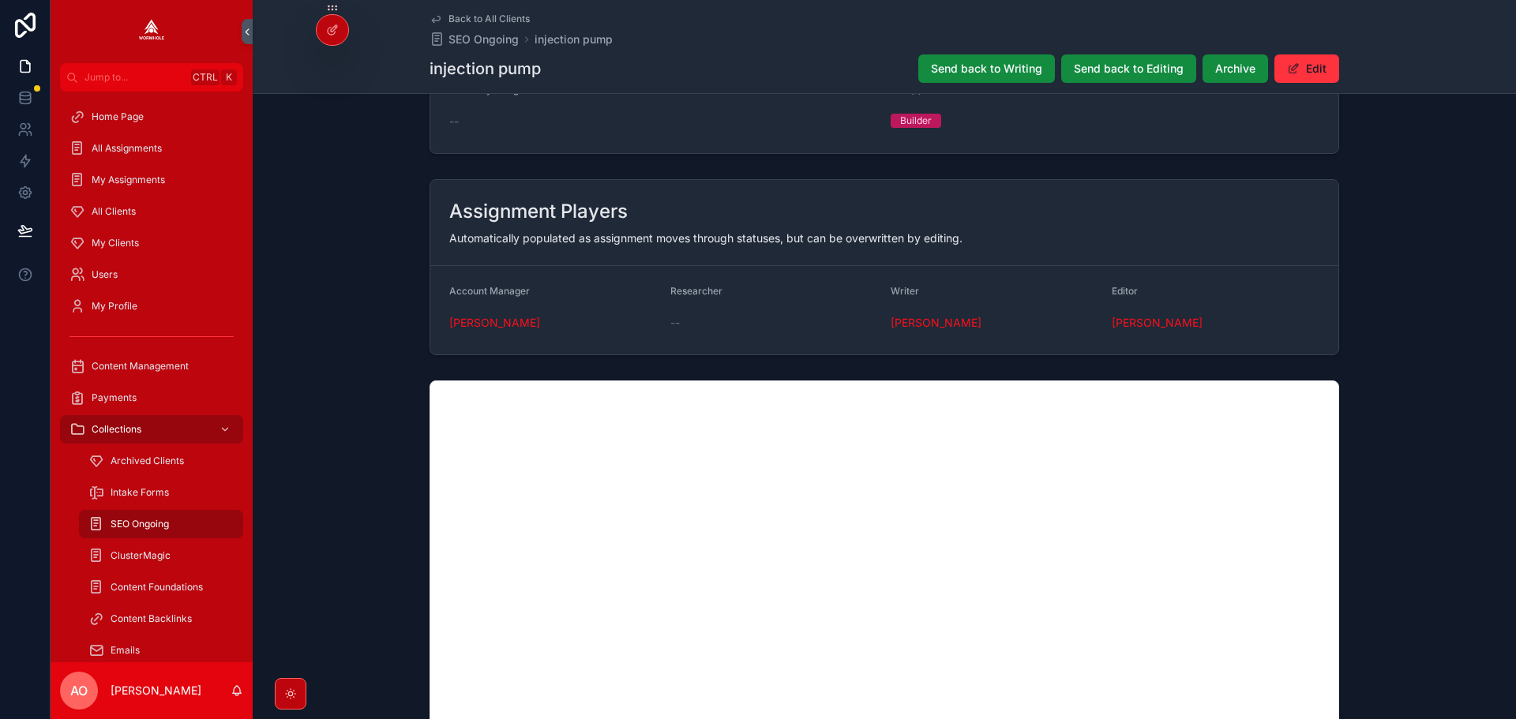
scroll to position [1816, 0]
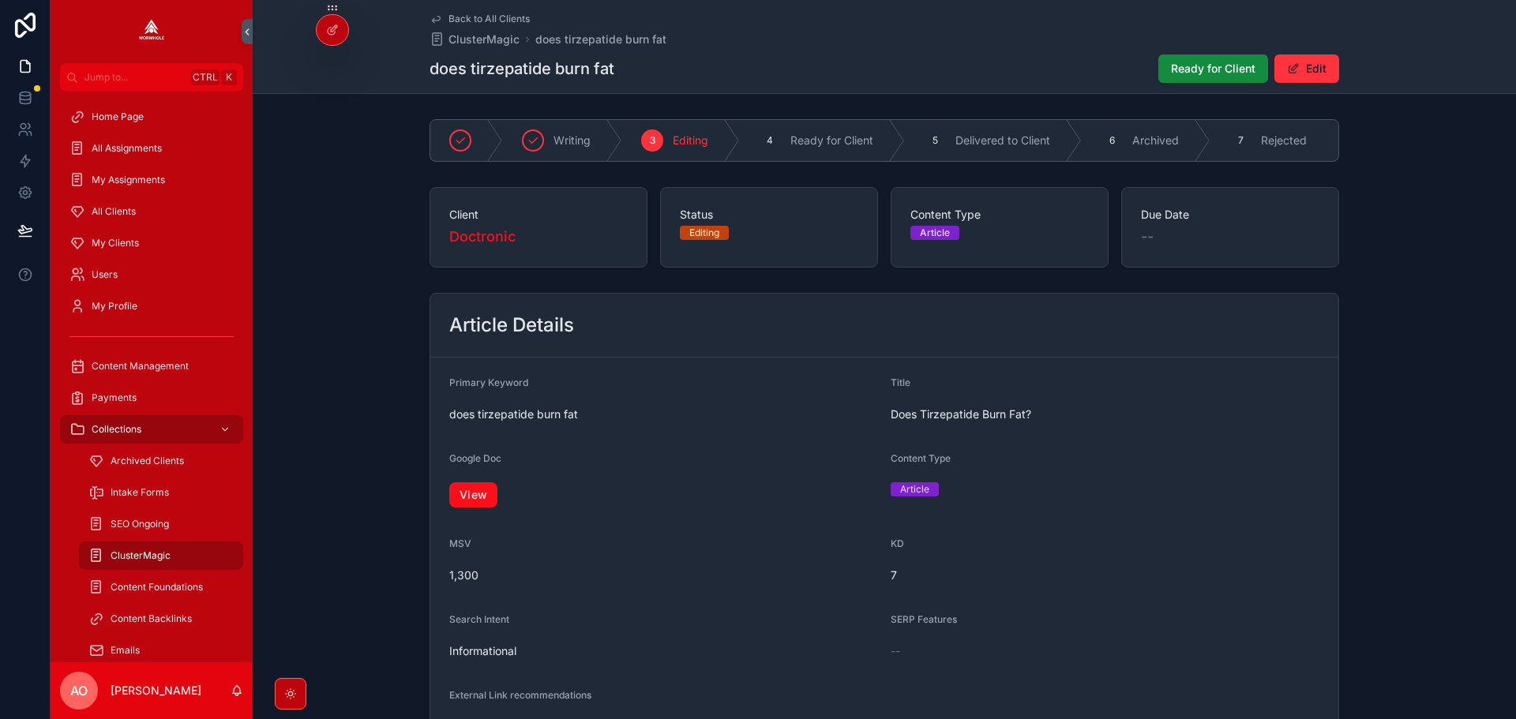
click at [486, 501] on link "View" at bounding box center [473, 494] width 48 height 25
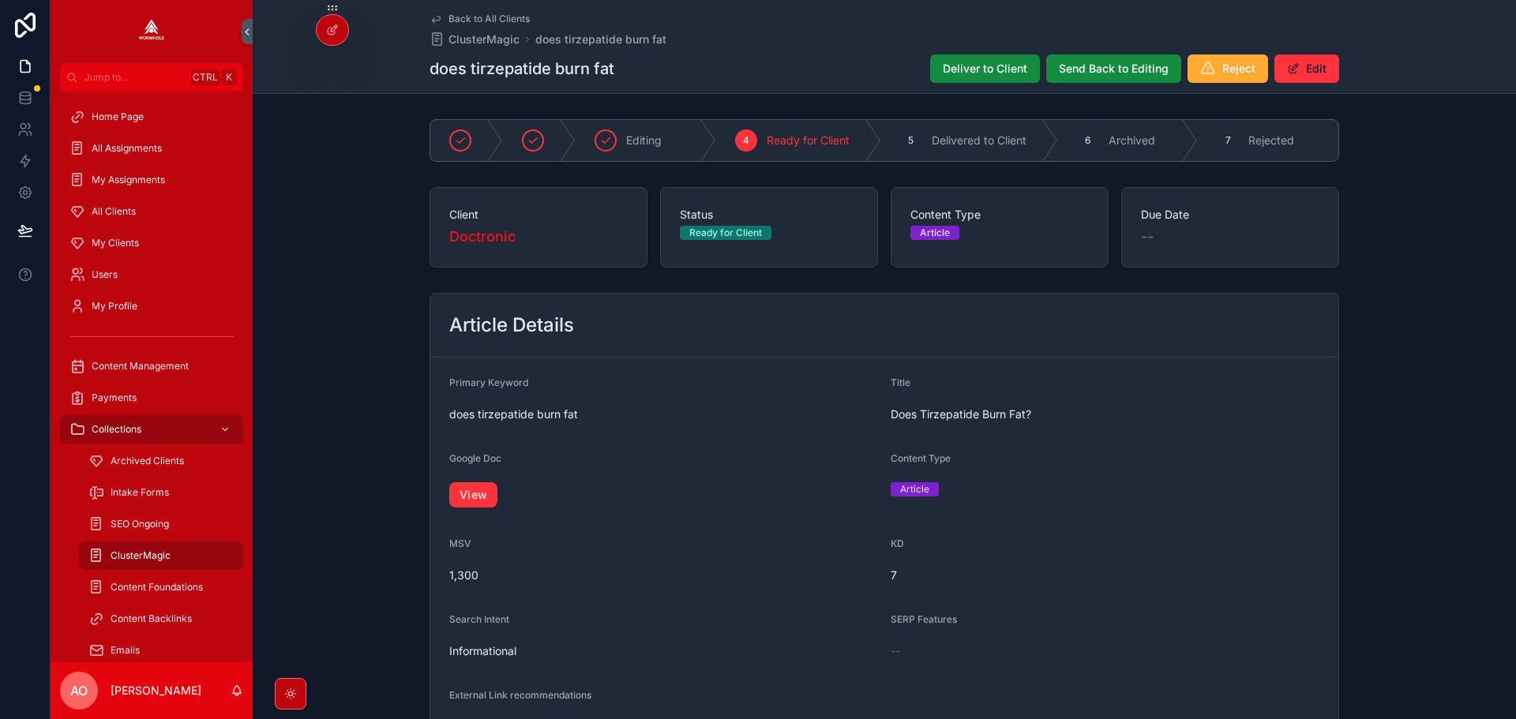
click at [974, 80] on button "Deliver to Client" at bounding box center [985, 68] width 110 height 28
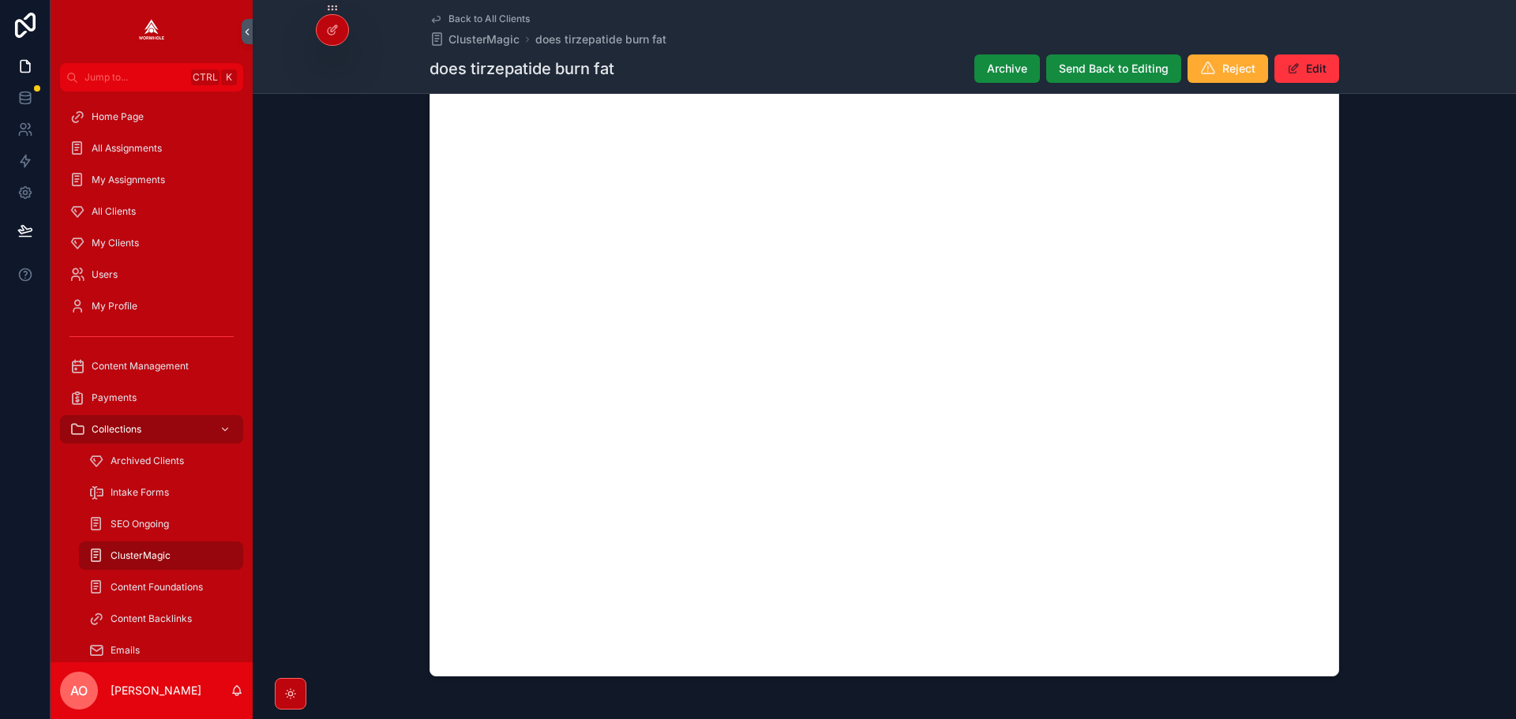
scroll to position [1328, 0]
